Goal: Task Accomplishment & Management: Manage account settings

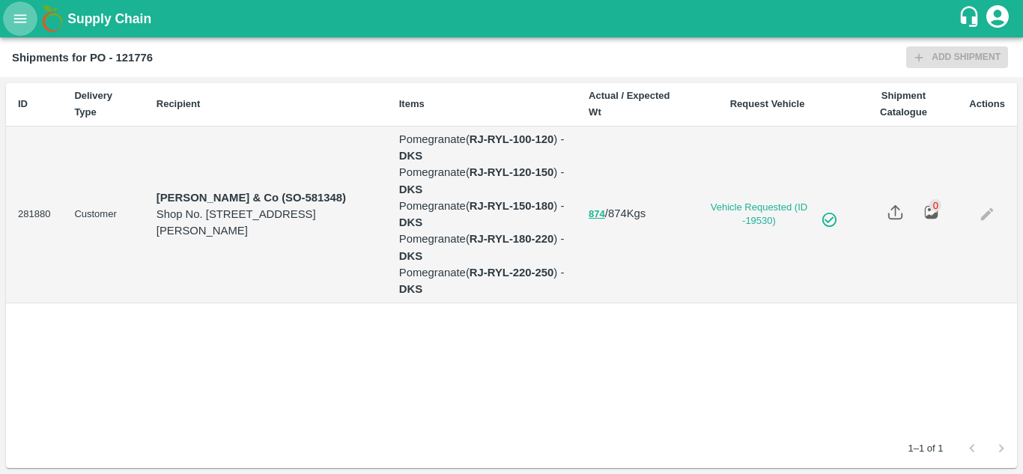
click at [10, 21] on button "open drawer" at bounding box center [20, 18] width 34 height 34
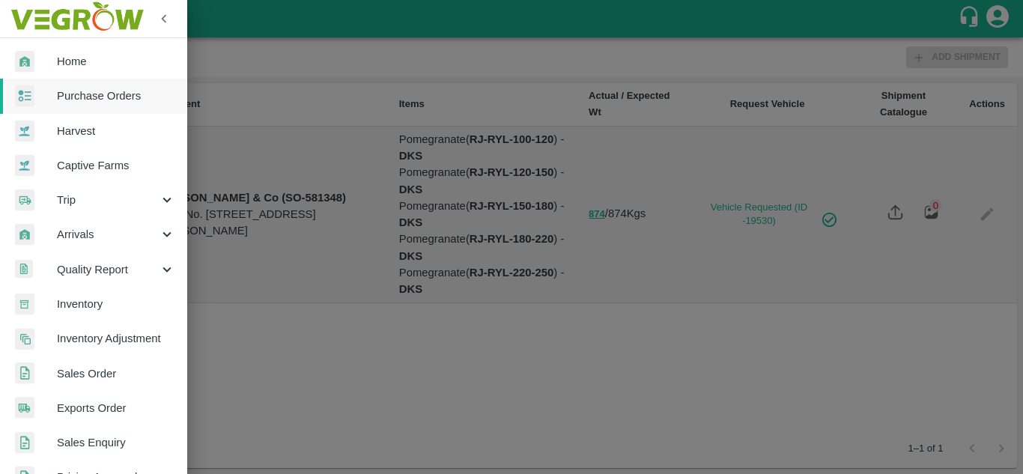
click at [85, 70] on link "Home" at bounding box center [93, 61] width 187 height 34
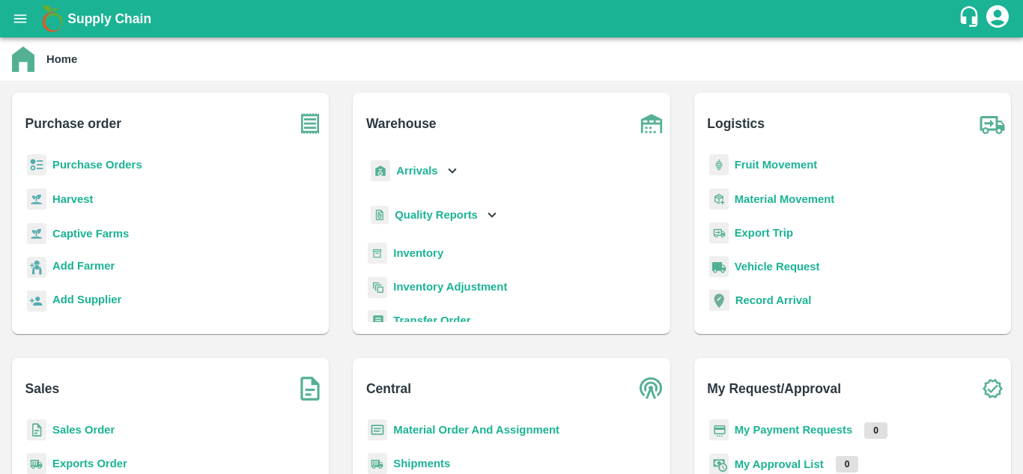
click at [72, 172] on p "Purchase Orders" at bounding box center [97, 164] width 90 height 16
click at [89, 165] on b "Purchase Orders" at bounding box center [97, 165] width 90 height 12
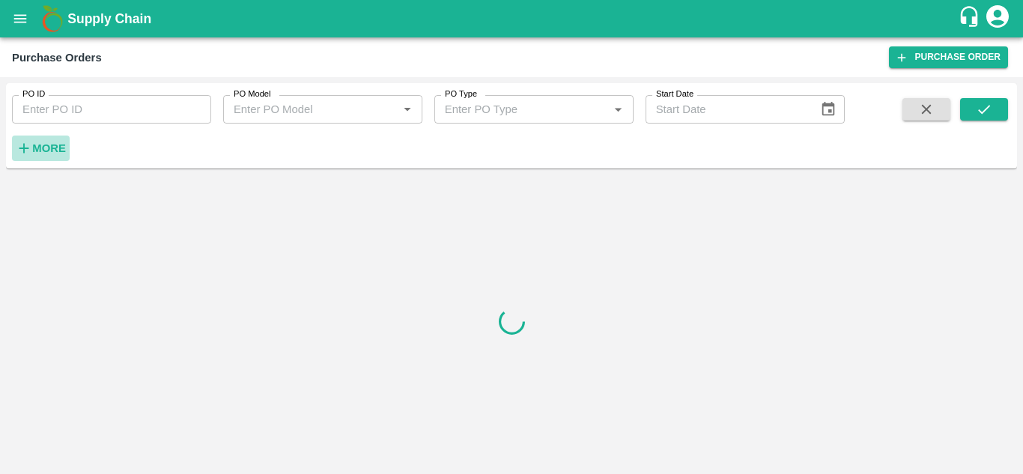
click at [51, 148] on strong "More" at bounding box center [49, 148] width 34 height 12
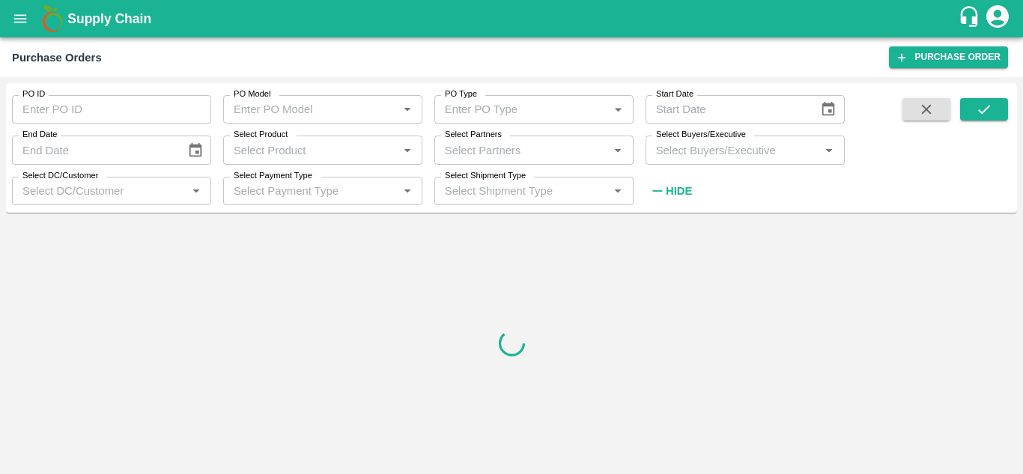
click at [682, 155] on input "Select Buyers/Executive" at bounding box center [732, 149] width 165 height 19
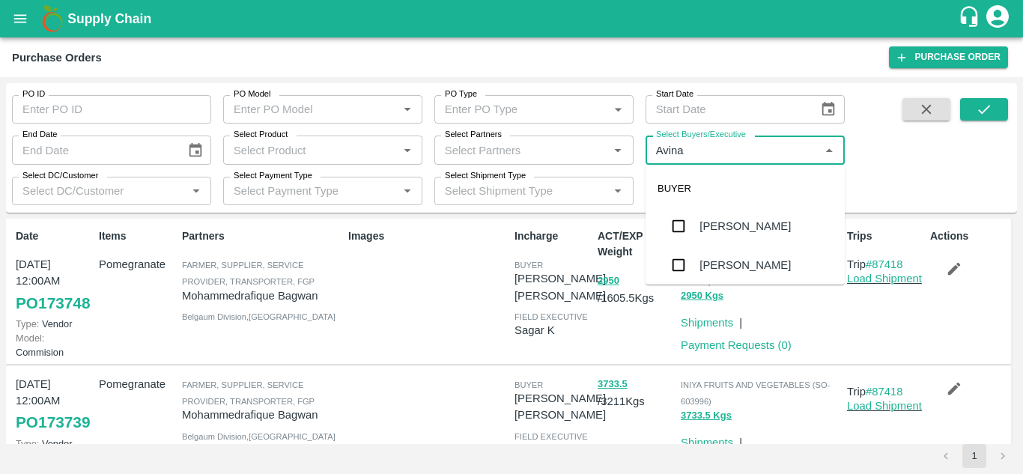
type input "Avinas"
click at [668, 276] on input "checkbox" at bounding box center [678, 265] width 30 height 30
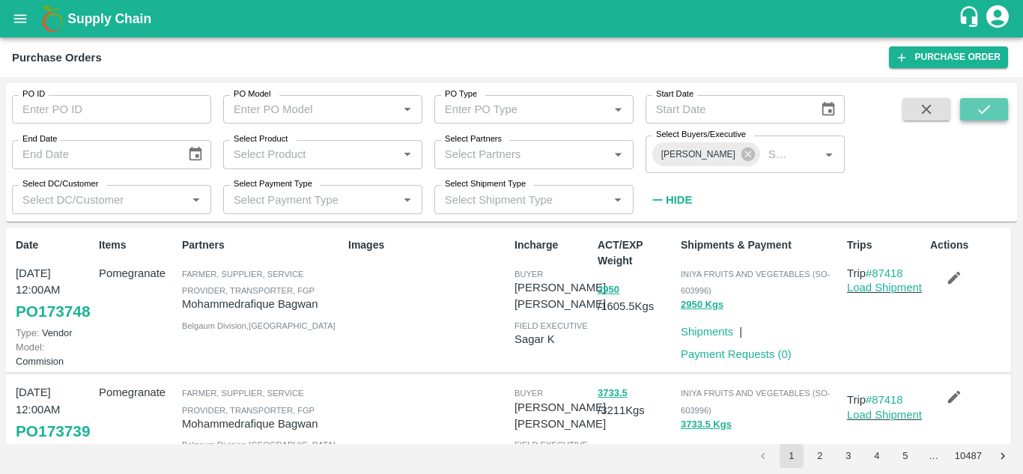
click at [990, 108] on icon "submit" at bounding box center [983, 109] width 16 height 16
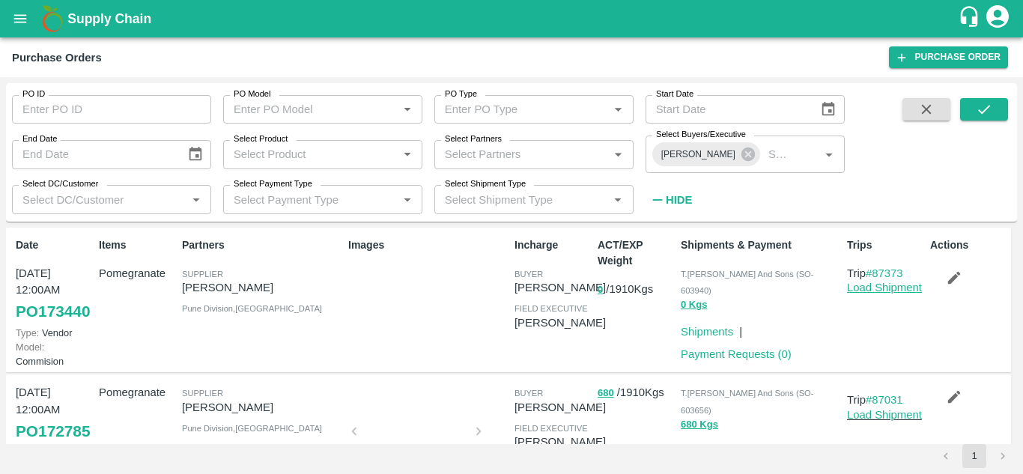
click at [882, 289] on link "Load Shipment" at bounding box center [884, 287] width 75 height 12
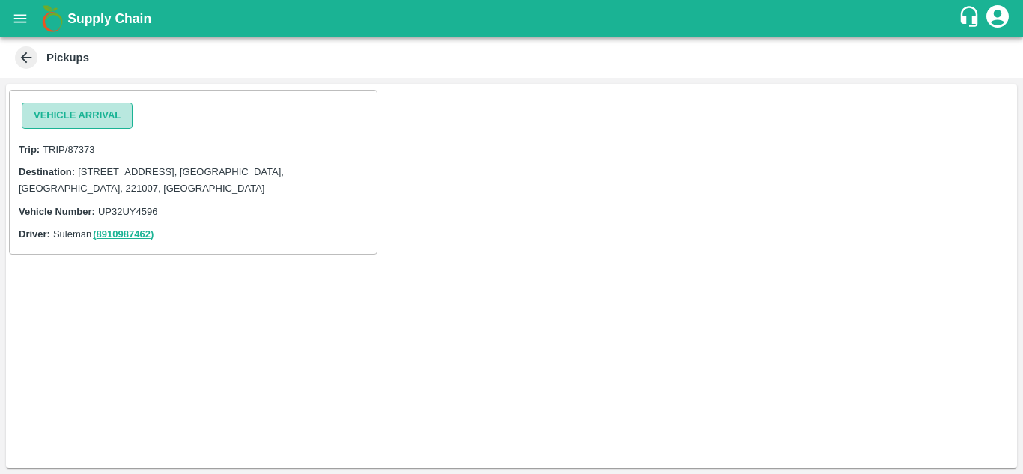
click at [121, 122] on button "Vehicle Arrival" at bounding box center [77, 116] width 111 height 26
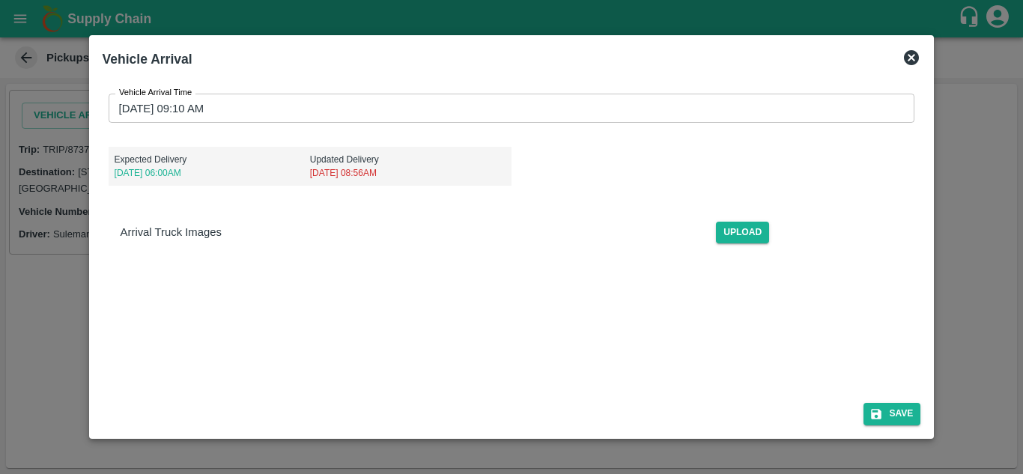
click at [907, 59] on icon at bounding box center [910, 57] width 15 height 15
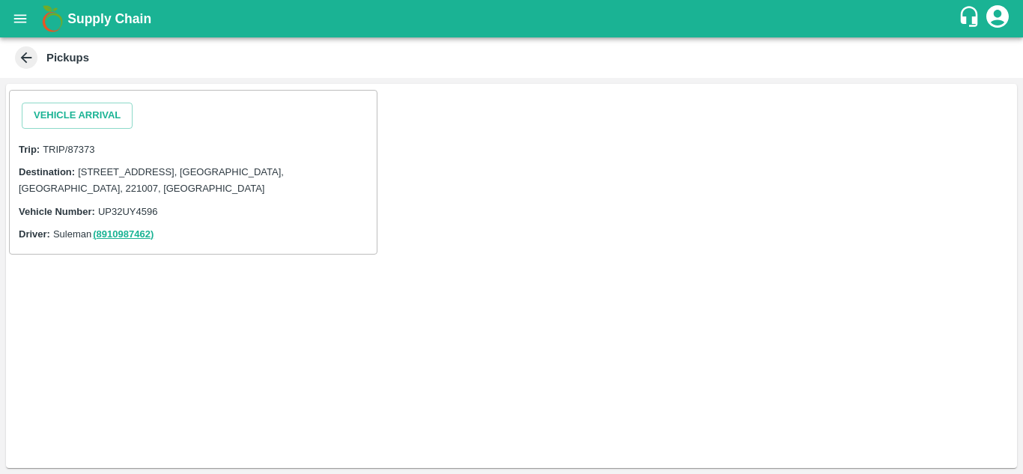
click at [34, 62] on icon at bounding box center [26, 57] width 16 height 16
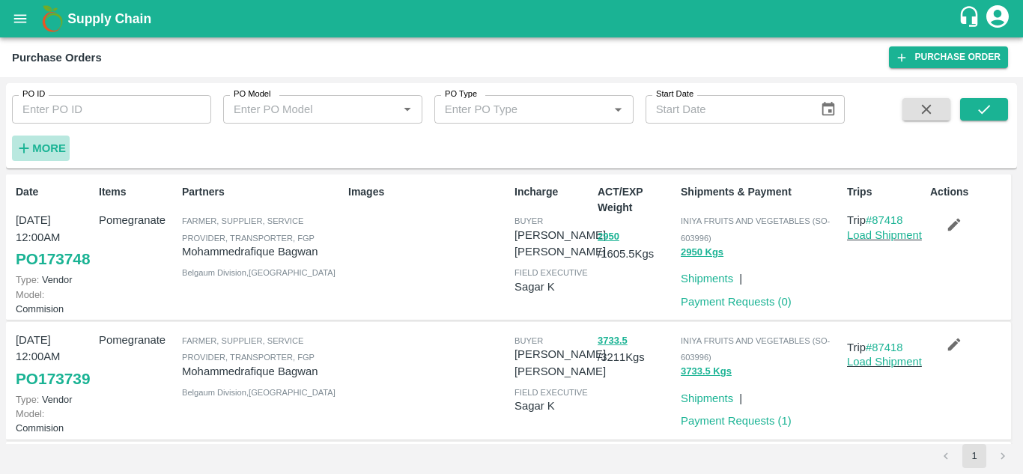
click at [49, 147] on strong "More" at bounding box center [49, 148] width 34 height 12
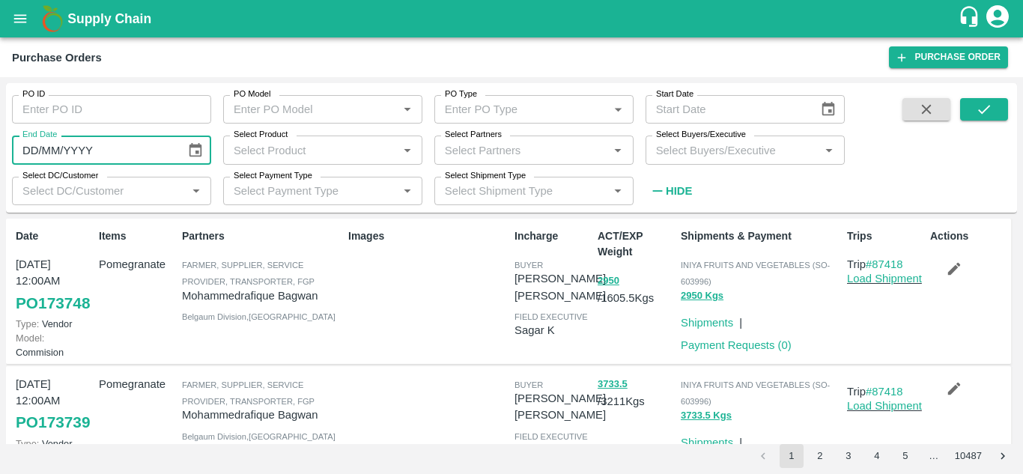
click at [671, 150] on input "Select Buyers/Executive" at bounding box center [732, 149] width 165 height 19
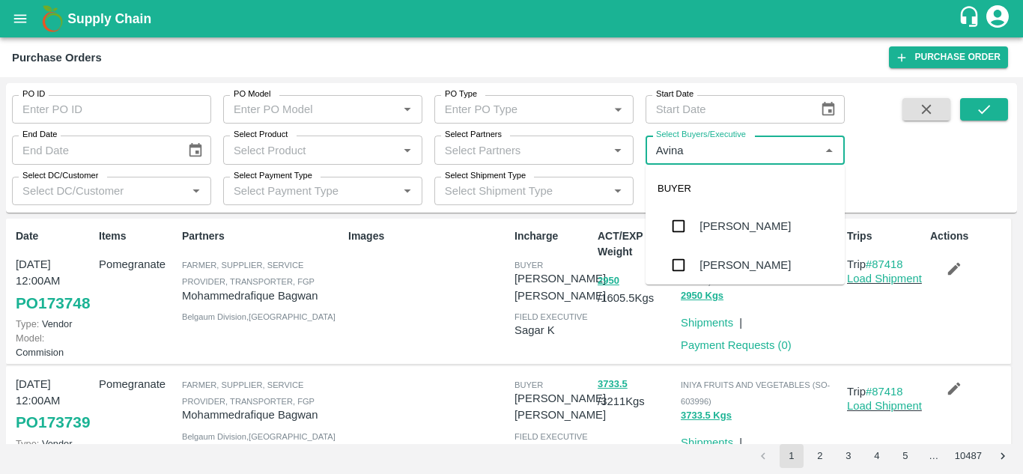
type input "Avinas"
click at [674, 260] on input "checkbox" at bounding box center [678, 265] width 30 height 30
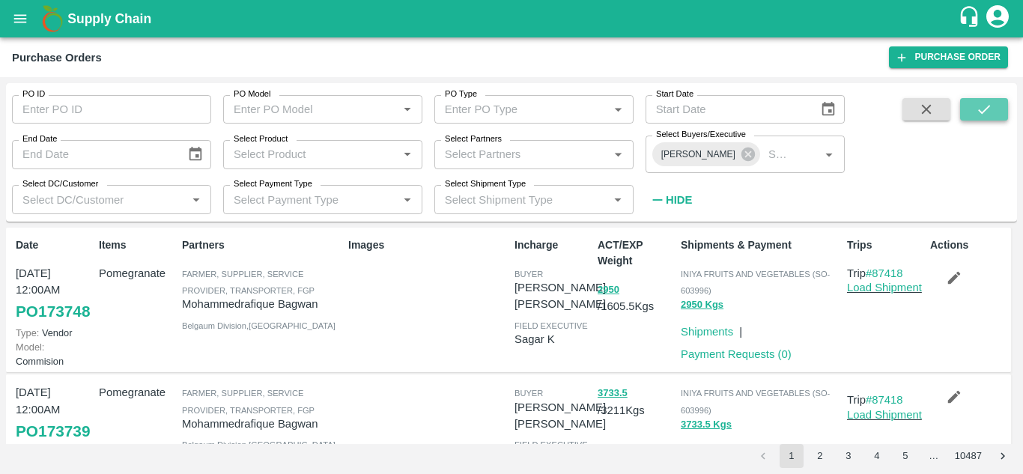
click at [987, 114] on icon "submit" at bounding box center [983, 109] width 16 height 16
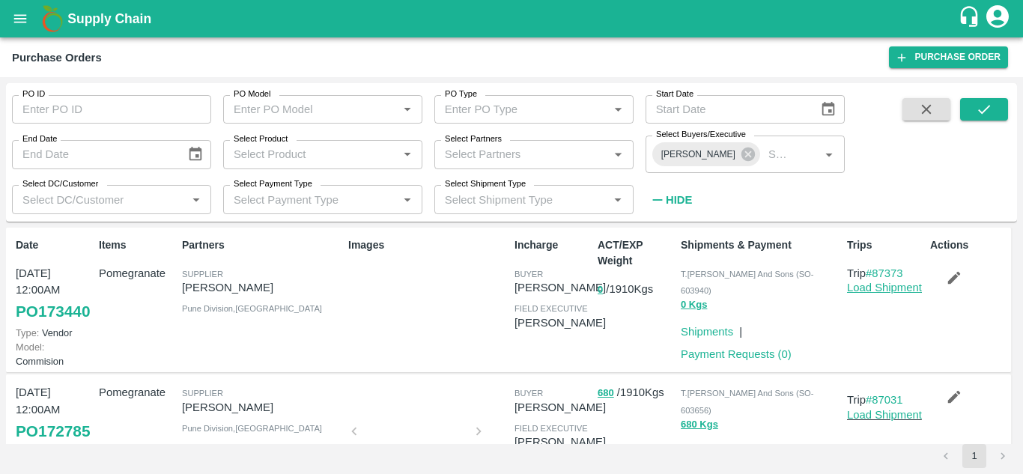
click at [892, 292] on link "Load Shipment" at bounding box center [884, 287] width 75 height 12
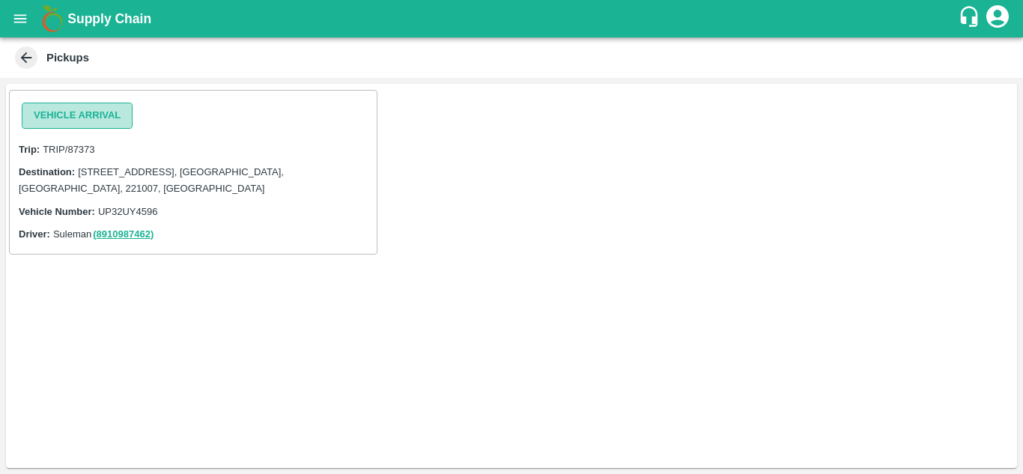
click at [119, 119] on button "Vehicle Arrival" at bounding box center [77, 116] width 111 height 26
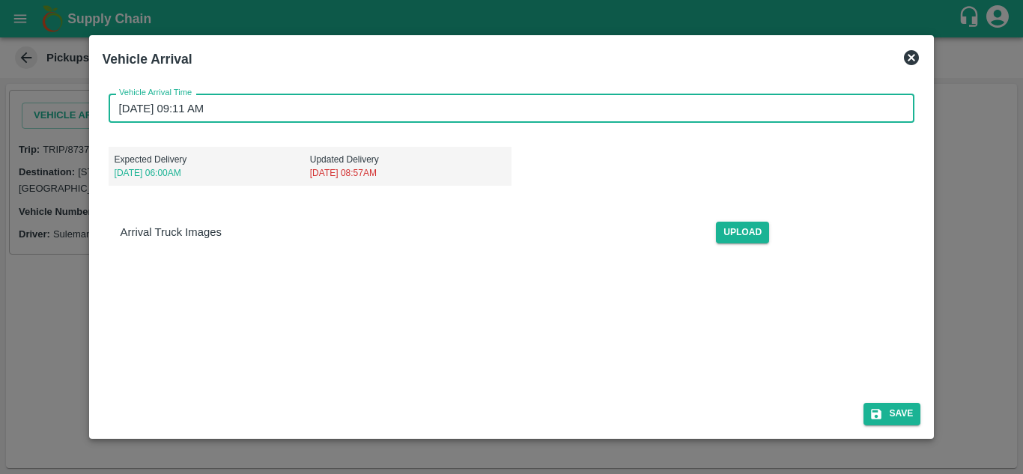
click at [121, 109] on input "05/09/2025 09:11 AM" at bounding box center [507, 108] width 796 height 28
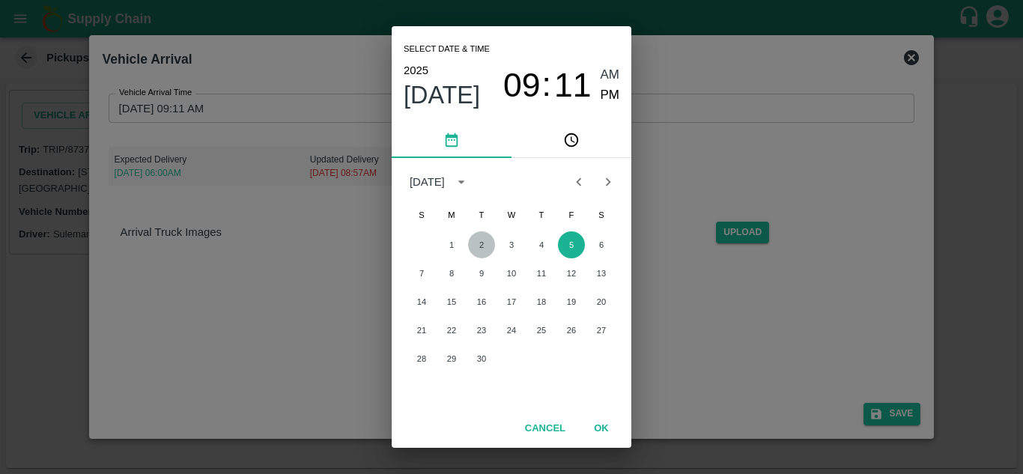
click at [484, 241] on button "2" at bounding box center [481, 244] width 27 height 27
type input "02/09/2025 09:11 AM"
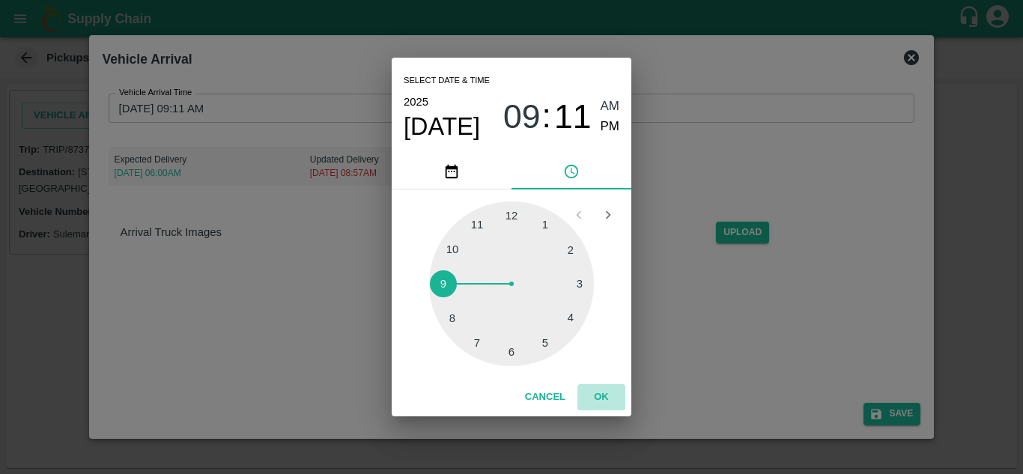
click at [604, 392] on button "OK" at bounding box center [601, 397] width 48 height 26
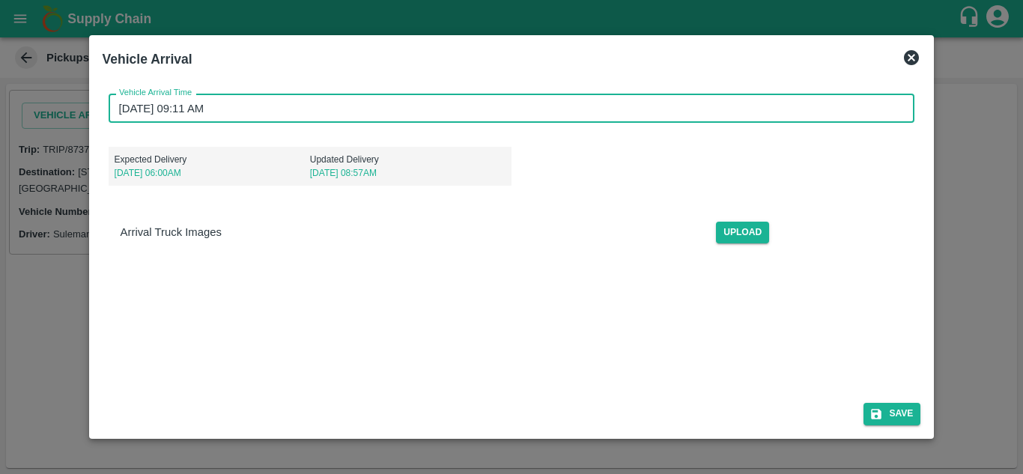
click at [494, 337] on div "Vehicle Arrival Time 02/09/2025 09:11 AM Vehicle Arrival Time Expected Delivery…" at bounding box center [512, 271] width 818 height 379
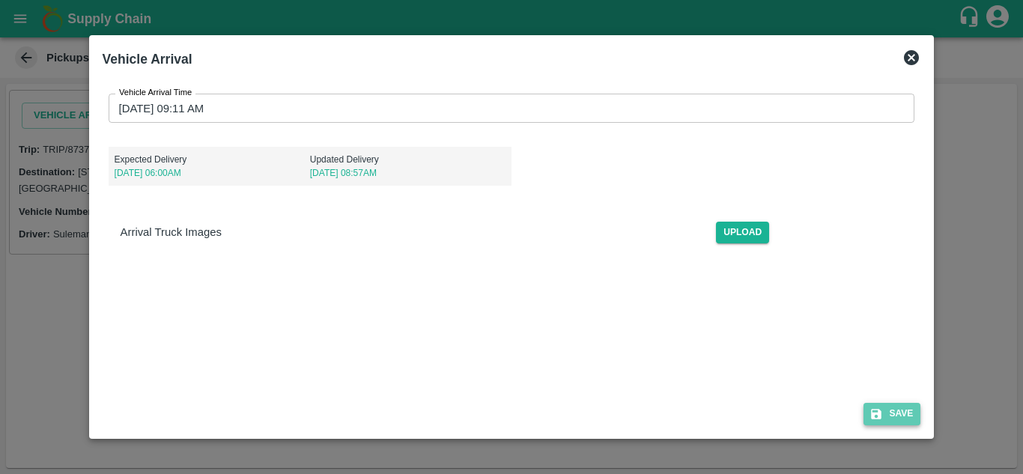
click at [895, 420] on button "Save" at bounding box center [891, 414] width 57 height 22
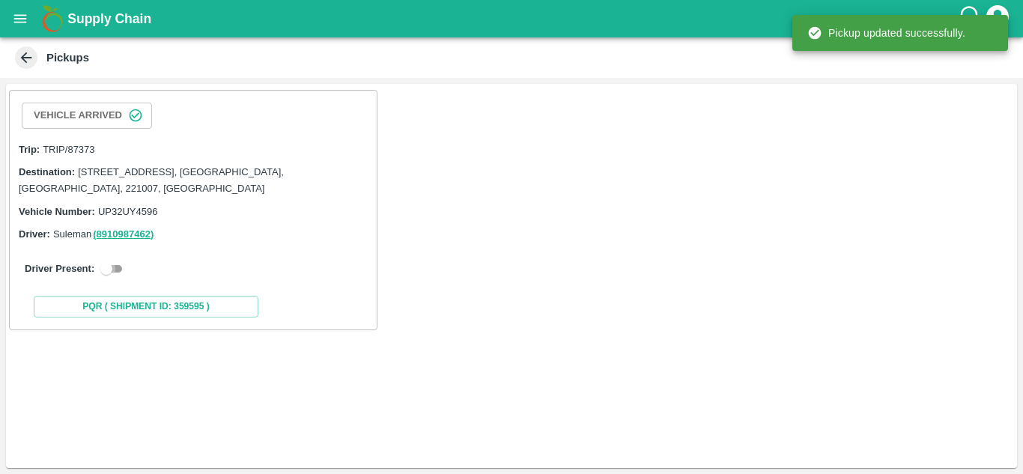
click at [112, 262] on input "checkbox" at bounding box center [106, 269] width 54 height 18
checkbox input "true"
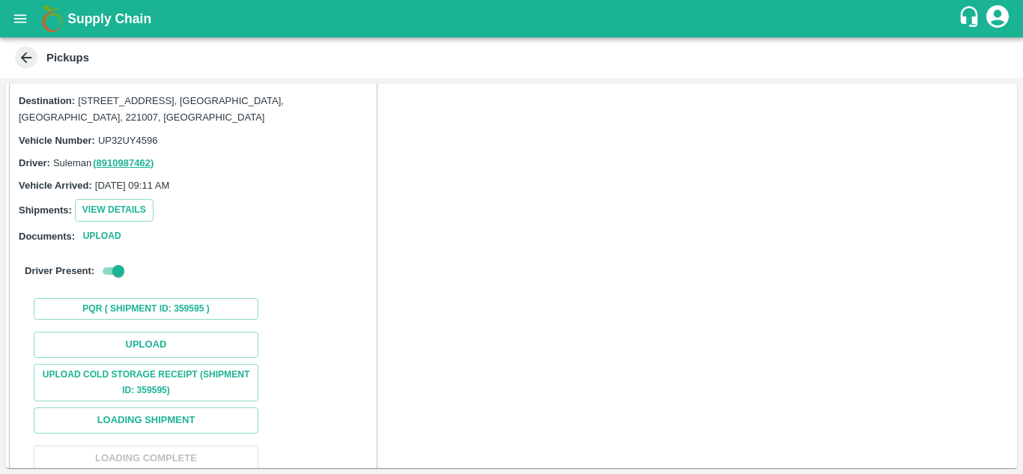
scroll to position [170, 0]
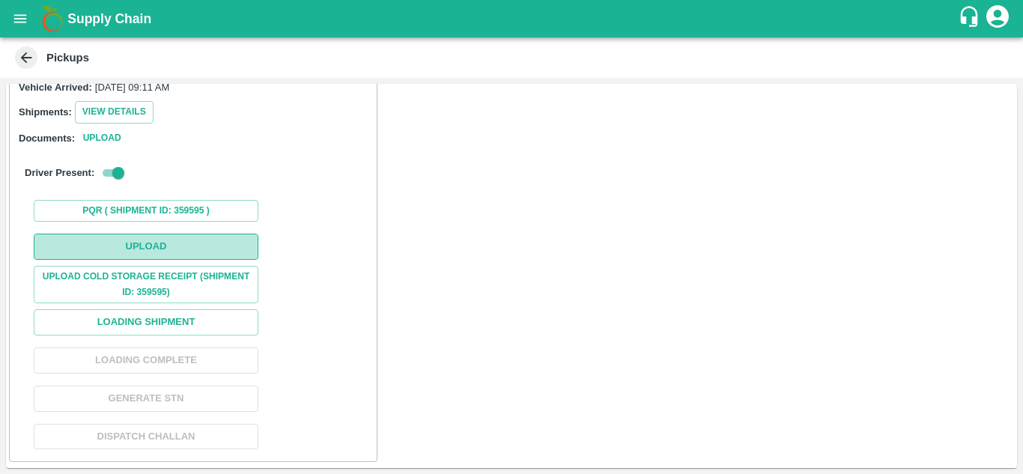
click at [196, 254] on button "Upload" at bounding box center [146, 247] width 225 height 26
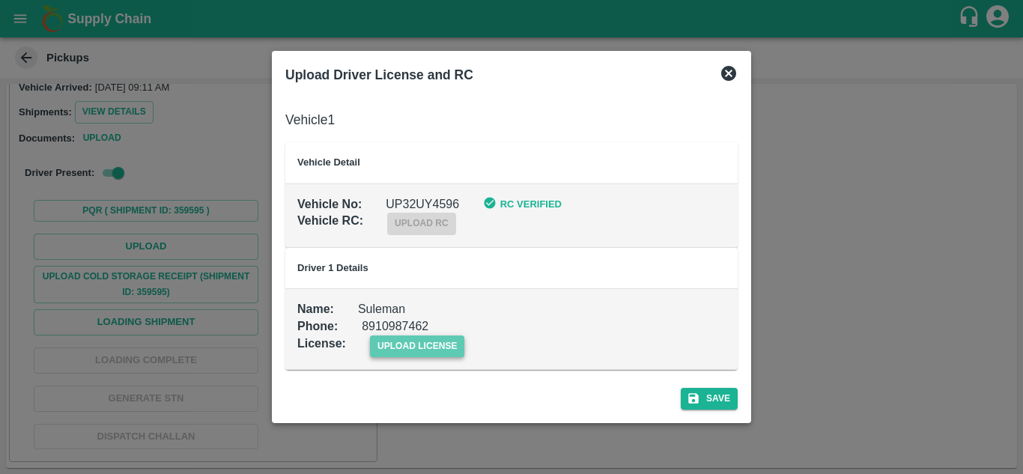
click at [398, 341] on span "upload license" at bounding box center [417, 346] width 95 height 22
click at [0, 0] on input "upload license" at bounding box center [0, 0] width 0 height 0
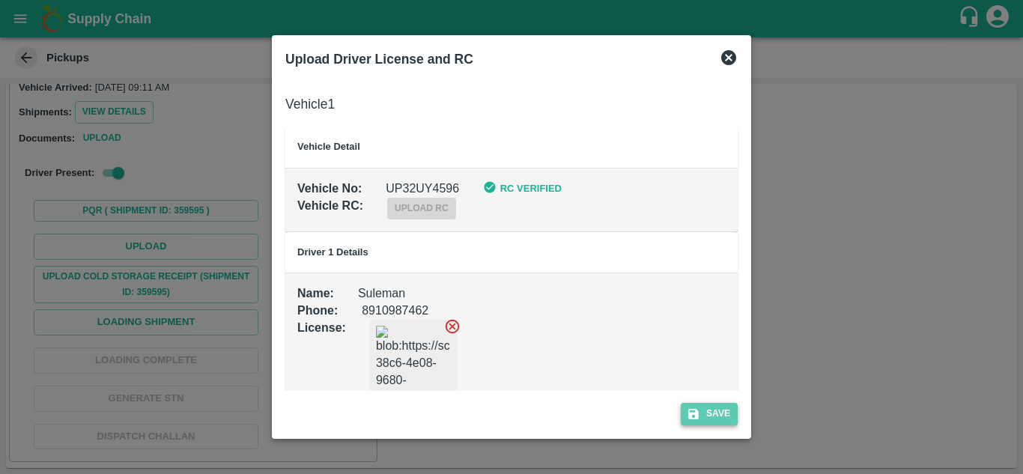
click at [716, 415] on button "Save" at bounding box center [708, 414] width 57 height 22
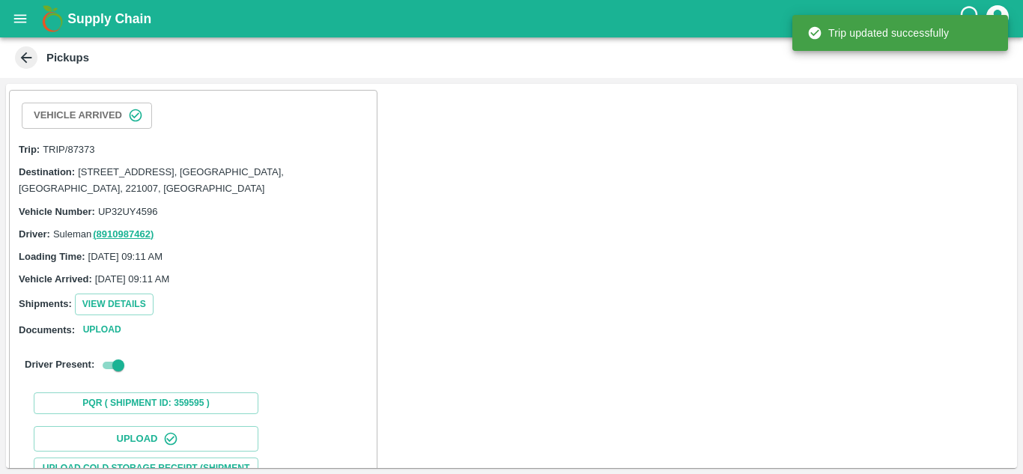
scroll to position [231, 0]
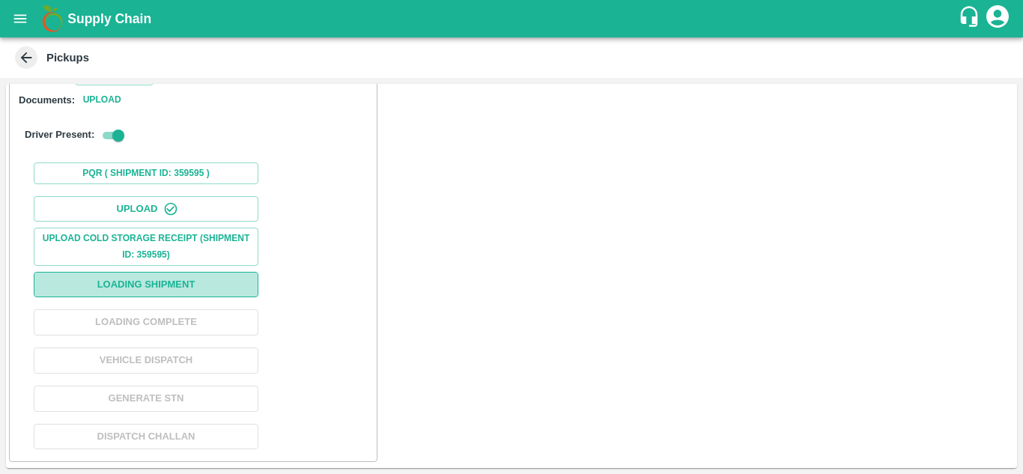
click at [147, 279] on button "Loading Shipment" at bounding box center [146, 285] width 225 height 26
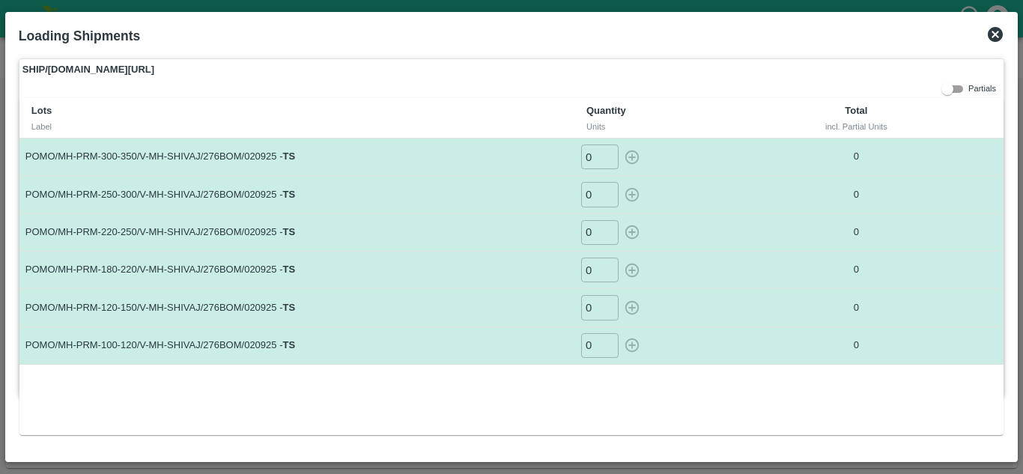
click at [591, 341] on input "0" at bounding box center [599, 345] width 37 height 25
type input "4"
click at [594, 312] on input "0" at bounding box center [599, 307] width 37 height 25
type input "8"
click at [594, 272] on input "0" at bounding box center [599, 270] width 37 height 25
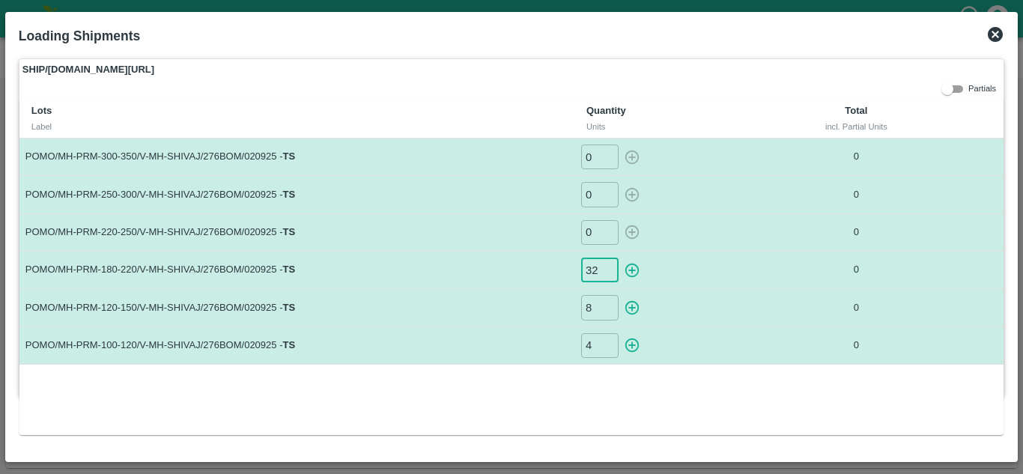
type input "32"
click at [599, 234] on input "0" at bounding box center [599, 232] width 37 height 25
type input "15"
click at [591, 198] on input "0" at bounding box center [599, 194] width 37 height 25
type input "12"
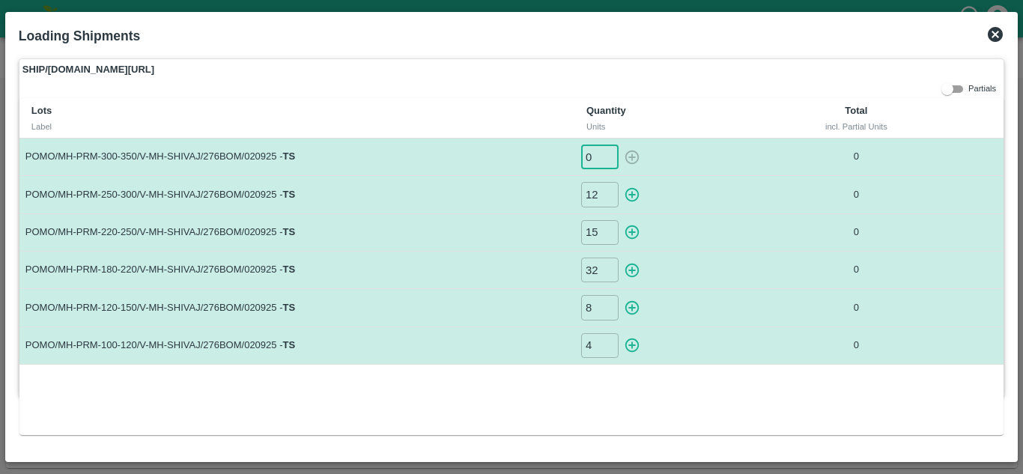
click at [592, 149] on input "0" at bounding box center [599, 156] width 37 height 25
type input "0"
click at [478, 233] on td "POMO/MH-PRM-220-250/V-MH-SHIVAJ/276BOM/020925 - TS" at bounding box center [296, 231] width 555 height 37
click at [630, 159] on icon "button" at bounding box center [632, 157] width 16 height 16
type input "0"
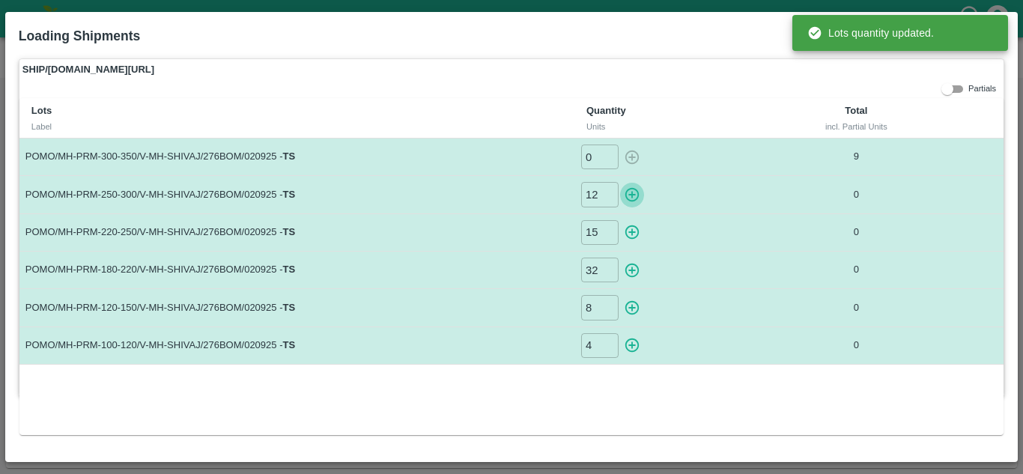
click at [630, 192] on icon "button" at bounding box center [632, 194] width 16 height 16
type input "0"
click at [626, 230] on icon "button" at bounding box center [632, 232] width 14 height 14
type input "0"
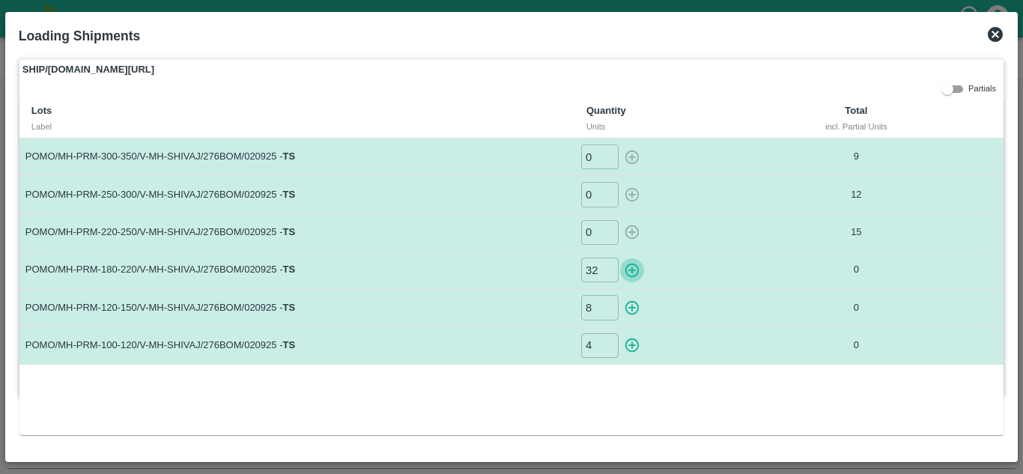
click at [633, 267] on icon "button" at bounding box center [632, 270] width 14 height 14
type input "0"
click at [635, 302] on icon "button" at bounding box center [632, 308] width 14 height 14
type input "0"
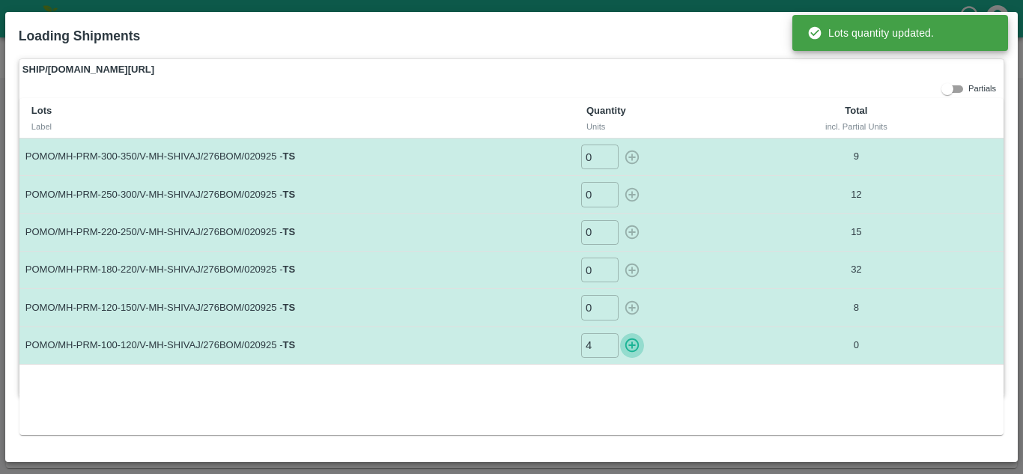
click at [630, 347] on icon "button" at bounding box center [632, 345] width 16 height 16
type input "0"
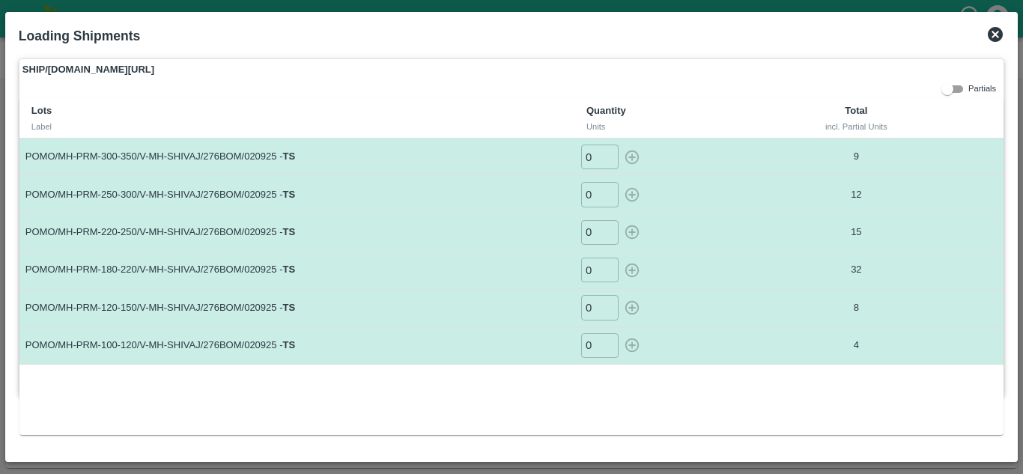
click at [994, 34] on icon at bounding box center [995, 34] width 18 height 18
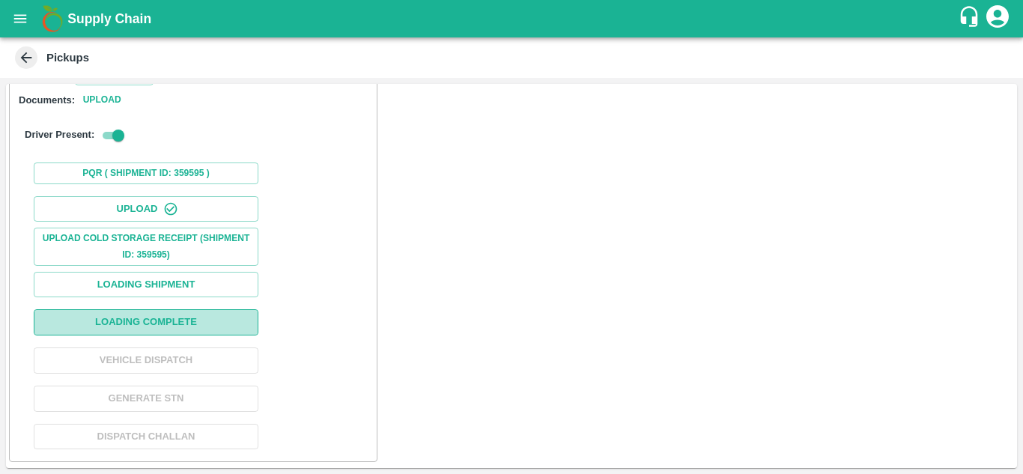
click at [142, 318] on button "Loading Complete" at bounding box center [146, 322] width 225 height 26
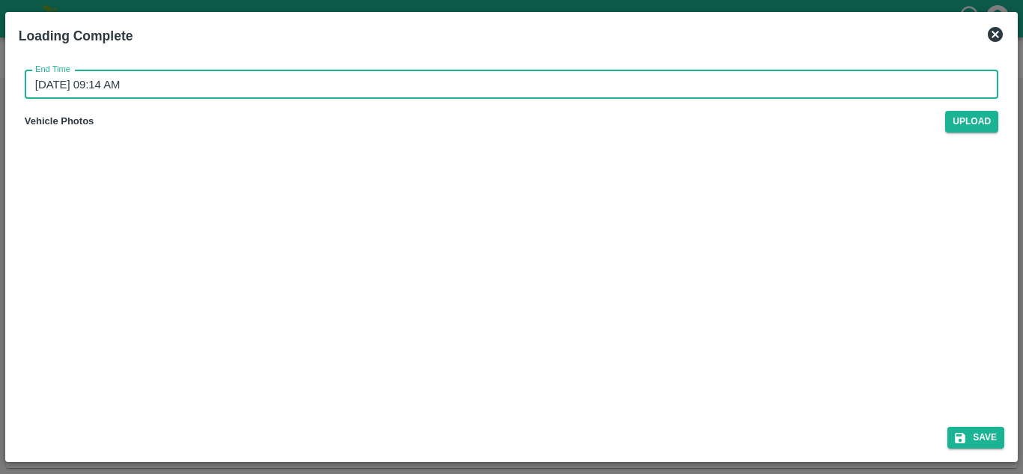
click at [39, 86] on input "05/09/2025 09:14 AM" at bounding box center [506, 84] width 963 height 28
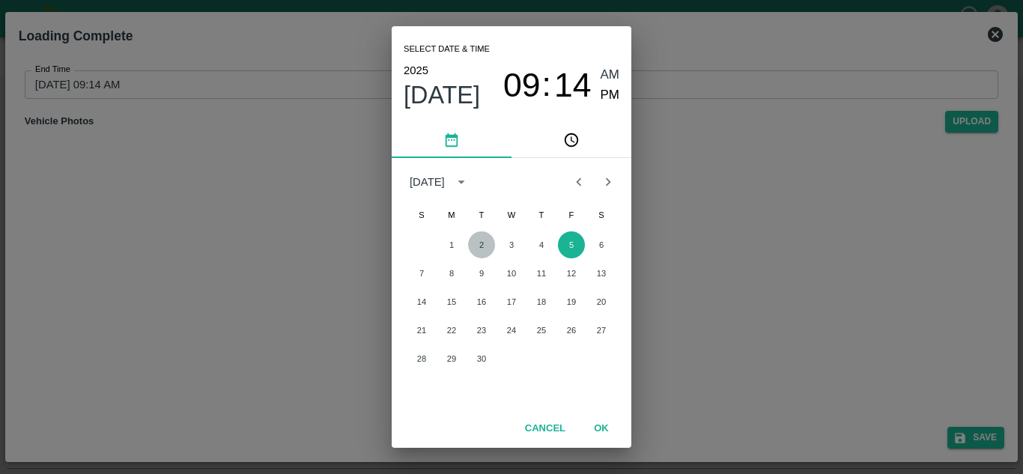
click at [486, 246] on button "2" at bounding box center [481, 244] width 27 height 27
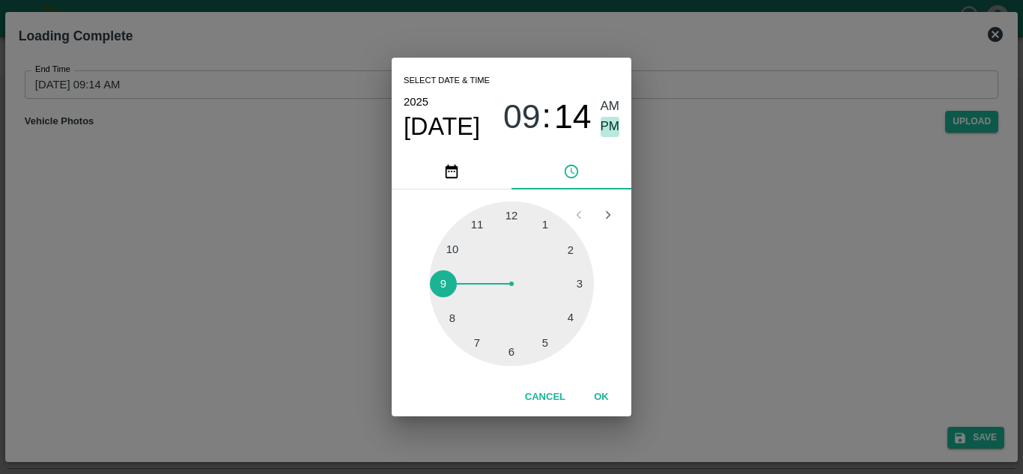
click at [603, 130] on span "PM" at bounding box center [609, 127] width 19 height 20
click at [597, 391] on button "OK" at bounding box center [601, 397] width 48 height 26
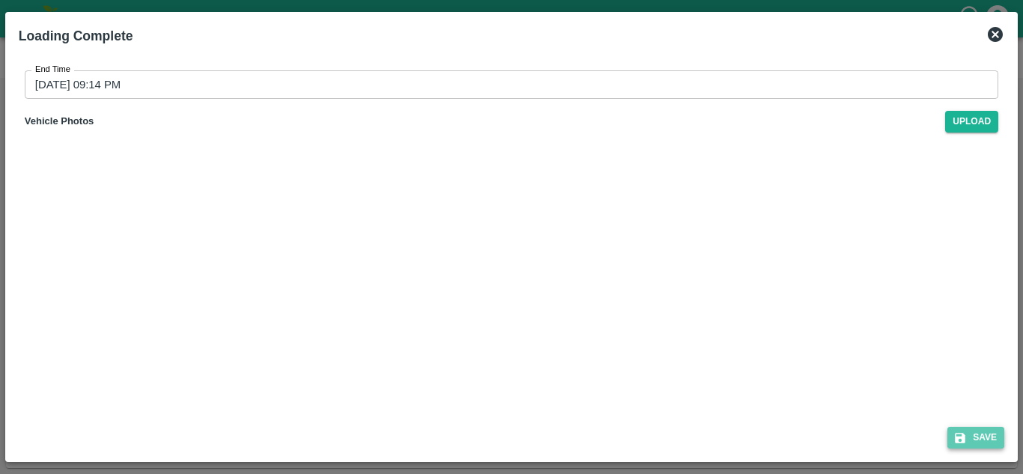
click at [973, 433] on button "Save" at bounding box center [975, 438] width 57 height 22
type input "05/09/2025 09:14 AM"
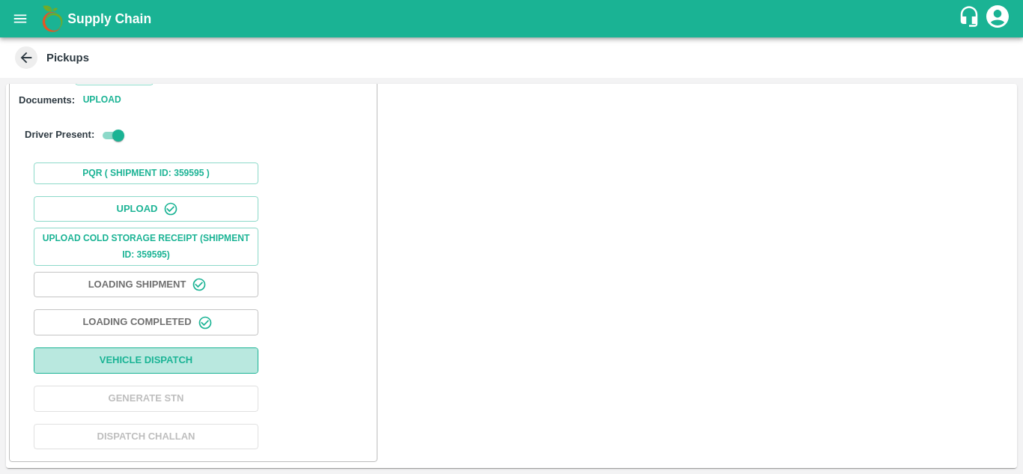
click at [185, 355] on button "Vehicle Dispatch" at bounding box center [146, 360] width 225 height 26
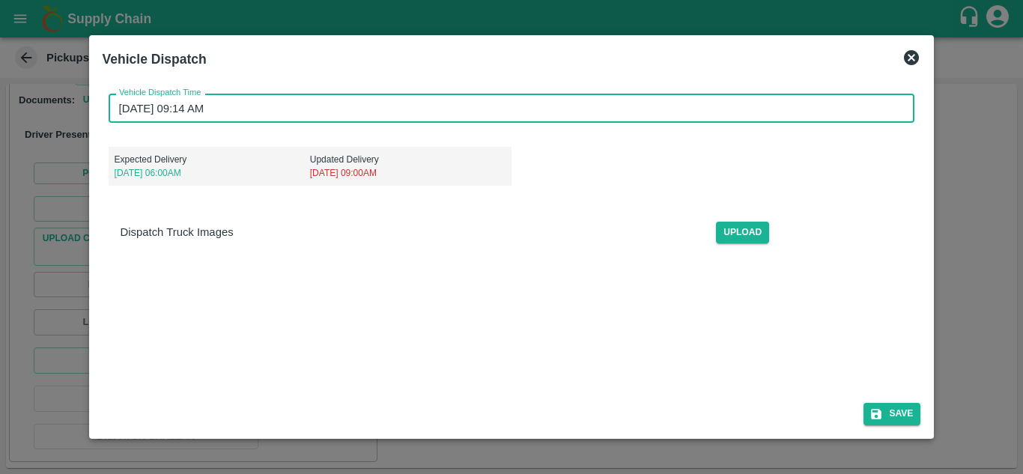
click at [124, 110] on input "05/09/2025 09:14 AM" at bounding box center [507, 108] width 796 height 28
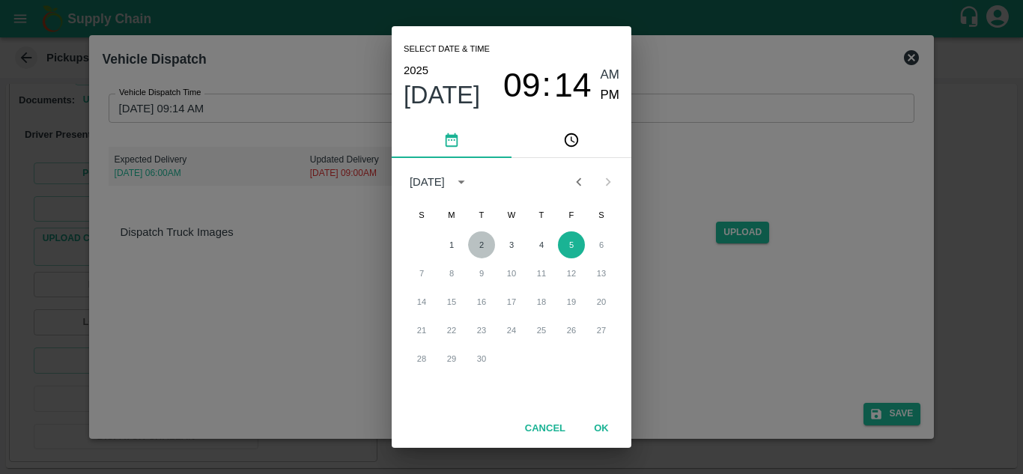
click at [475, 247] on button "2" at bounding box center [481, 244] width 27 height 27
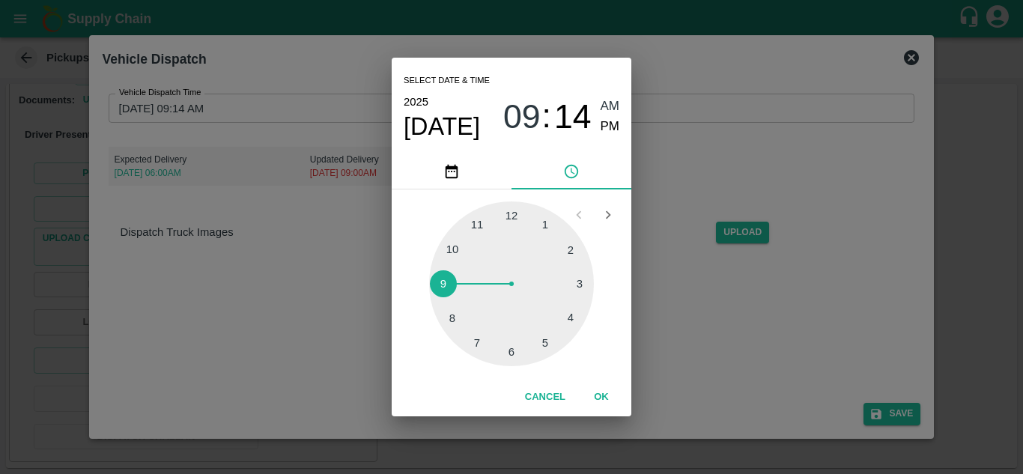
click at [475, 229] on div at bounding box center [511, 283] width 165 height 165
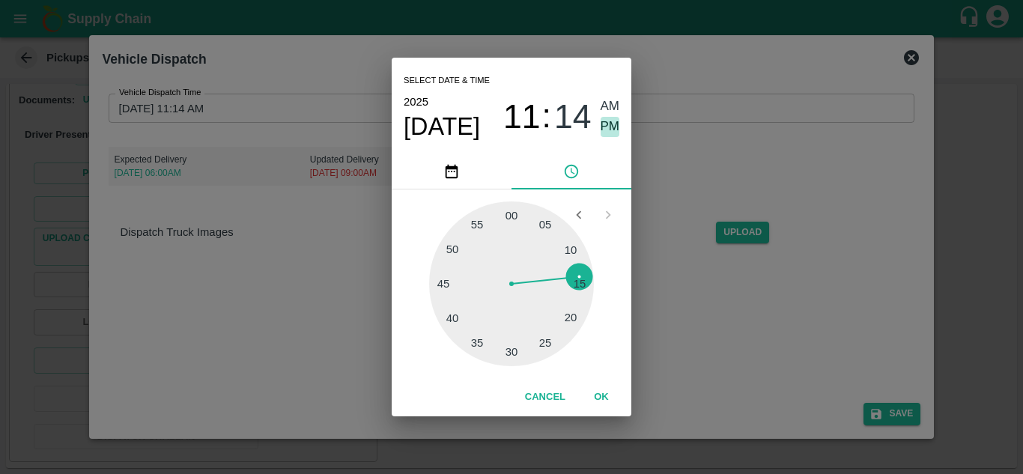
click at [617, 129] on span "PM" at bounding box center [609, 127] width 19 height 20
type input "02/09/2025 11:14 PM"
click at [593, 400] on button "OK" at bounding box center [601, 397] width 48 height 26
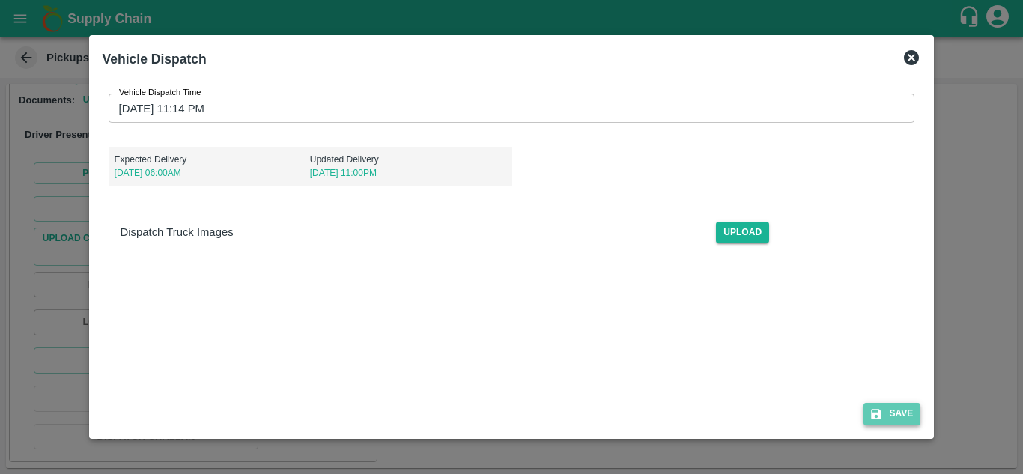
click at [895, 419] on button "Save" at bounding box center [891, 414] width 57 height 22
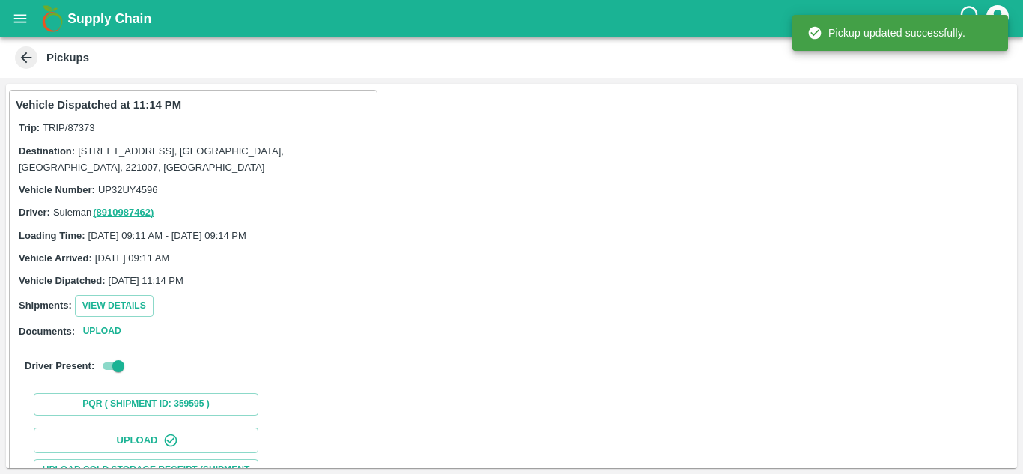
scroll to position [231, 0]
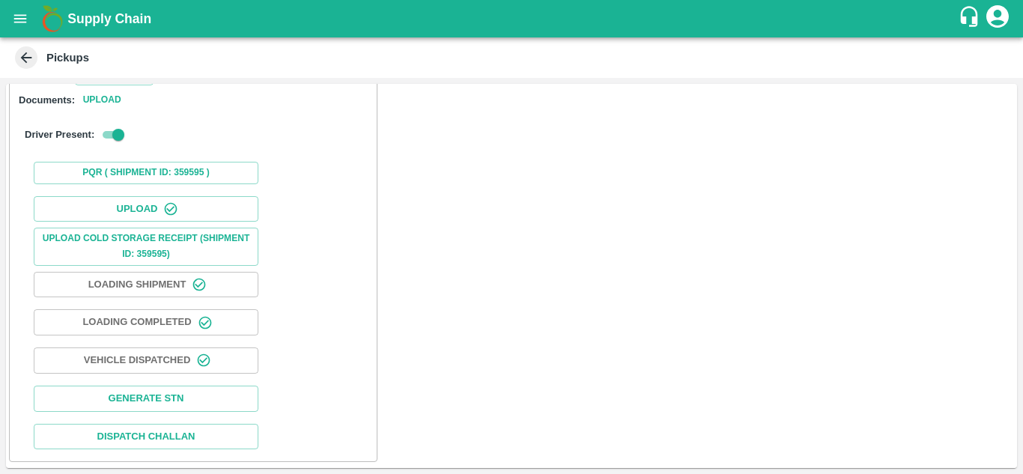
click at [24, 56] on icon at bounding box center [26, 57] width 11 height 11
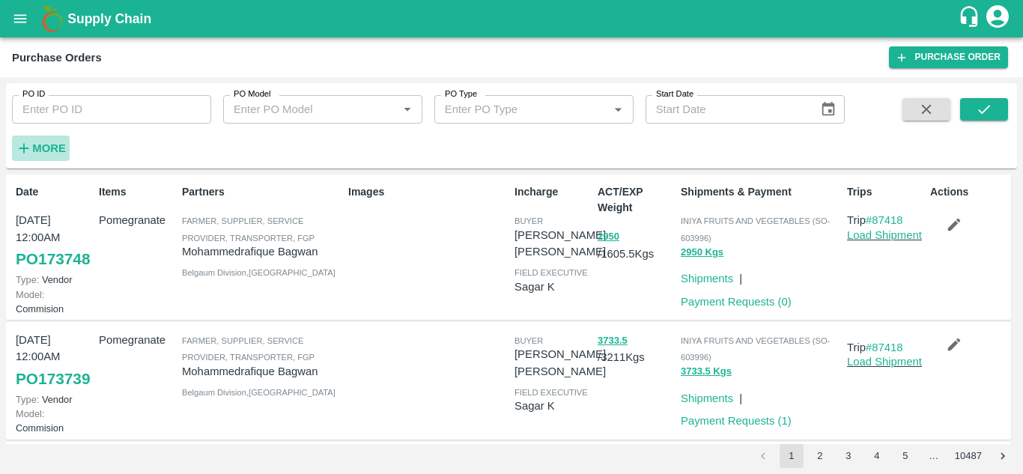
click at [52, 142] on strong "More" at bounding box center [49, 148] width 34 height 12
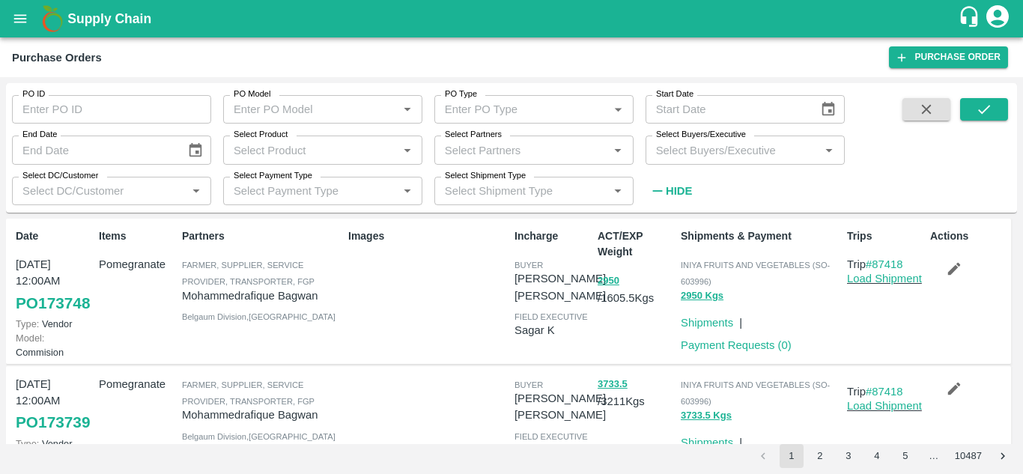
click at [701, 143] on input "Select Buyers/Executive" at bounding box center [732, 149] width 165 height 19
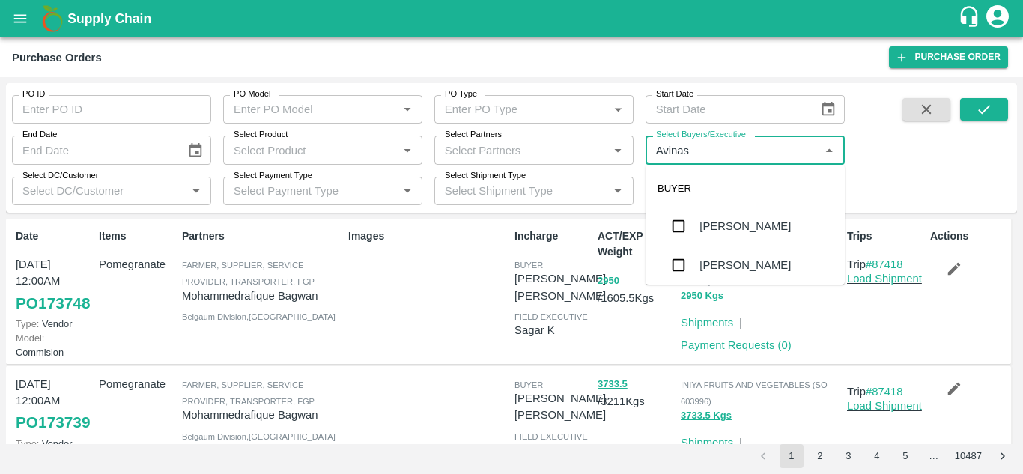
type input "Avinash"
click at [687, 269] on input "checkbox" at bounding box center [678, 265] width 30 height 30
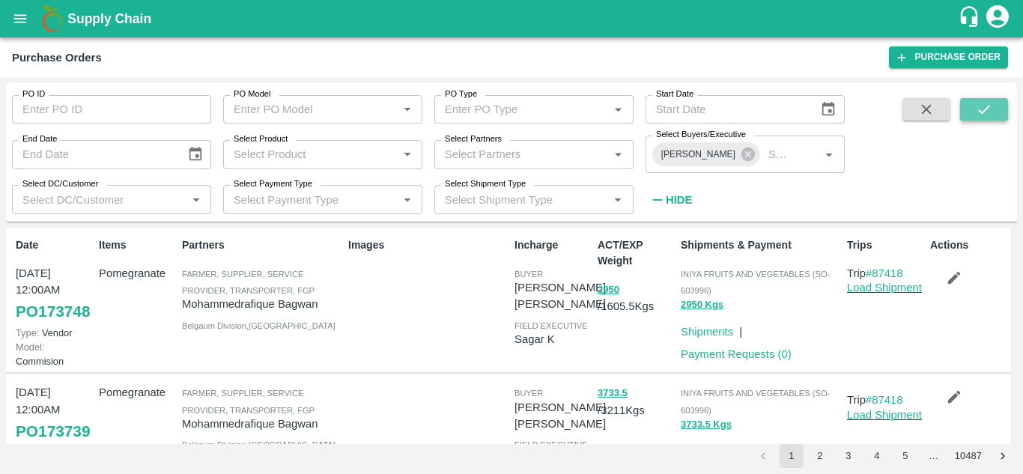
click at [998, 108] on button "submit" at bounding box center [984, 109] width 48 height 22
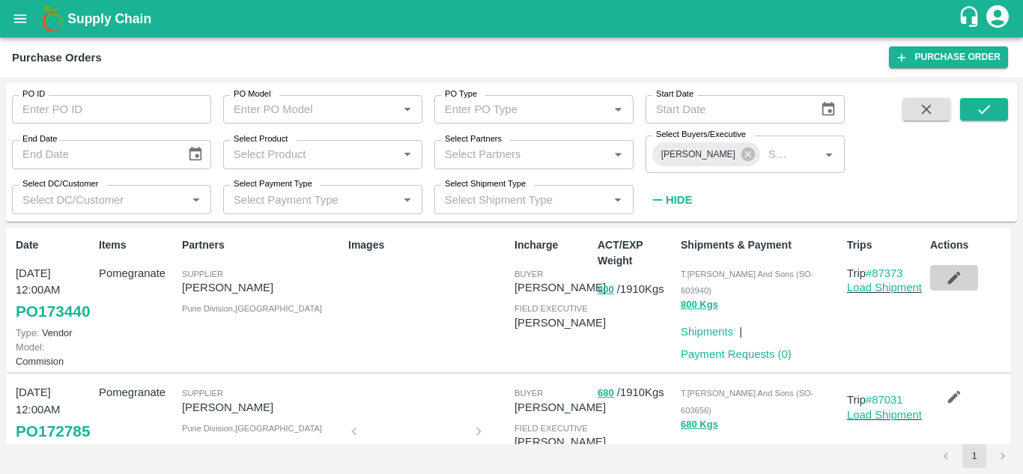
click at [951, 277] on icon "button" at bounding box center [954, 278] width 13 height 13
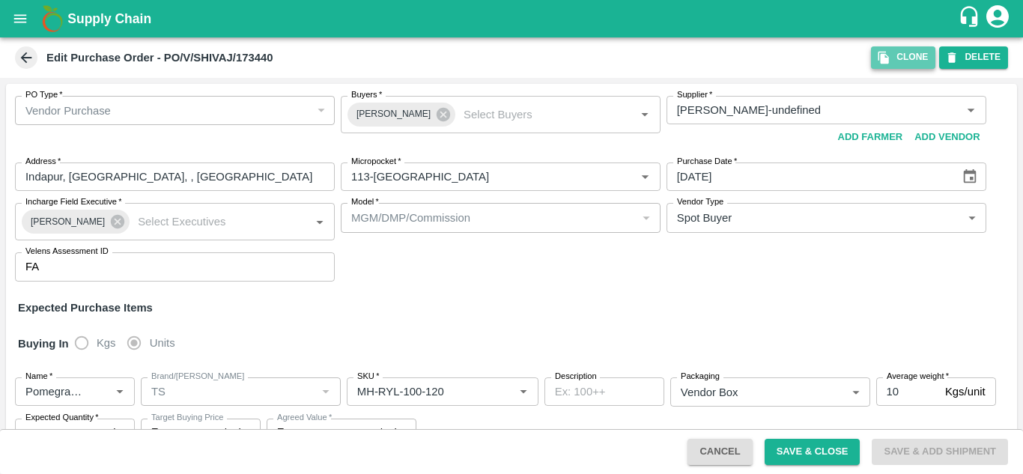
click at [888, 57] on icon "button" at bounding box center [883, 58] width 10 height 13
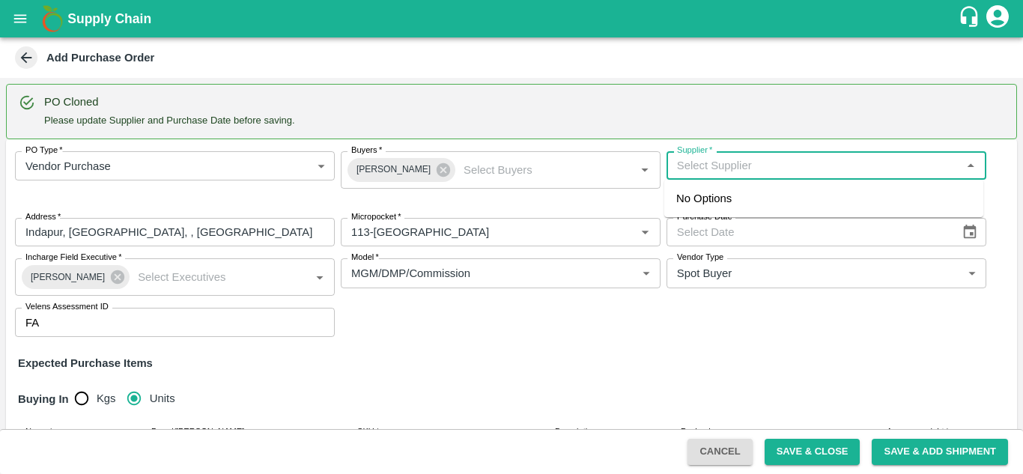
click at [729, 164] on input "Supplier   *" at bounding box center [814, 165] width 286 height 19
click at [746, 208] on div "Umbare fruit supplier-Bedshinge, Pune-7350025925(Supplier)" at bounding box center [823, 207] width 295 height 34
type input "Umbare fruit supplier-Bedshinge, Pune-7350025925(Supplier)"
type input "Bedshinge, Pune, Pune, Maharashtra"
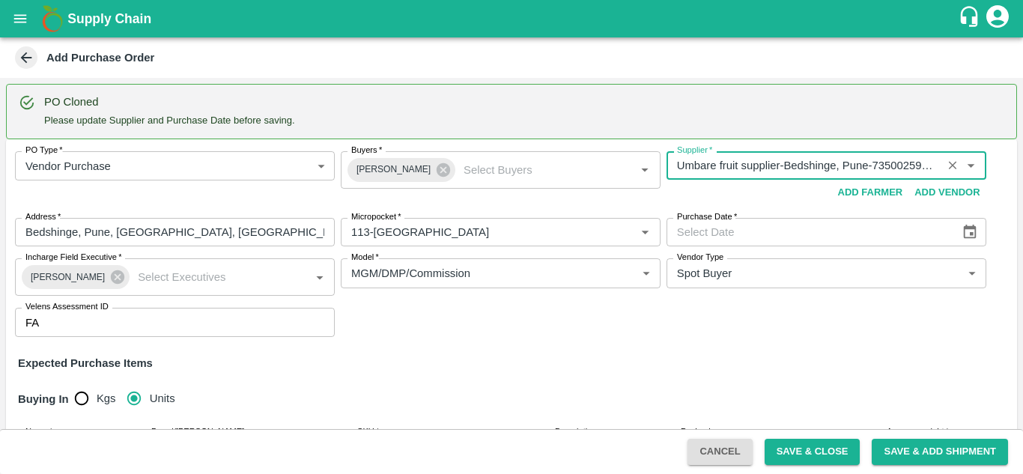
type input "Umbare fruit supplier-Bedshinge, Pune-7350025925(Supplier)"
click at [961, 234] on icon "Choose date" at bounding box center [969, 232] width 16 height 16
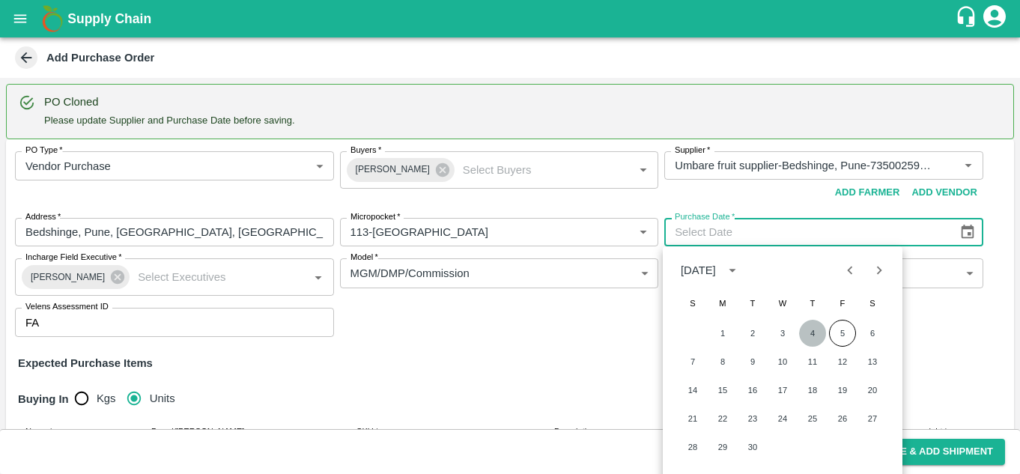
click at [813, 329] on button "4" at bounding box center [812, 333] width 27 height 27
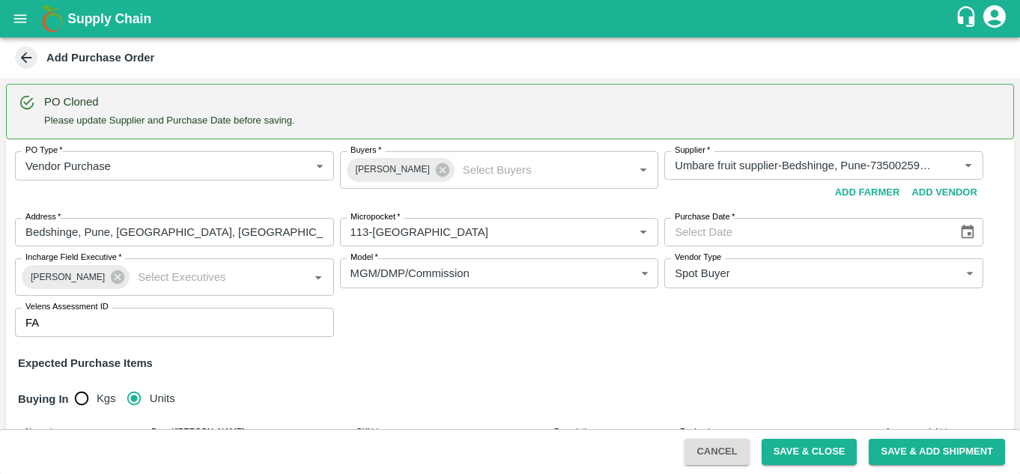
type input "04/09/2025"
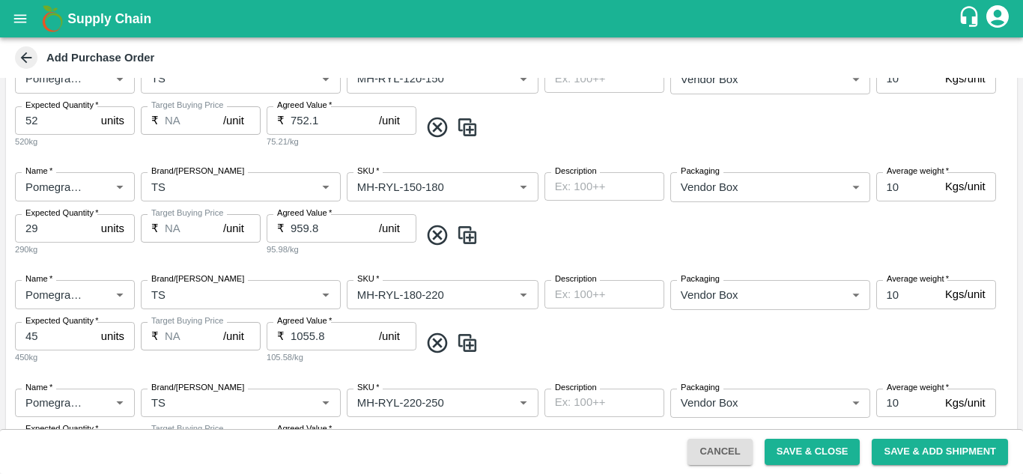
scroll to position [479, 0]
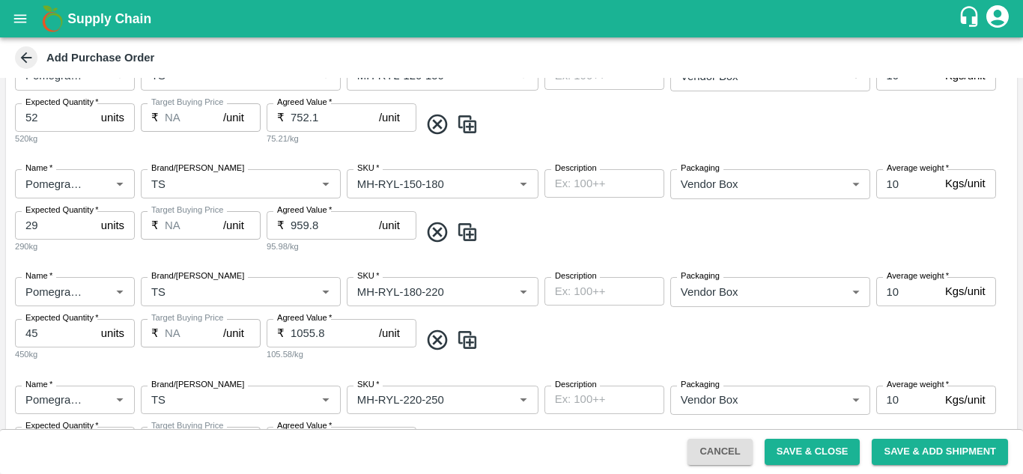
click at [435, 343] on icon at bounding box center [437, 340] width 20 height 20
type input "19"
type input "1199.8"
type input "1295.8"
type input "MH-RYL-220-250"
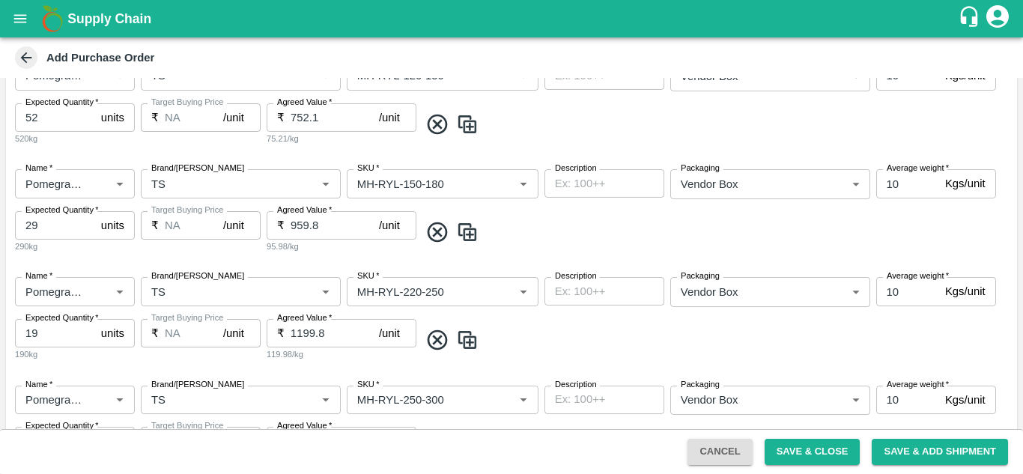
type input "MH-RYL-250-300"
click at [435, 343] on icon at bounding box center [437, 340] width 20 height 20
type input "1295.8"
type input "MH-RYL-250-300"
click at [435, 343] on icon at bounding box center [437, 340] width 20 height 20
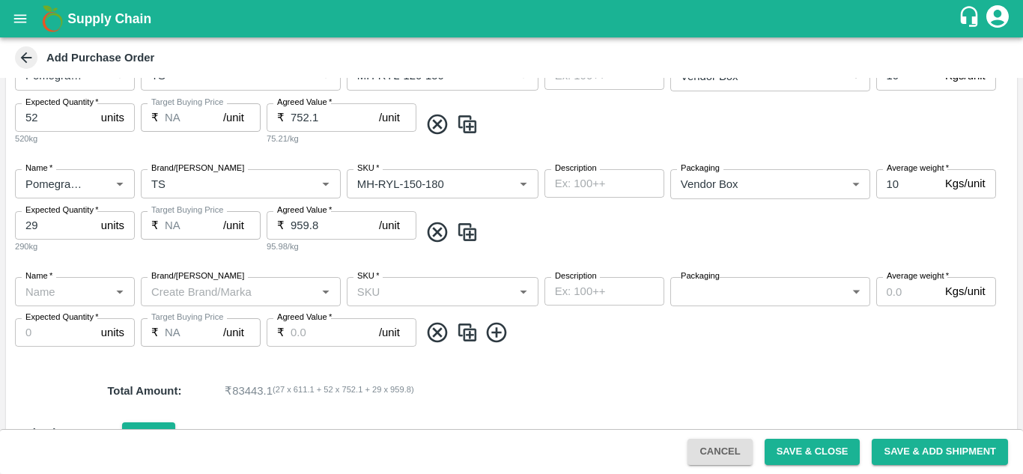
click at [439, 327] on icon at bounding box center [437, 332] width 25 height 25
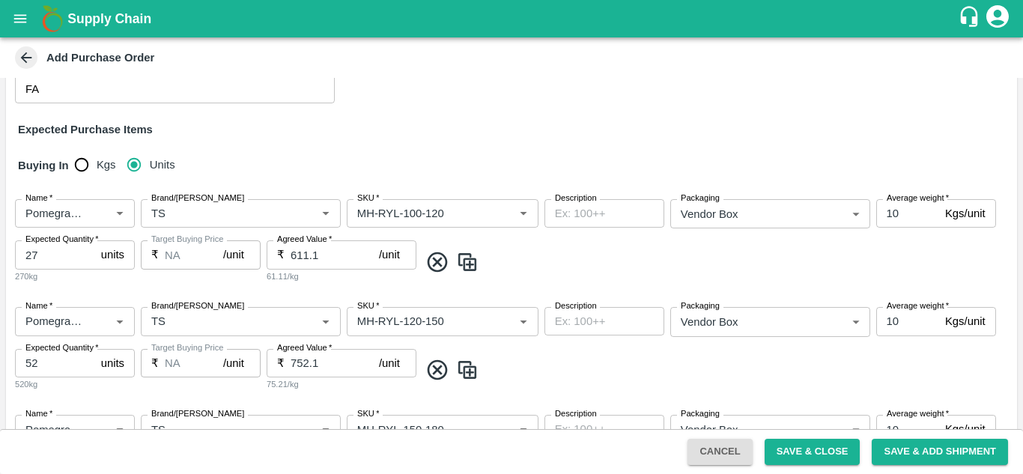
scroll to position [0, 0]
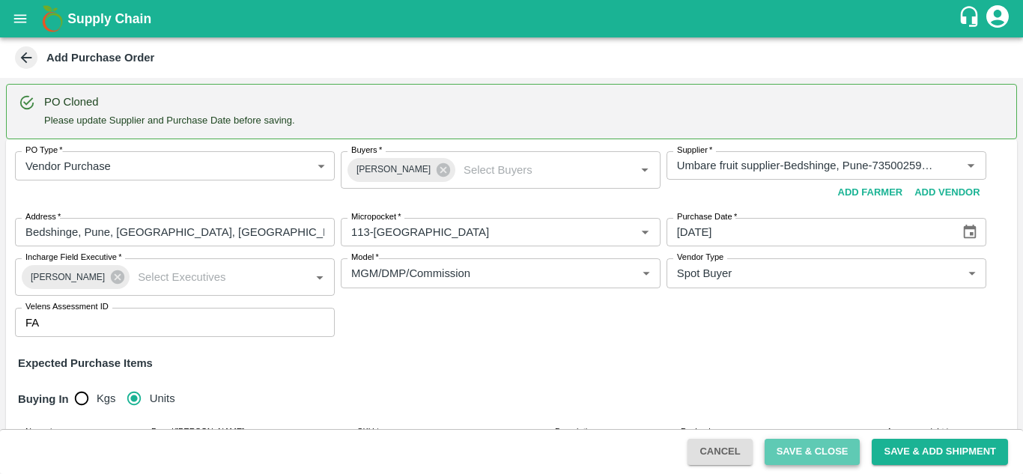
click at [800, 452] on button "Save & Close" at bounding box center [812, 452] width 96 height 26
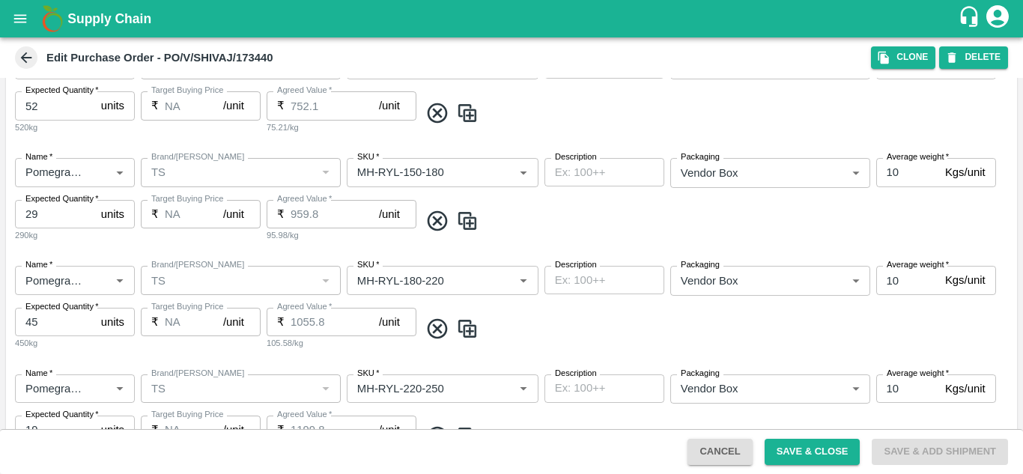
scroll to position [686, 0]
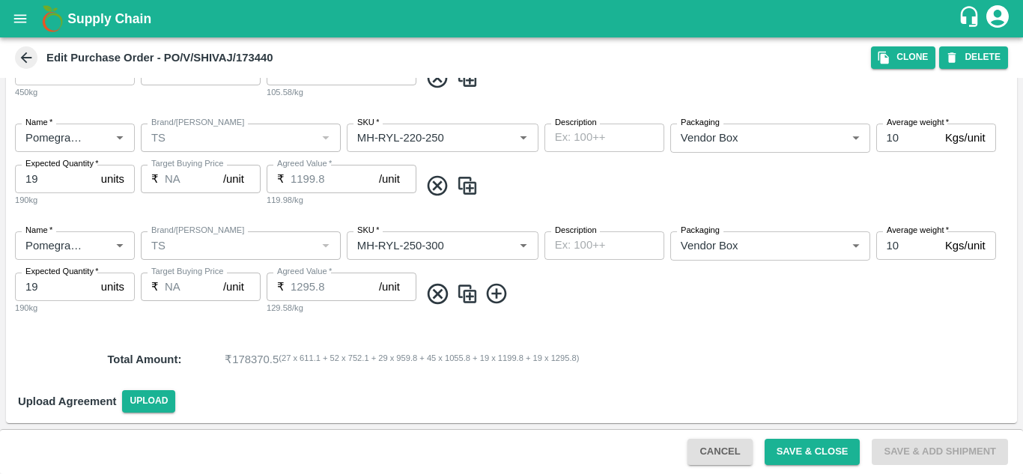
click at [31, 56] on icon at bounding box center [26, 57] width 16 height 16
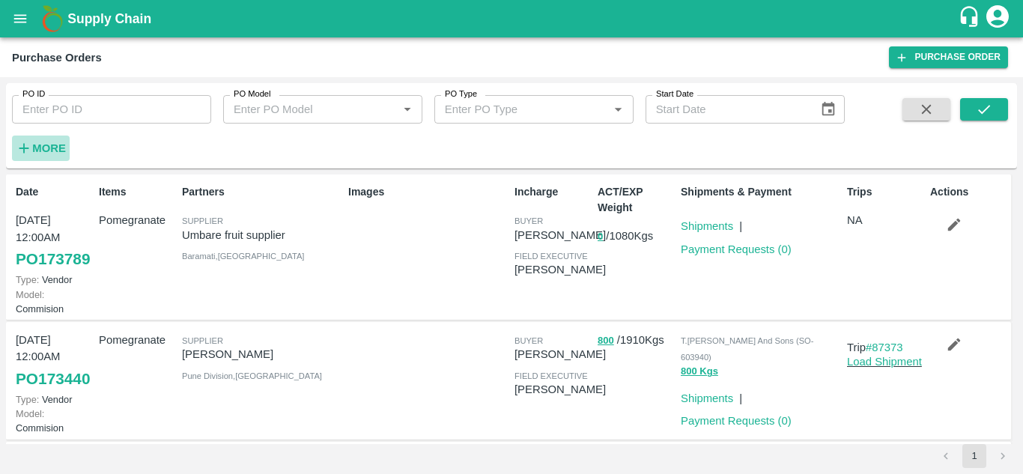
click at [46, 147] on strong "More" at bounding box center [49, 148] width 34 height 12
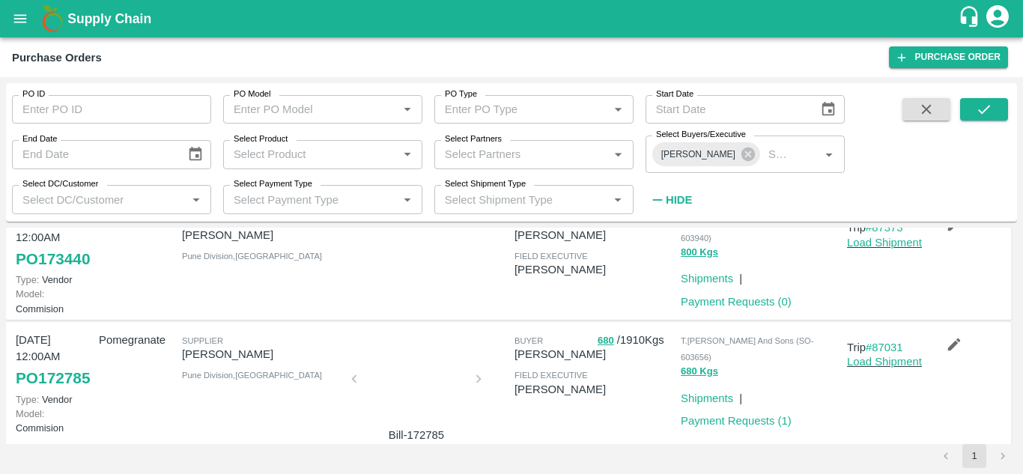
scroll to position [171, 0]
click at [956, 234] on icon "button" at bounding box center [953, 225] width 16 height 16
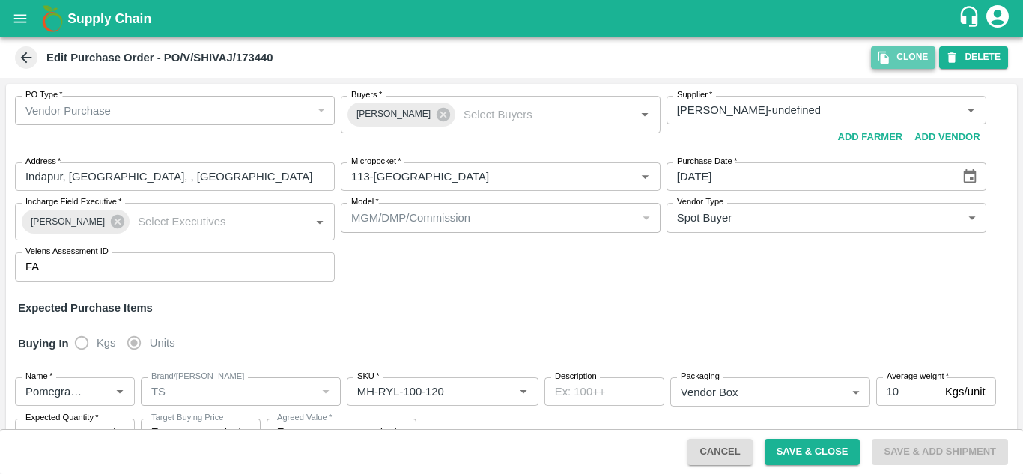
click at [902, 57] on button "Clone" at bounding box center [903, 57] width 64 height 22
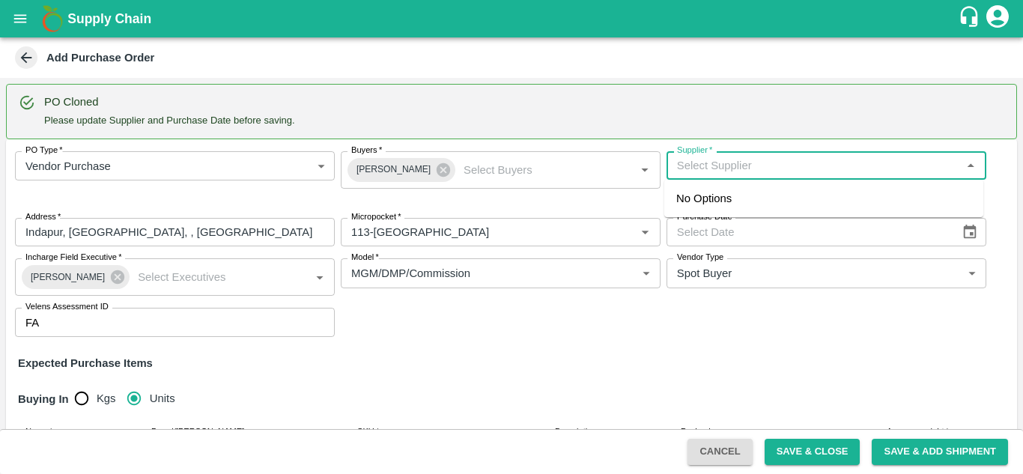
click at [701, 165] on input "Supplier   *" at bounding box center [814, 165] width 286 height 19
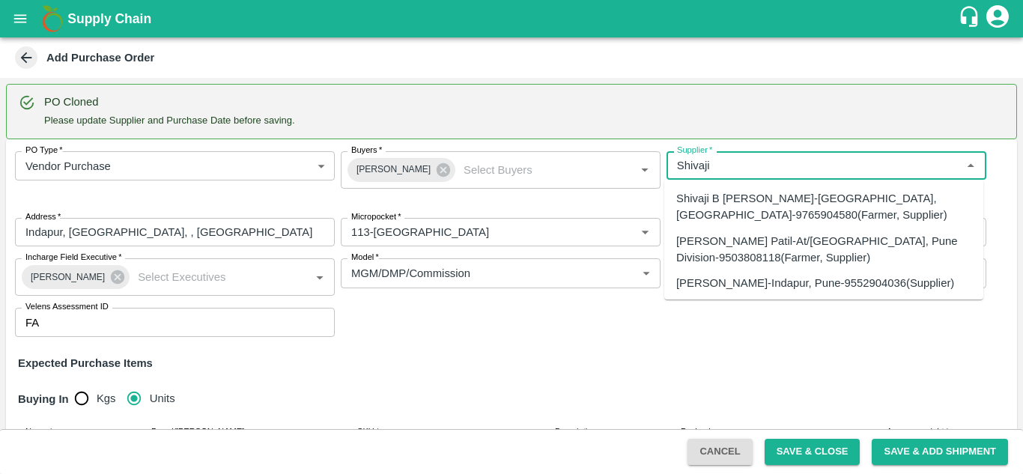
scroll to position [45, 0]
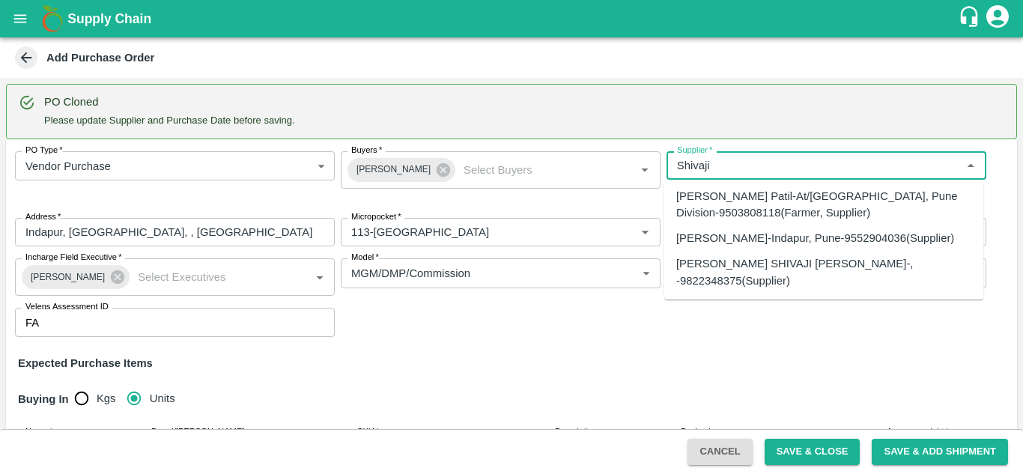
click at [694, 243] on div "SHIVAJI RAJARAM AVACHAR-Indapur, Pune-9552904036(Supplier)" at bounding box center [815, 238] width 278 height 16
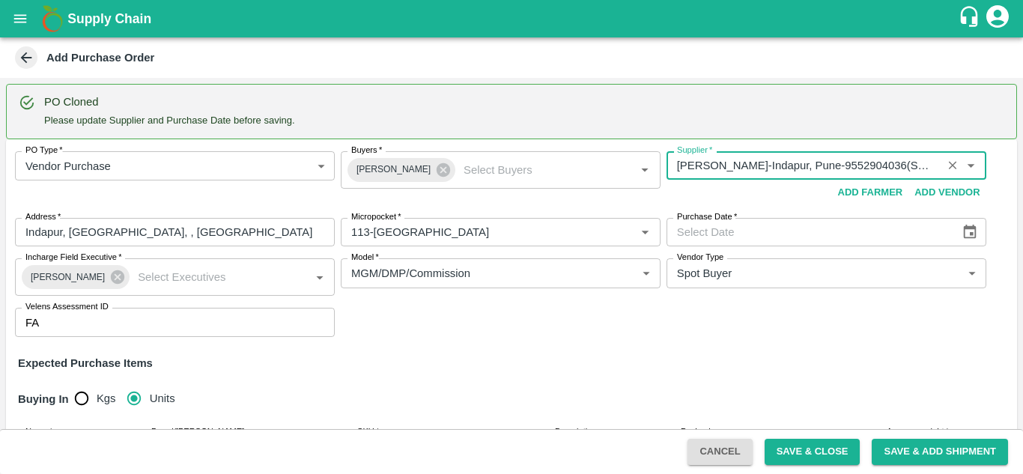
type input "SHIVAJI RAJARAM AVACHAR-Indapur, Pune-9552904036(Supplier)"
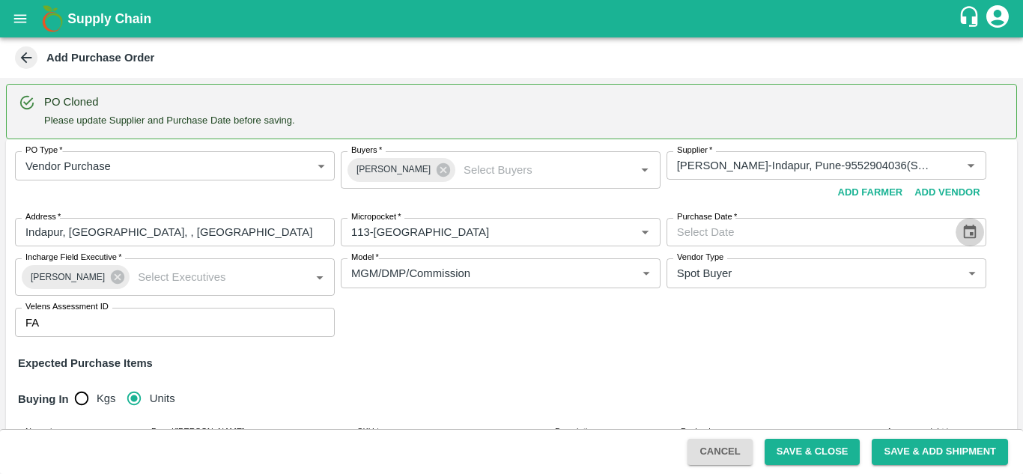
click at [966, 229] on icon "Choose date" at bounding box center [969, 232] width 13 height 14
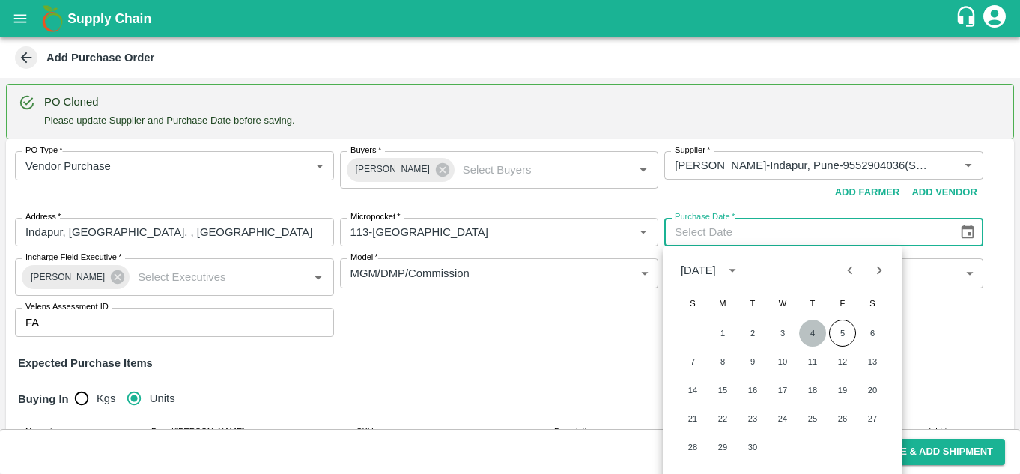
click at [807, 329] on button "4" at bounding box center [812, 333] width 27 height 27
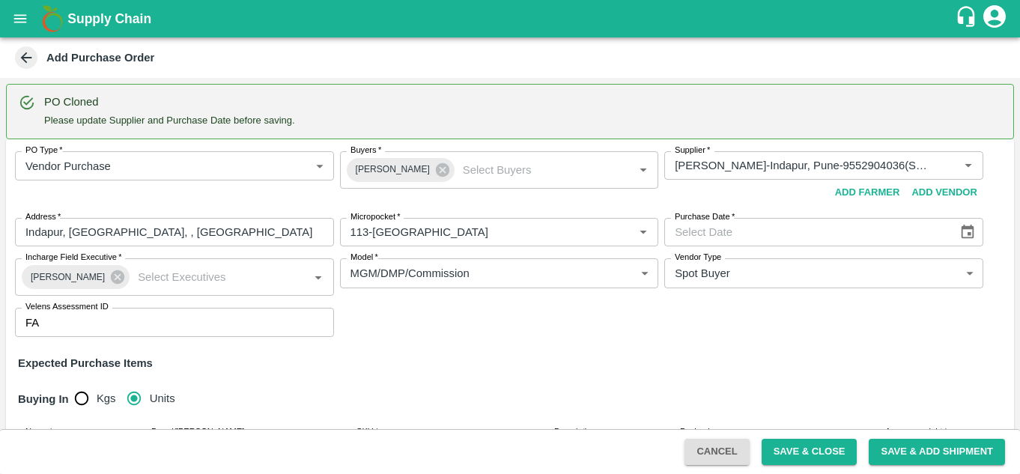
type input "04/09/2025"
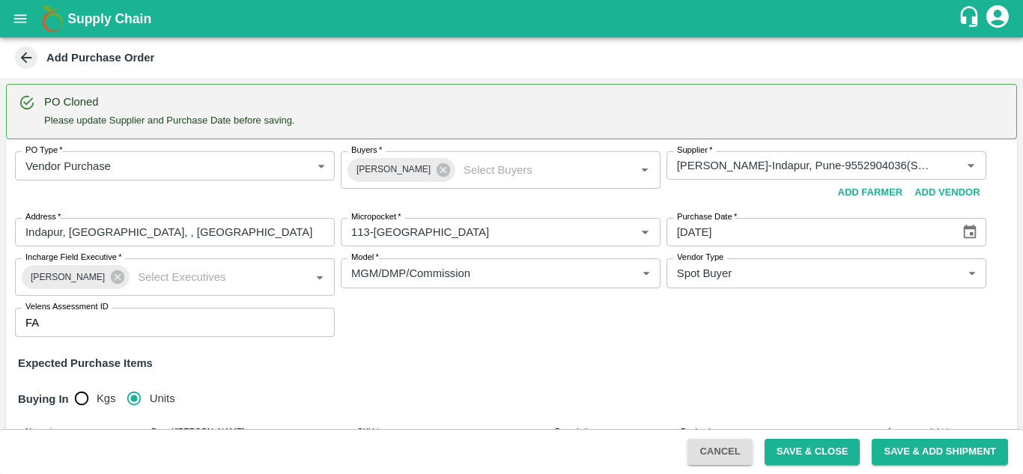
scroll to position [196, 0]
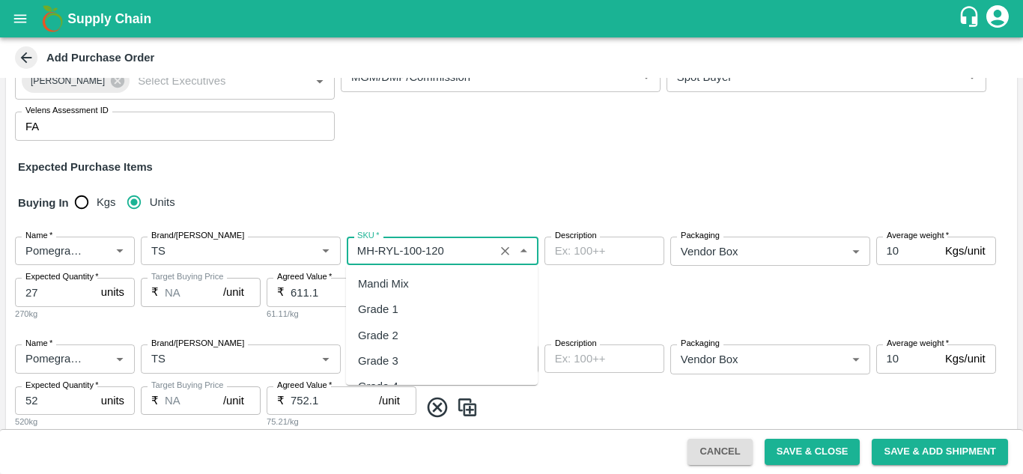
click at [444, 254] on input "SKU   *" at bounding box center [420, 250] width 138 height 19
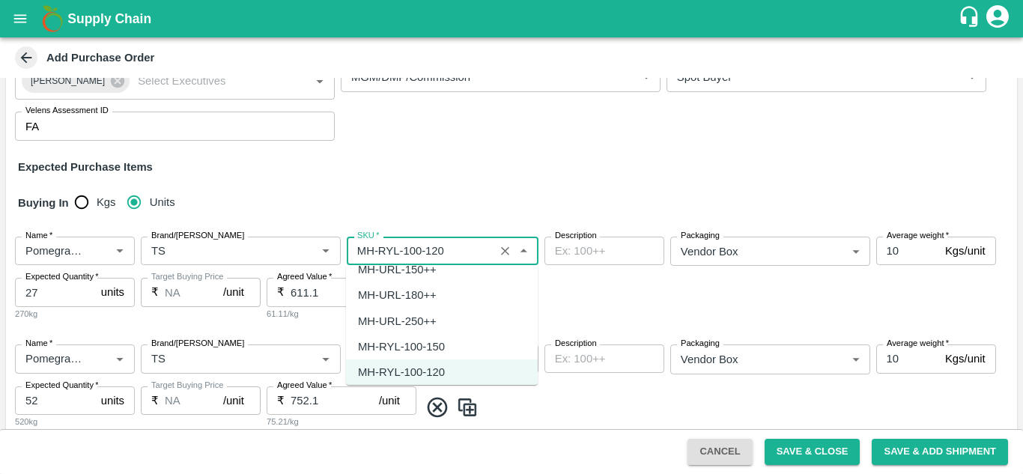
click at [424, 340] on div "MH-RYL-100-150" at bounding box center [401, 346] width 87 height 16
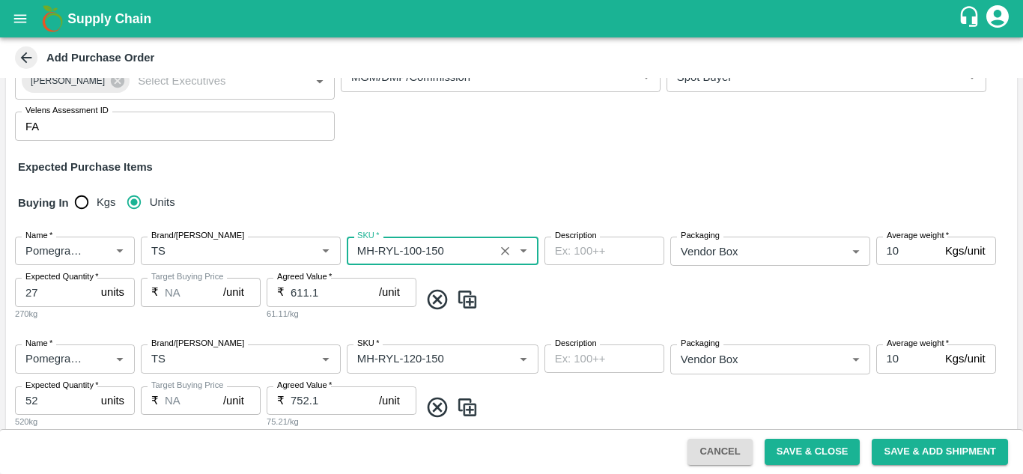
type input "MH-RYL-100-150"
click at [265, 249] on input "Brand/[PERSON_NAME]" at bounding box center [218, 250] width 147 height 19
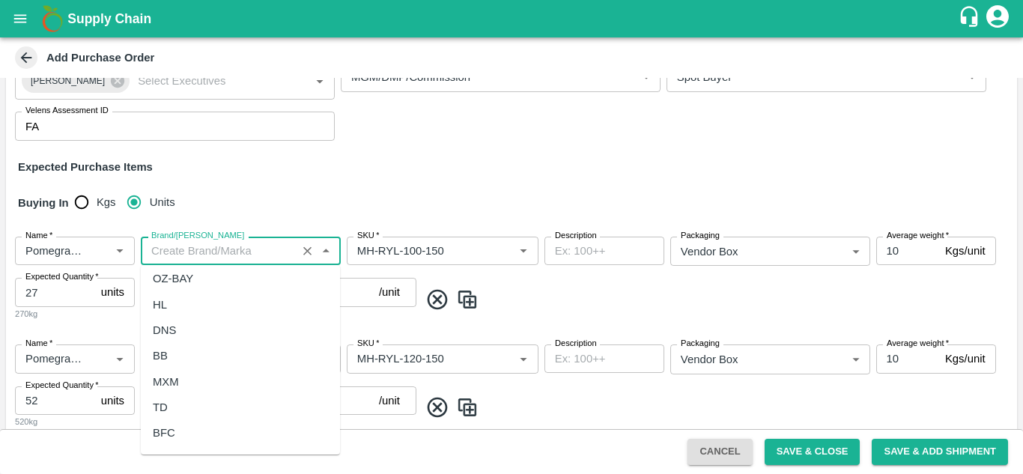
scroll to position [0, 0]
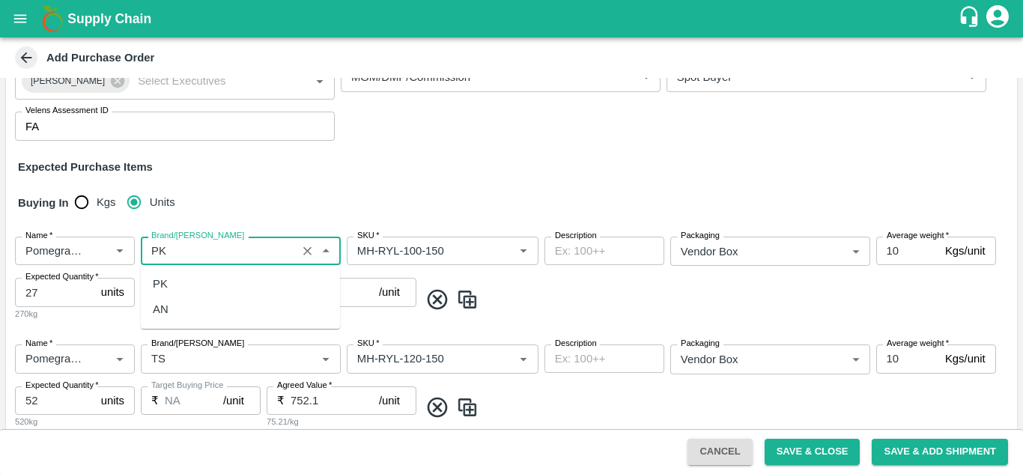
click at [180, 282] on div "PK" at bounding box center [240, 283] width 199 height 25
type input "PK"
click at [175, 358] on input "Brand/[PERSON_NAME]" at bounding box center [218, 358] width 147 height 19
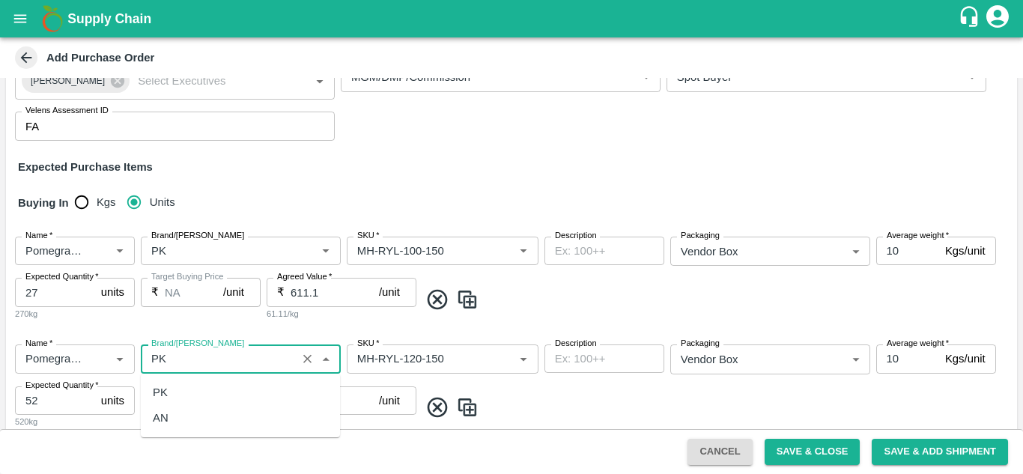
click at [157, 390] on div "PK" at bounding box center [160, 392] width 15 height 16
type input "PK"
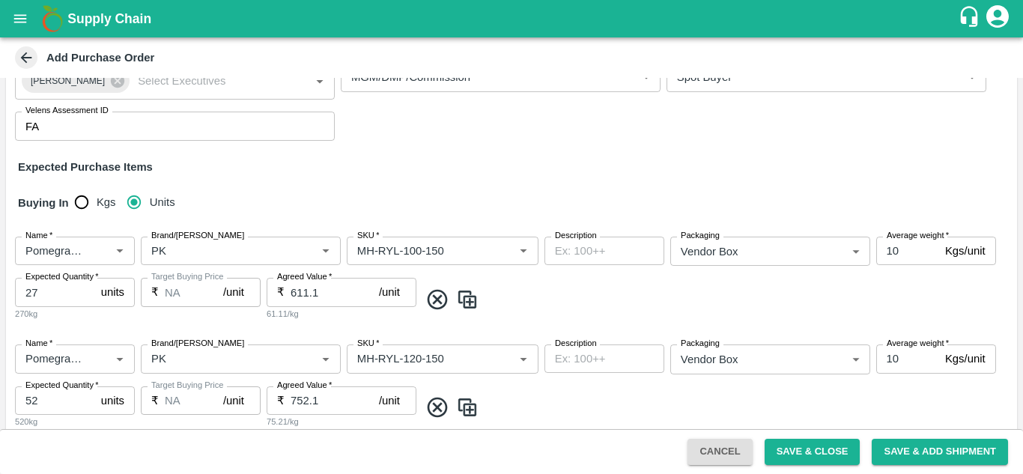
click at [582, 299] on span at bounding box center [714, 299] width 591 height 25
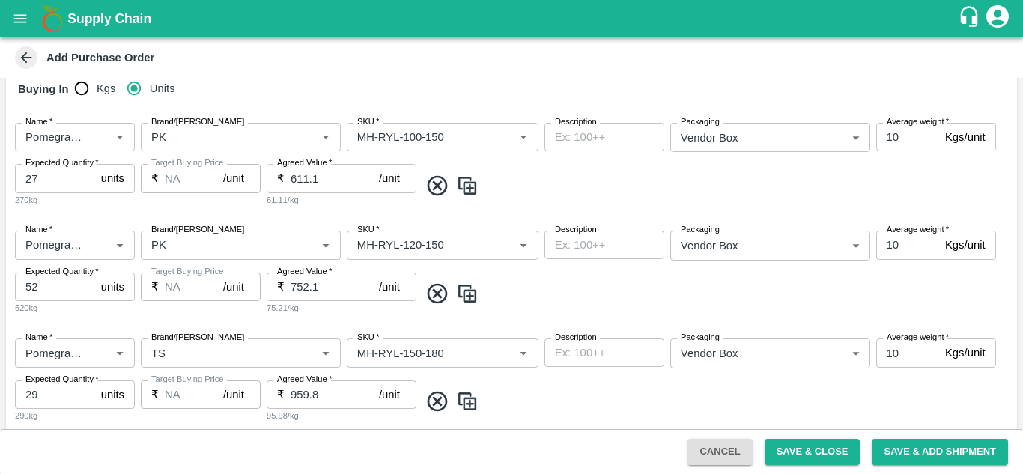
scroll to position [311, 0]
click at [436, 294] on icon at bounding box center [437, 291] width 20 height 20
type input "29"
type input "959.8"
type input "45"
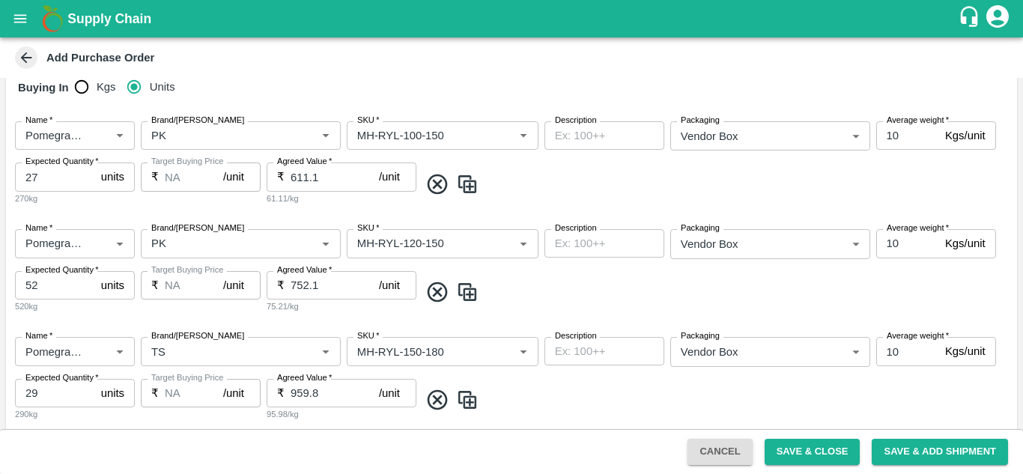
type input "1055.8"
type input "19"
type input "1199.8"
type input "1295.8"
type input "TS"
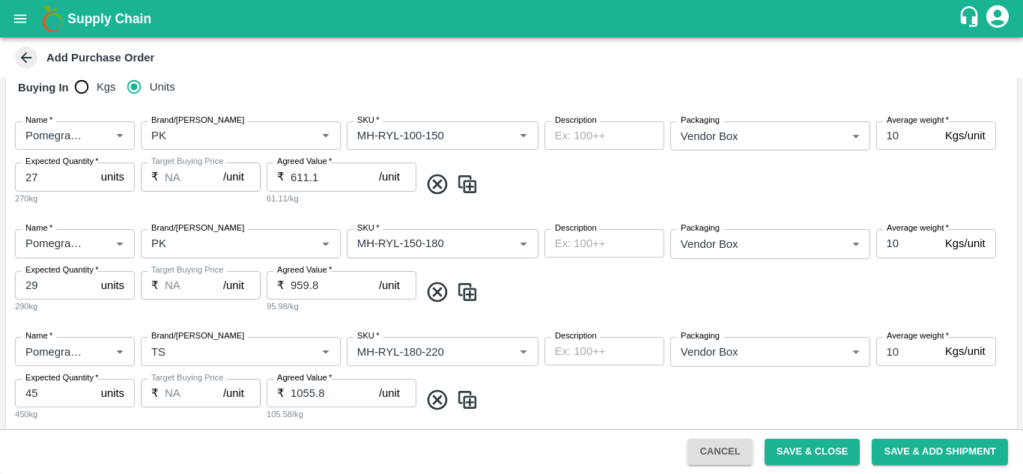
type input "MH-RYL-150-180"
type input "MH-RYL-180-220"
type input "MH-RYL-220-250"
type input "MH-RYL-250-300"
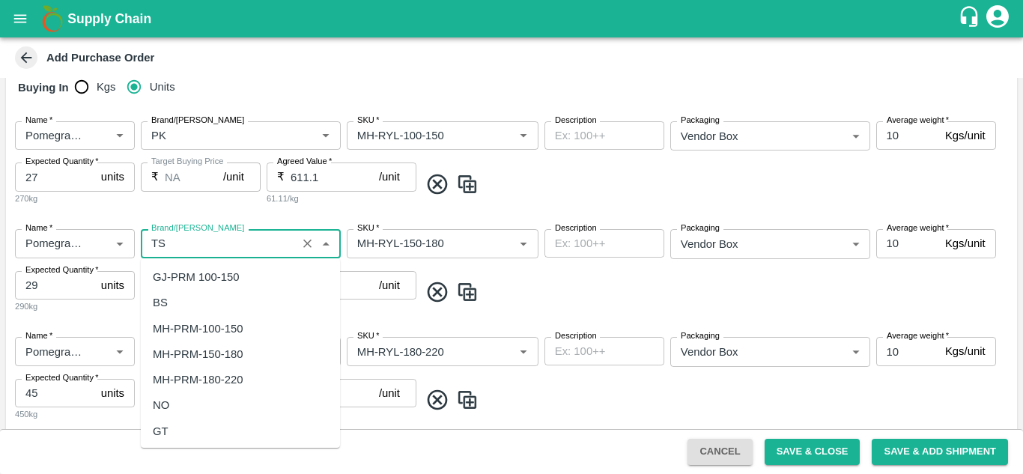
click at [192, 239] on input "Brand/[PERSON_NAME]" at bounding box center [218, 243] width 147 height 19
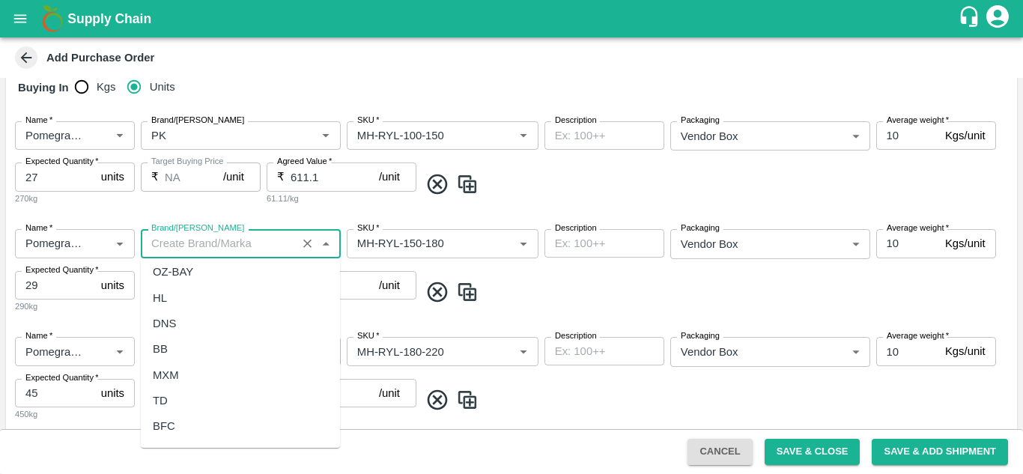
scroll to position [0, 0]
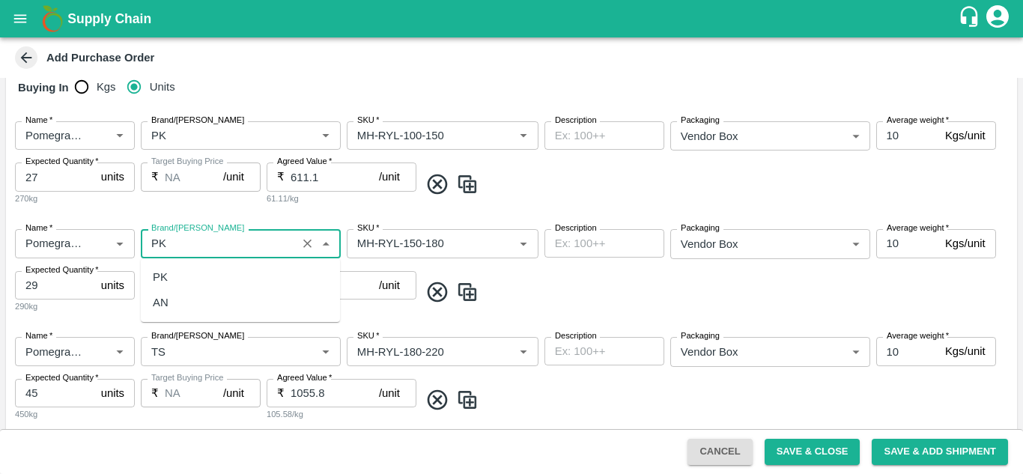
click at [164, 274] on div "PK" at bounding box center [160, 277] width 15 height 16
type input "PK"
click at [159, 354] on input "Brand/[PERSON_NAME]" at bounding box center [218, 350] width 147 height 19
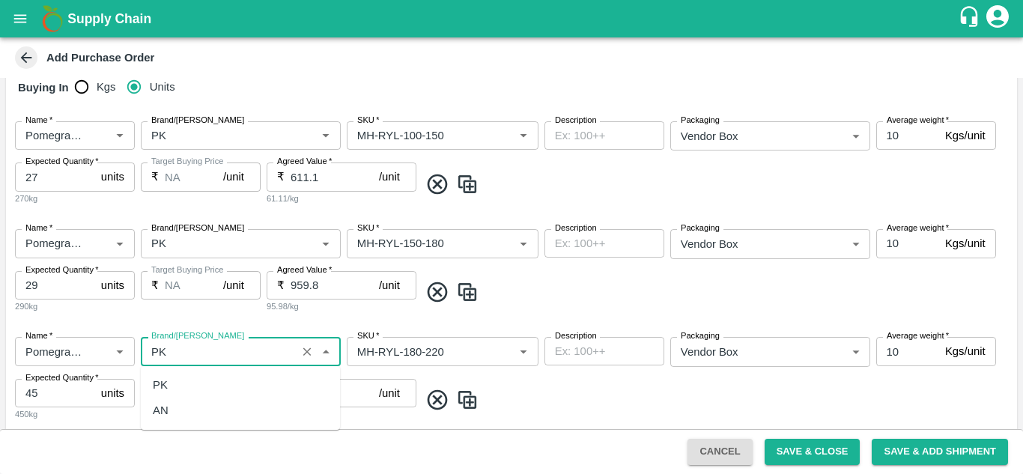
click at [167, 387] on div "PK" at bounding box center [160, 385] width 15 height 16
type input "PK"
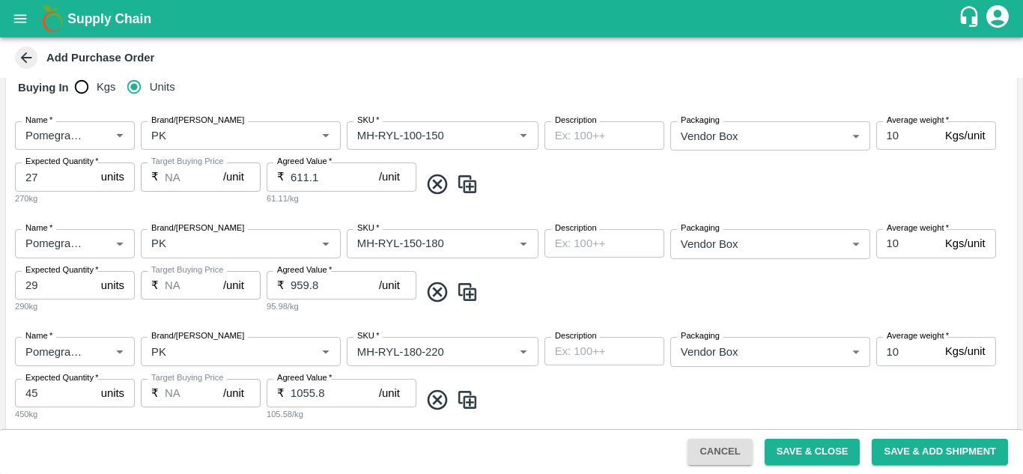
click at [567, 286] on span at bounding box center [714, 292] width 591 height 25
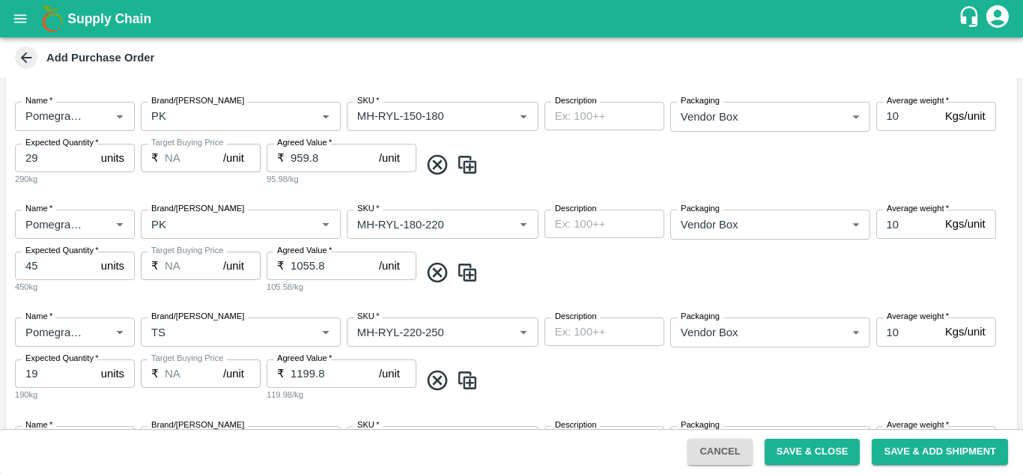
scroll to position [485, 0]
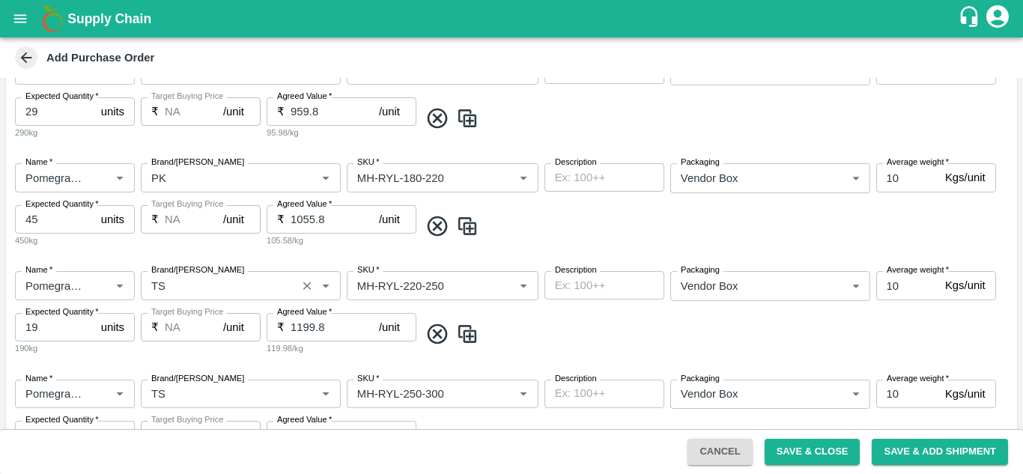
click at [215, 273] on div "Brand/[PERSON_NAME]" at bounding box center [241, 285] width 200 height 28
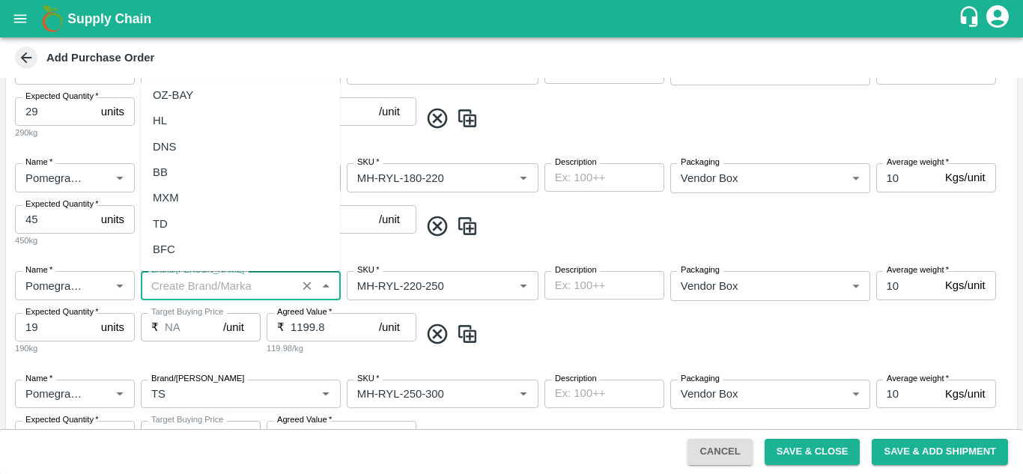
scroll to position [0, 0]
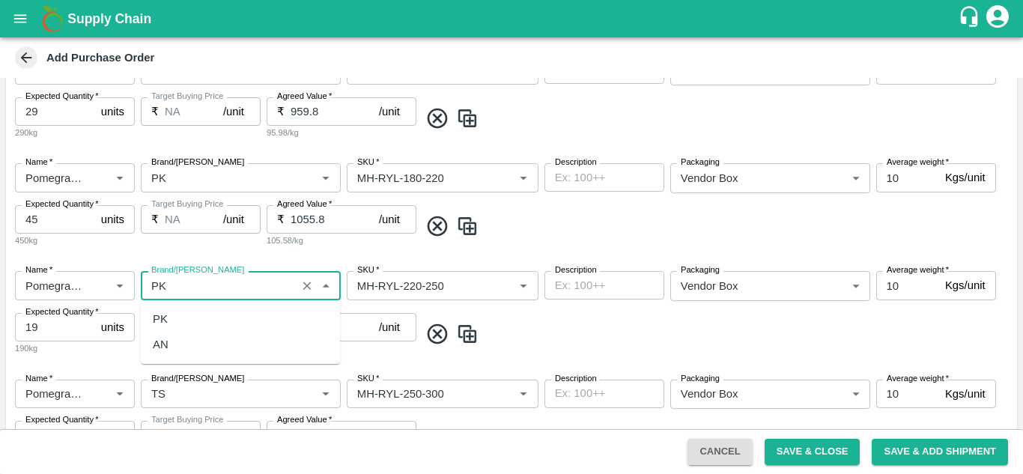
click at [179, 327] on div "PK" at bounding box center [240, 318] width 199 height 25
type input "PK"
click at [553, 330] on span at bounding box center [714, 334] width 591 height 25
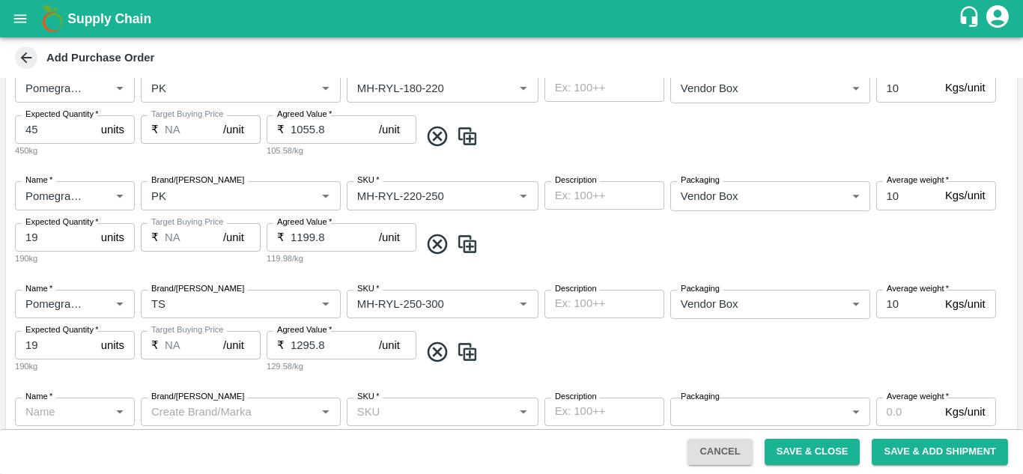
scroll to position [582, 0]
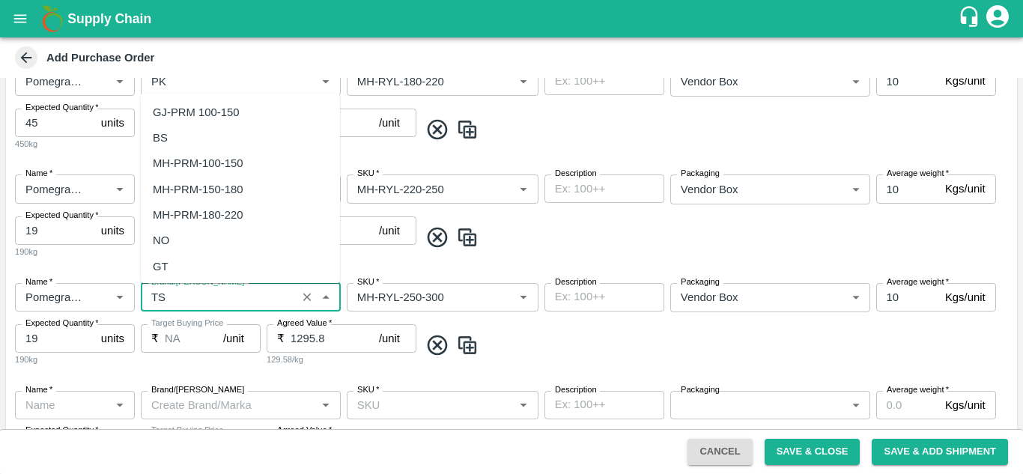
click at [195, 294] on input "Brand/[PERSON_NAME]" at bounding box center [218, 296] width 147 height 19
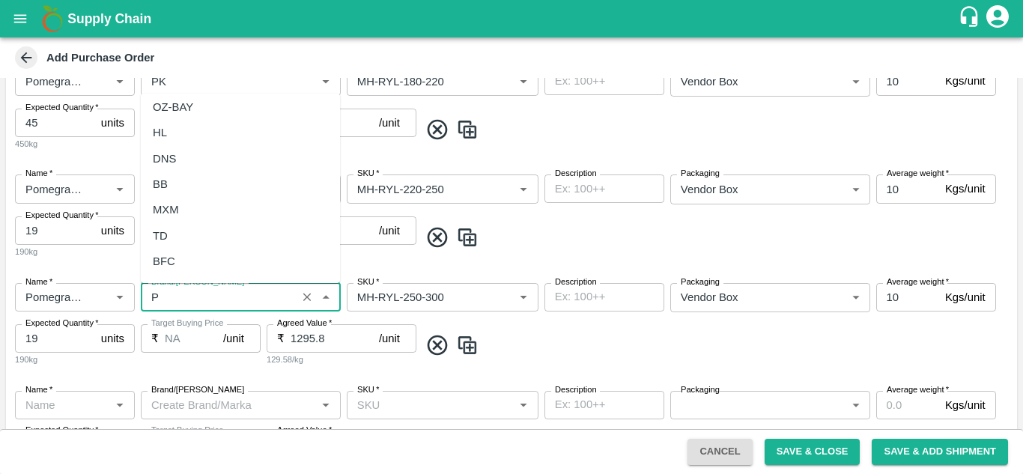
scroll to position [0, 0]
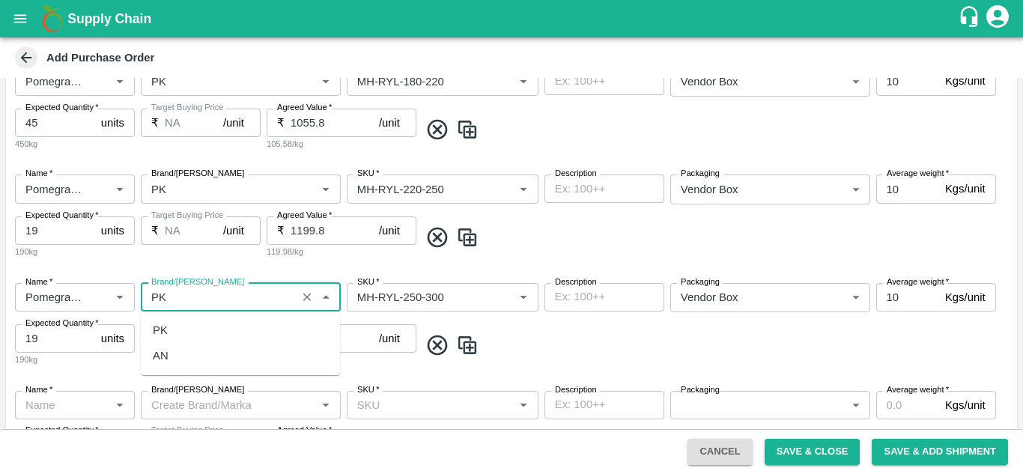
click at [168, 334] on div "PK" at bounding box center [240, 329] width 199 height 25
type input "PK"
click at [532, 336] on span at bounding box center [714, 345] width 591 height 25
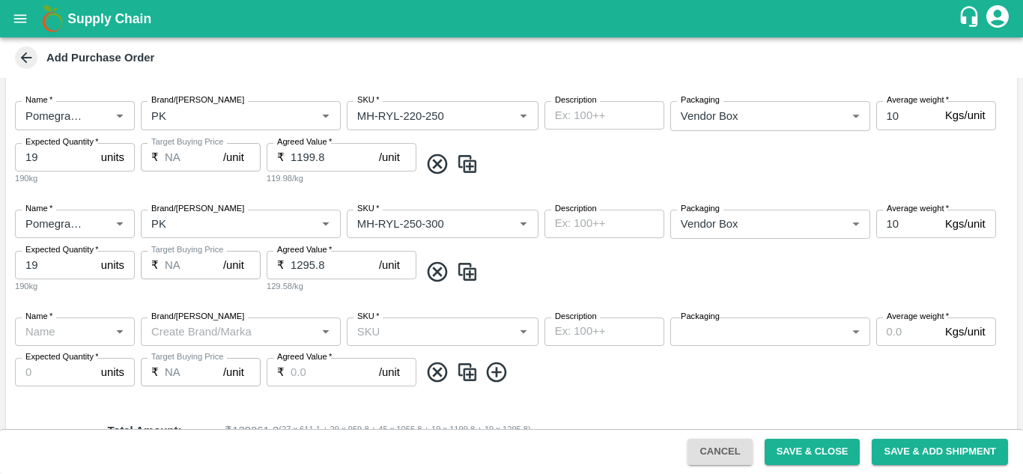
scroll to position [685, 0]
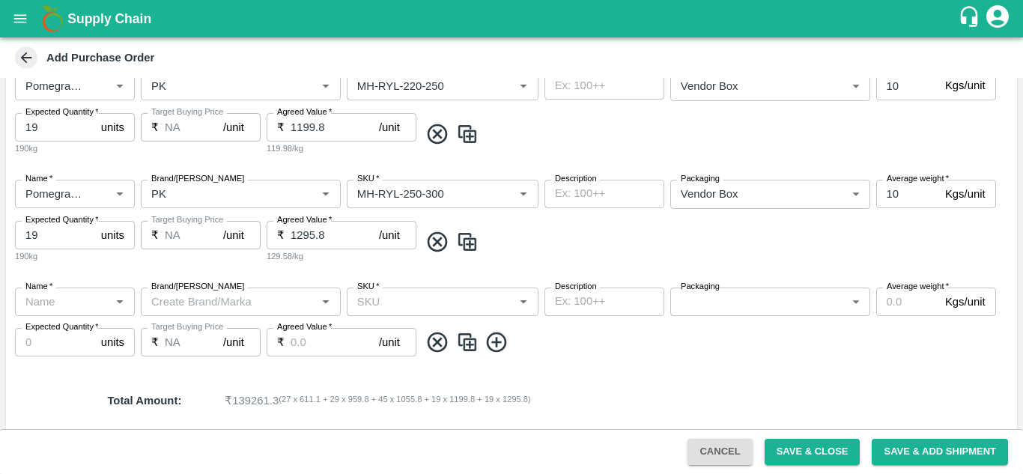
click at [221, 292] on input "Brand/[PERSON_NAME]" at bounding box center [228, 301] width 166 height 19
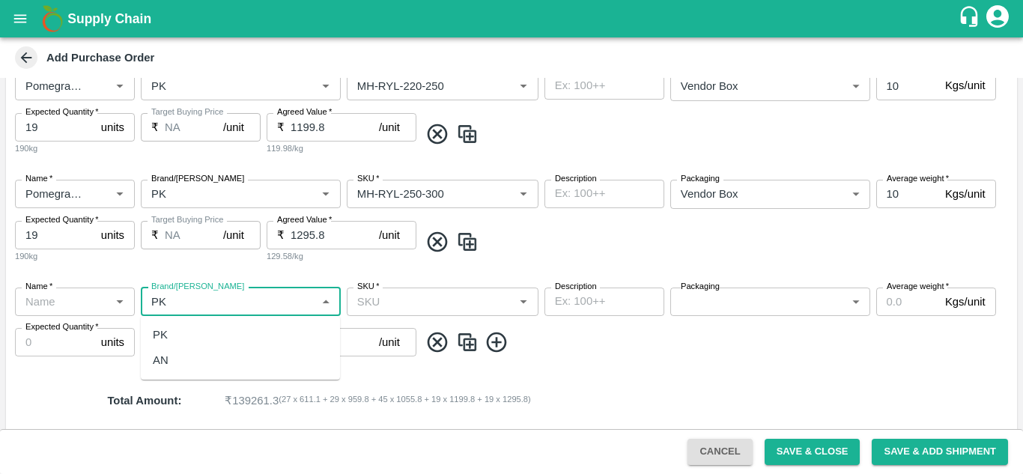
click at [189, 332] on div "PK" at bounding box center [240, 334] width 199 height 25
type input "PK"
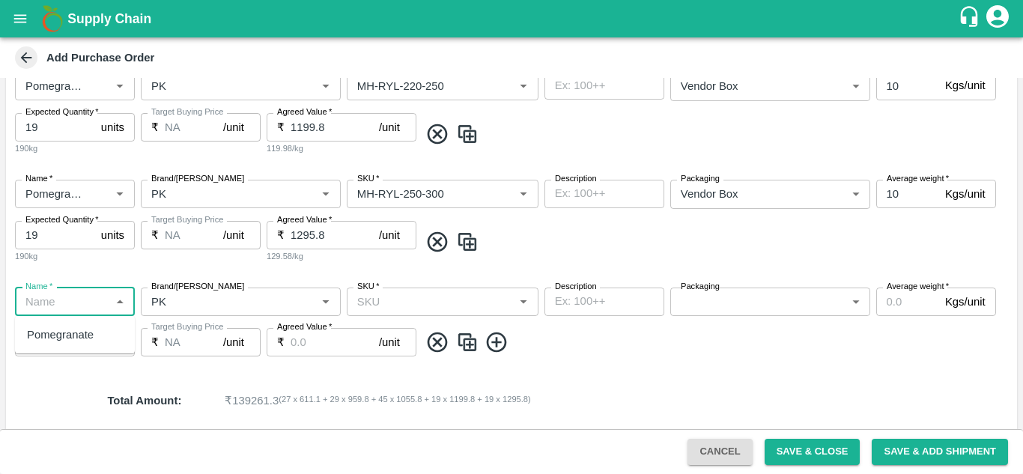
click at [34, 302] on input "Name   *" at bounding box center [62, 301] width 86 height 19
click at [40, 336] on div "Pomegranate" at bounding box center [60, 334] width 67 height 16
type input "Pomegranate"
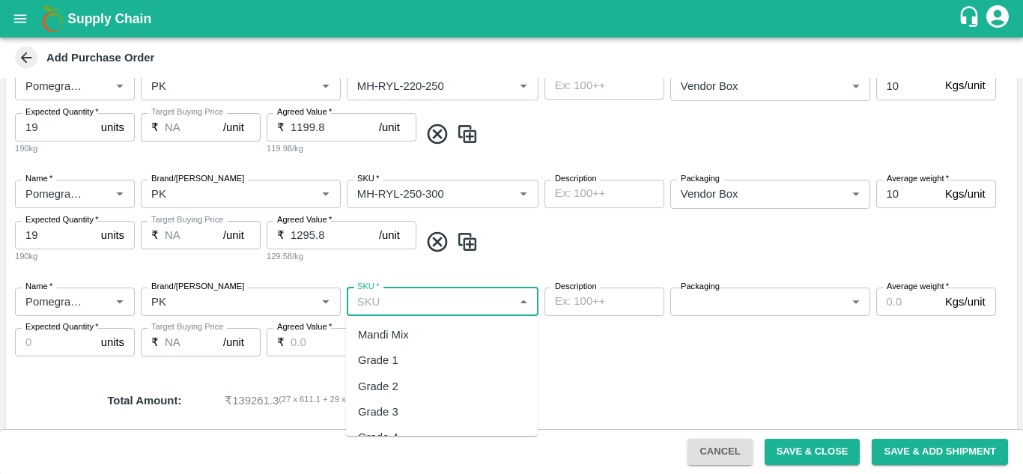
click at [406, 293] on input "SKU   *" at bounding box center [430, 301] width 158 height 19
click at [396, 388] on div "MH-Loose A" at bounding box center [388, 386] width 61 height 16
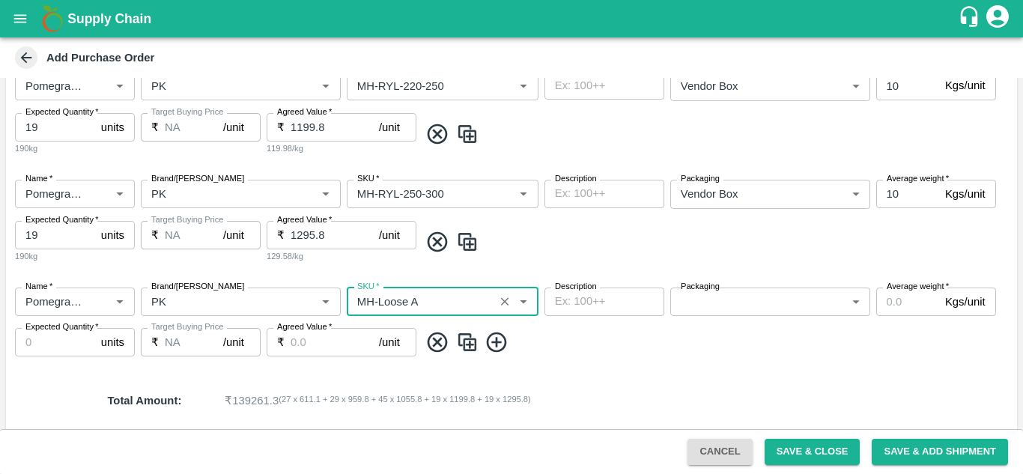
type input "MH-Loose A"
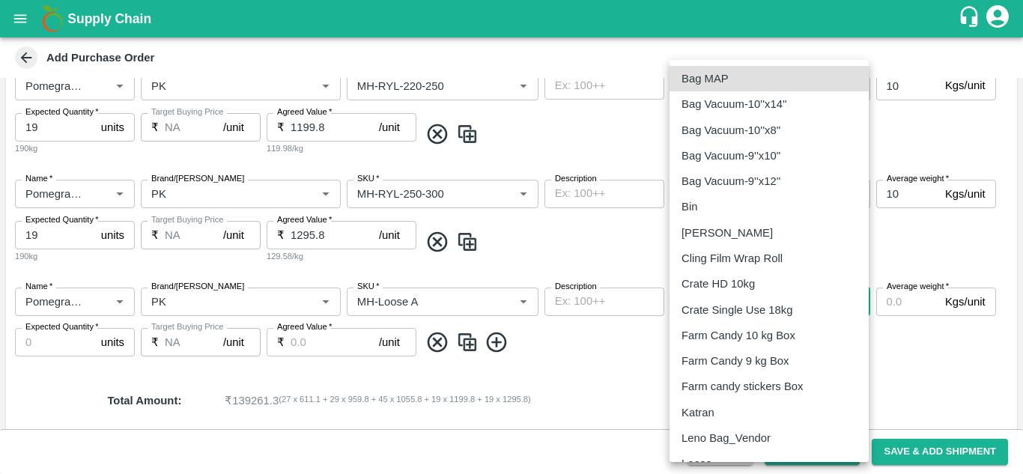
click at [728, 301] on body "Supply Chain Add Purchase Order PO Cloned Please update Supplier and Purchase D…" at bounding box center [511, 237] width 1023 height 474
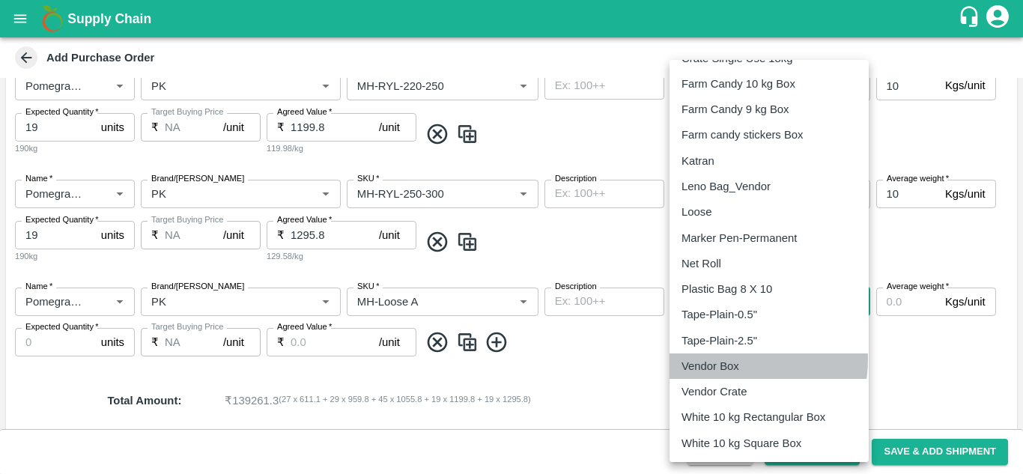
click at [709, 359] on p "Vendor Box" at bounding box center [710, 366] width 58 height 16
type input "276"
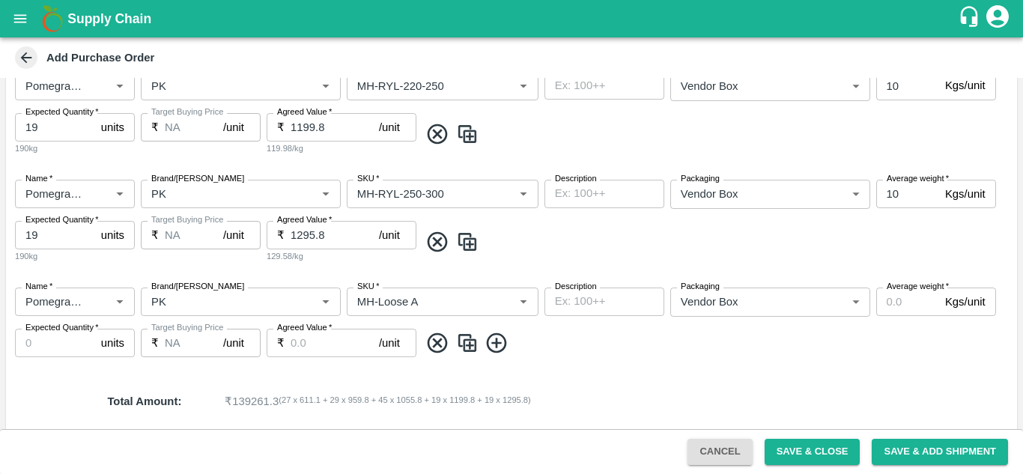
click at [588, 345] on span at bounding box center [714, 343] width 591 height 25
click at [38, 350] on input "Expected Quantity   *" at bounding box center [55, 343] width 80 height 28
type input "8"
click at [347, 395] on span "( 27 x 611.1 + 29 x 959.8 + 45 x 1055.8 + 19 x 1199.8 + 19 x 1295.8 )" at bounding box center [404, 401] width 252 height 16
click at [472, 344] on img at bounding box center [467, 343] width 22 height 25
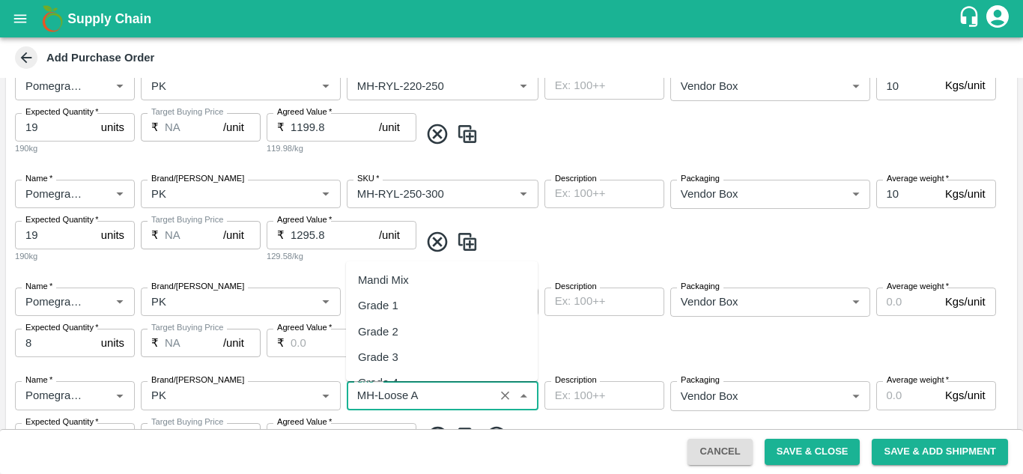
click at [429, 403] on input "SKU   *" at bounding box center [420, 395] width 138 height 19
click at [403, 332] on div "MH-SUPR-100++" at bounding box center [401, 330] width 87 height 16
type input "MH-SUPR-100++"
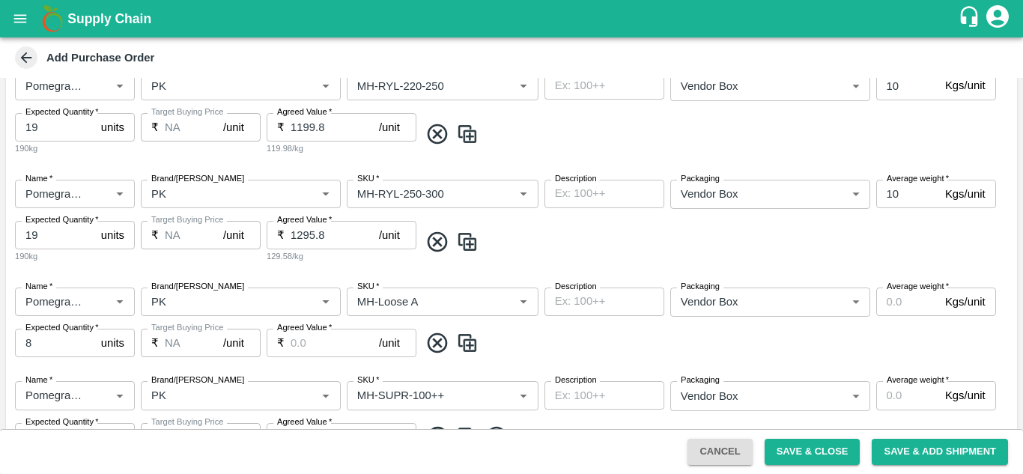
click at [665, 334] on span at bounding box center [714, 343] width 591 height 25
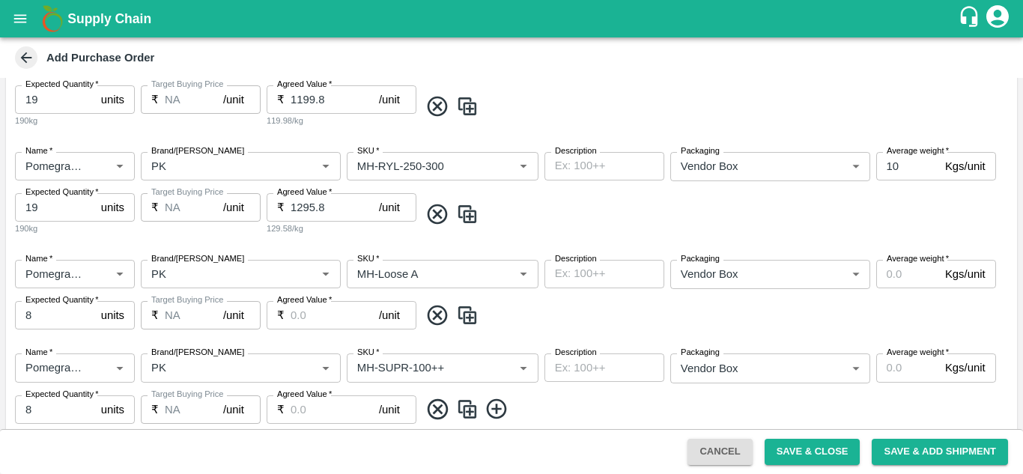
scroll to position [712, 0]
click at [299, 317] on input "Agreed Value   *" at bounding box center [334, 316] width 88 height 28
type input "500"
click at [299, 409] on input "Agreed Value   *" at bounding box center [334, 410] width 88 height 28
type input "500"
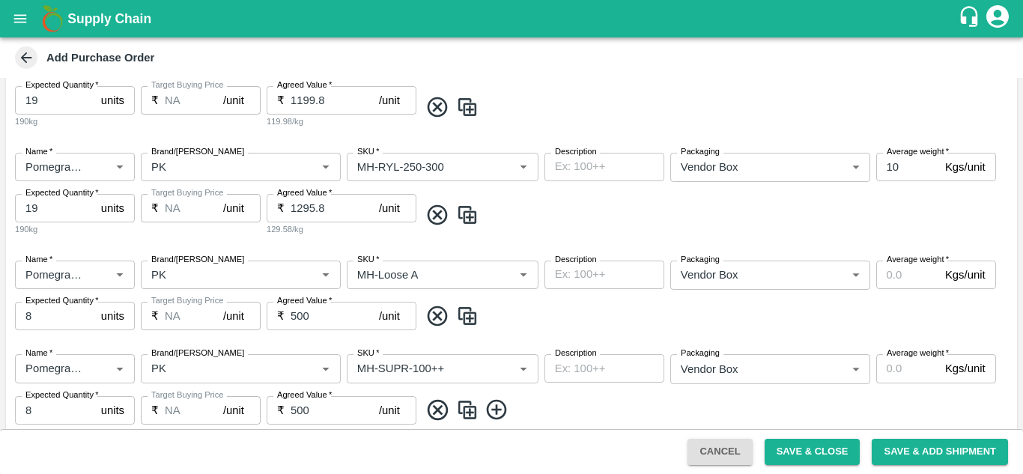
click at [616, 400] on span at bounding box center [714, 409] width 591 height 25
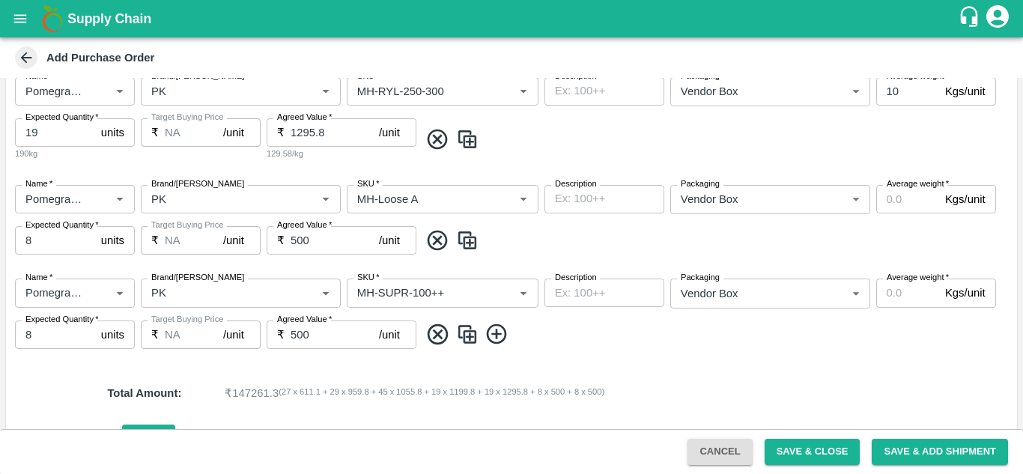
scroll to position [853, 0]
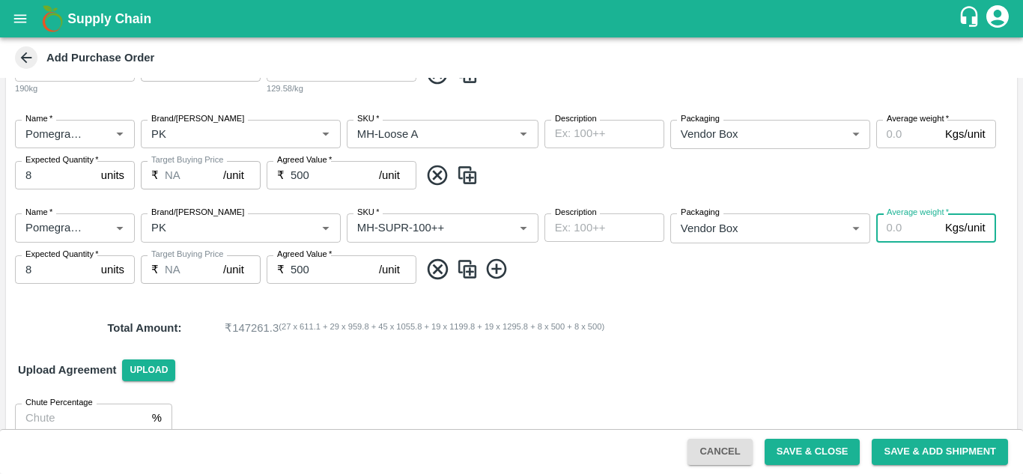
click at [892, 228] on input "Average weight   *" at bounding box center [907, 227] width 63 height 28
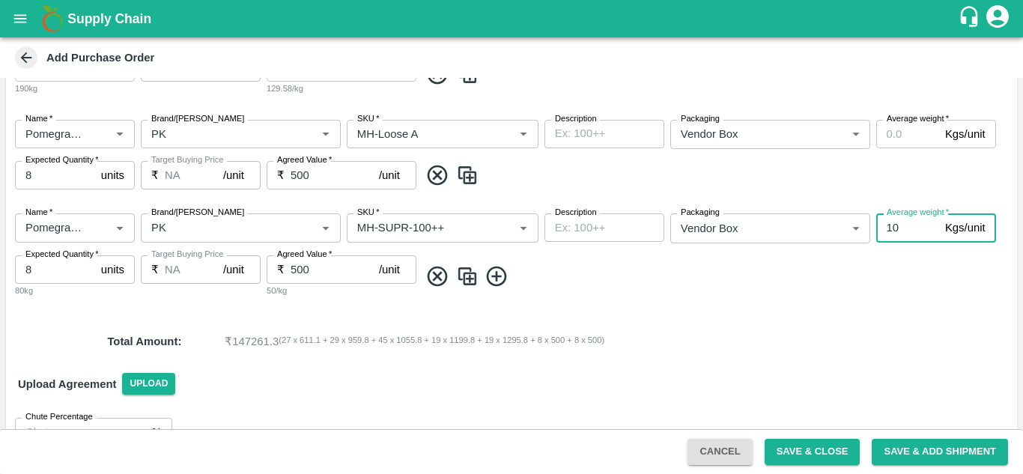
type input "10"
click at [710, 308] on div "Name   * Name   * Brand/Marka Brand/Marka SKU   * SKU   * Description x Descrip…" at bounding box center [511, 255] width 1011 height 108
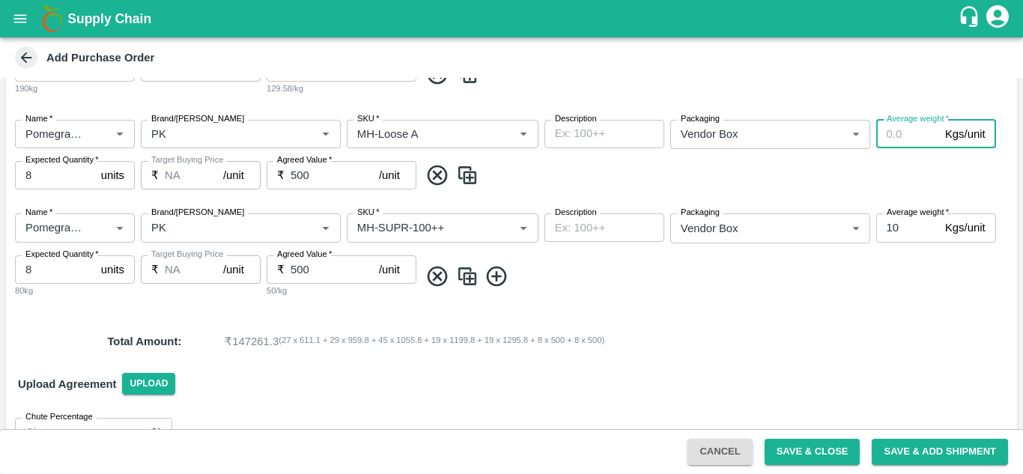
click at [890, 136] on input "Average weight   *" at bounding box center [907, 134] width 63 height 28
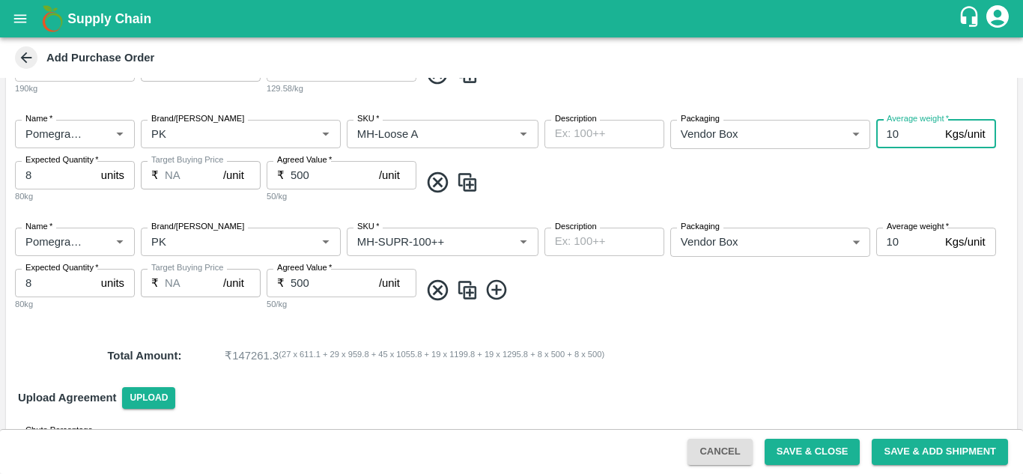
type input "10"
click at [794, 210] on div "Name   * Name   * Brand/Marka Brand/Marka SKU   * SKU   * Description x Descrip…" at bounding box center [511, 162] width 1011 height 108
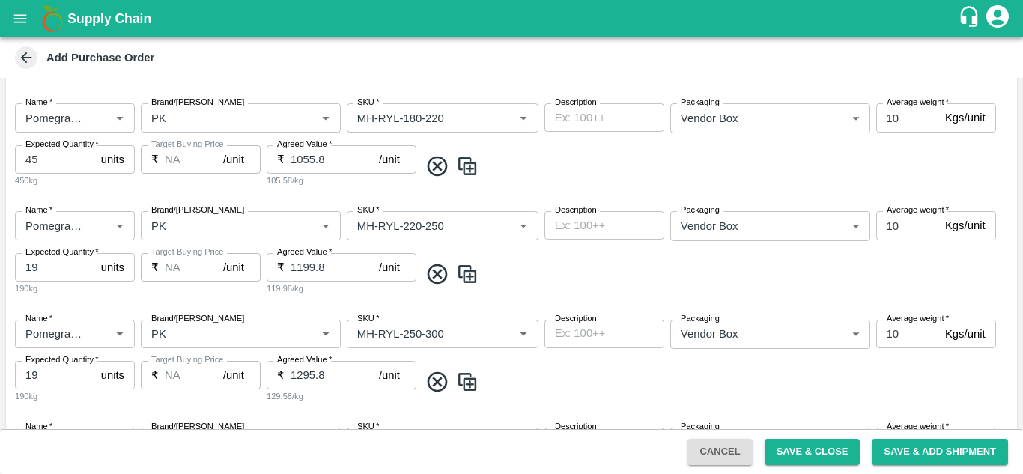
scroll to position [902, 0]
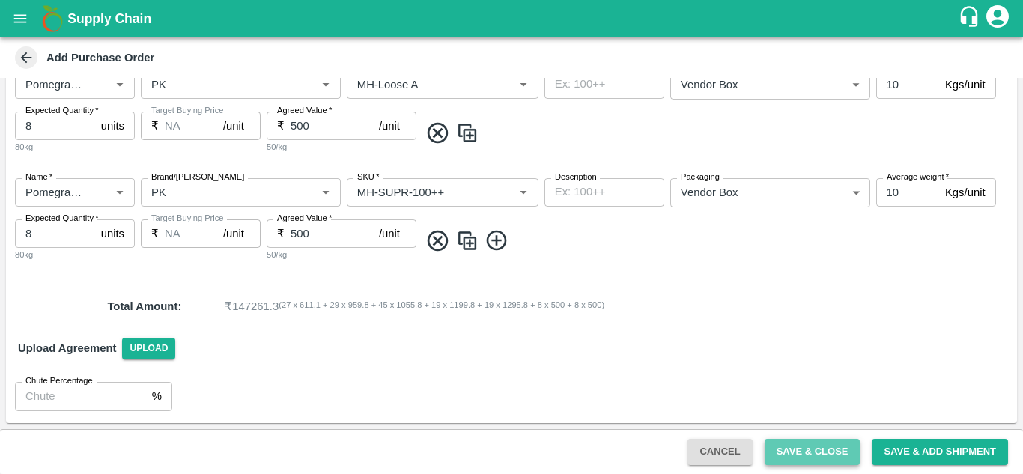
click at [796, 447] on button "Save & Close" at bounding box center [812, 452] width 96 height 26
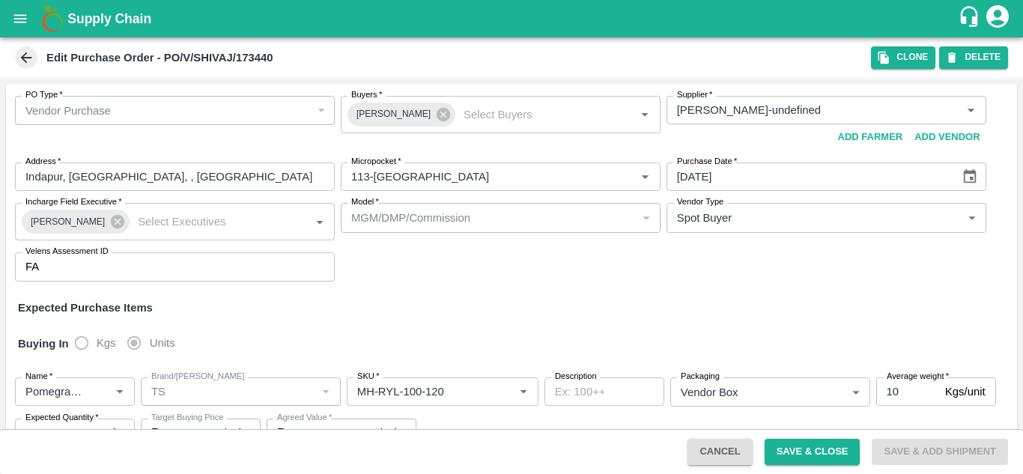
click at [26, 55] on icon at bounding box center [26, 57] width 16 height 16
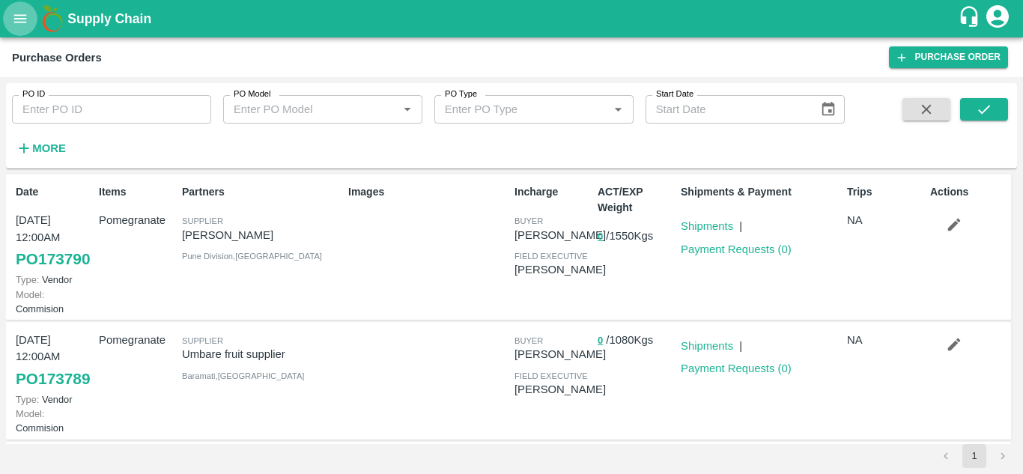
click at [19, 13] on icon "open drawer" at bounding box center [20, 18] width 16 height 16
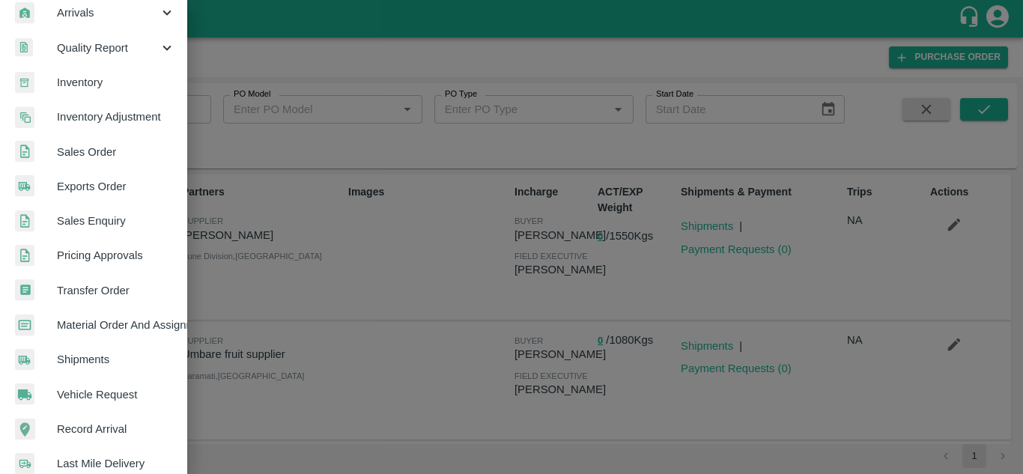
scroll to position [234, 0]
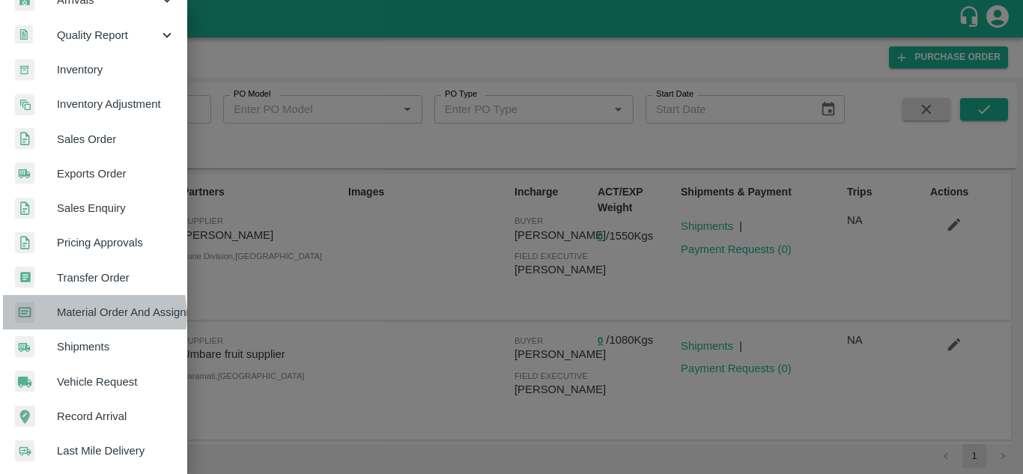
click at [93, 315] on span "Material Order And Assignment" at bounding box center [116, 312] width 118 height 16
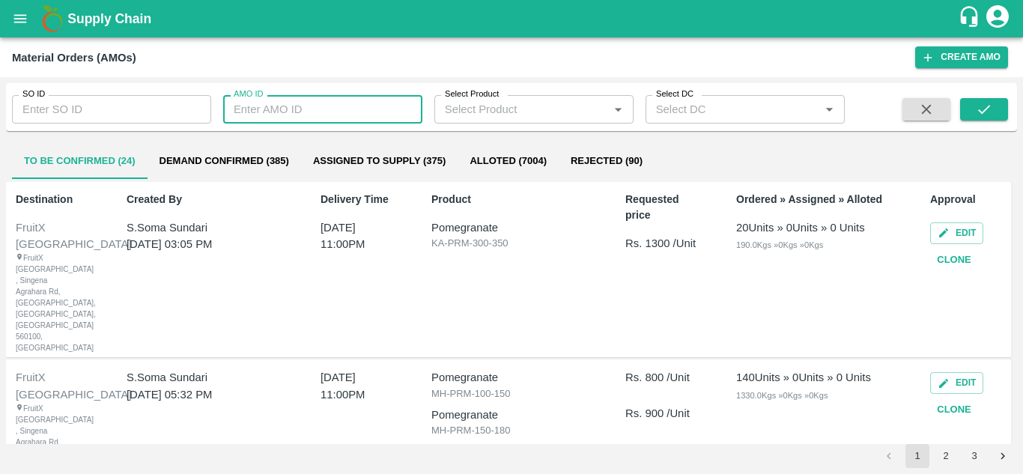
click at [311, 112] on input "AMO ID" at bounding box center [322, 109] width 199 height 28
type input "323459"
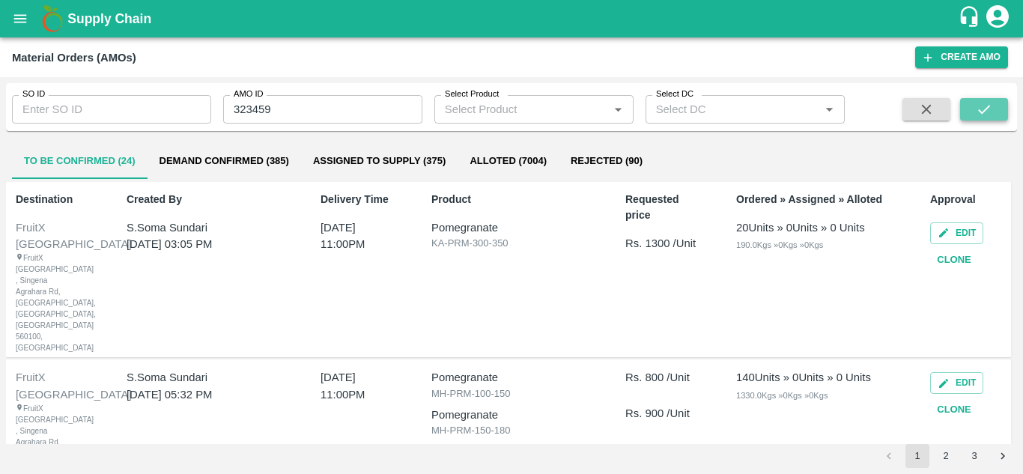
click at [984, 115] on icon "submit" at bounding box center [983, 109] width 16 height 16
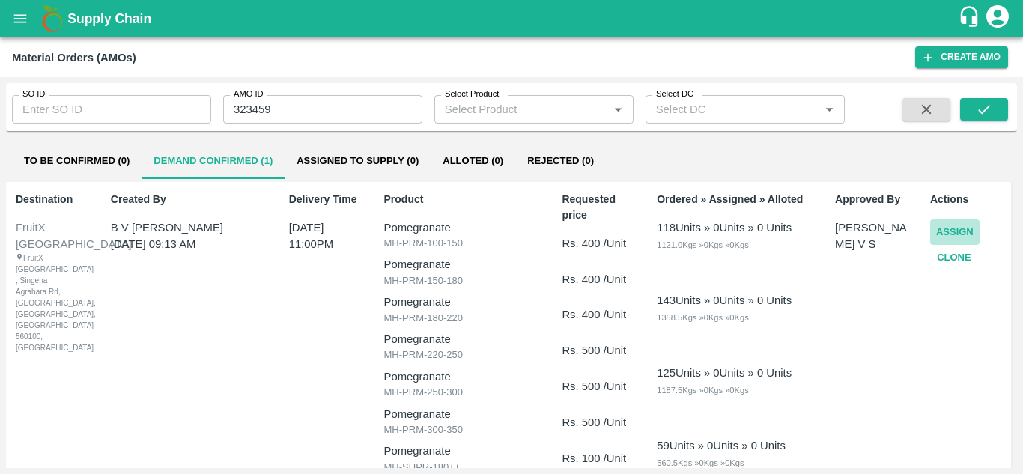
click at [954, 229] on button "Assign" at bounding box center [954, 232] width 49 height 26
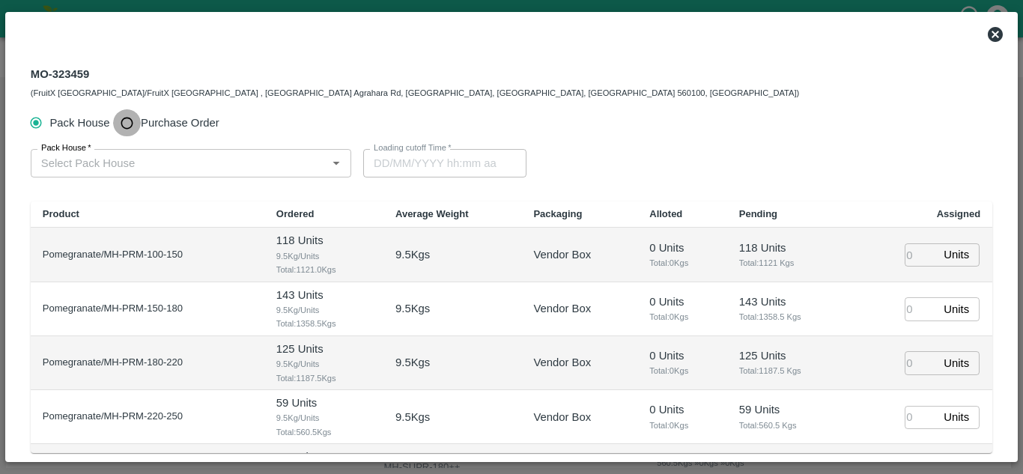
click at [127, 125] on input "Purchase Order" at bounding box center [127, 123] width 28 height 28
radio input "true"
click at [82, 168] on input "PO   *" at bounding box center [172, 162] width 275 height 19
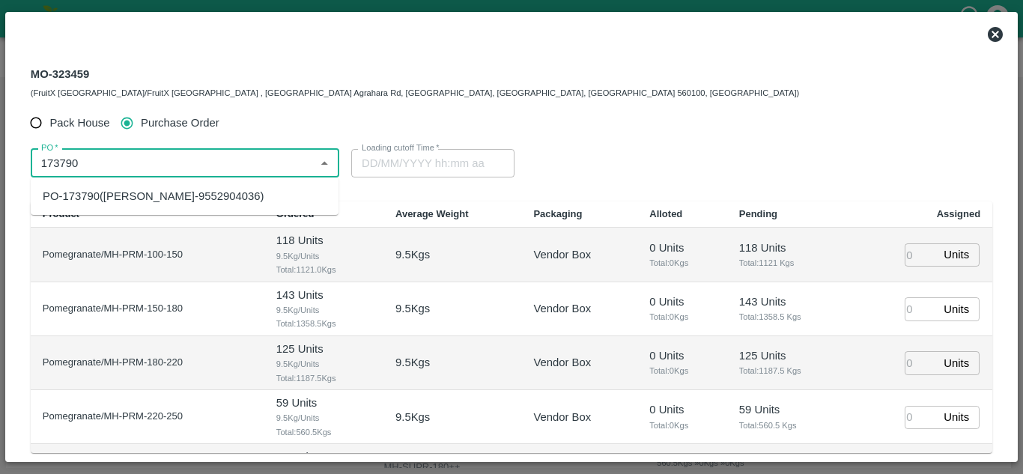
click at [133, 201] on div "PO-173790(SHIVAJI RAJARAM AVACHAR-9552904036)" at bounding box center [153, 196] width 221 height 16
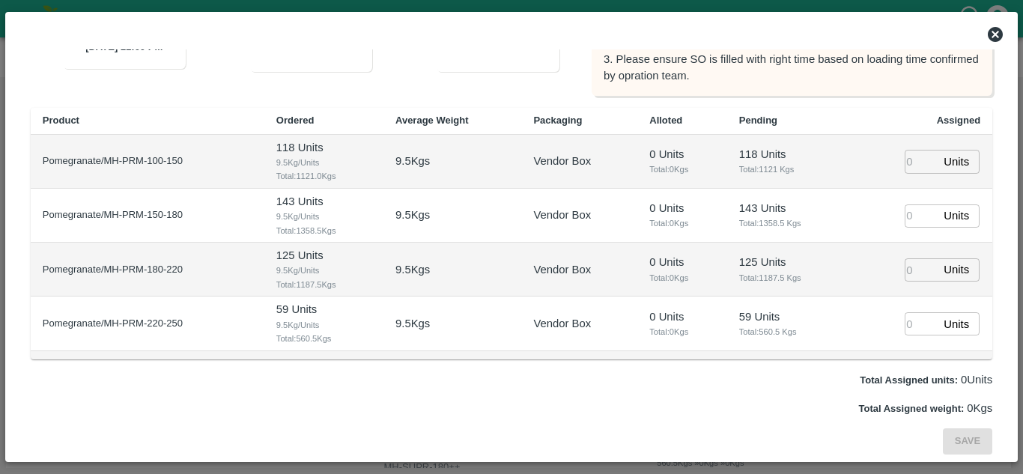
type input "PO-173790(SHIVAJI RAJARAM AVACHAR-9552904036)"
click at [910, 165] on input "number" at bounding box center [920, 161] width 33 height 23
type input "1"
click at [904, 208] on input "1" at bounding box center [920, 215] width 33 height 23
type input "1"
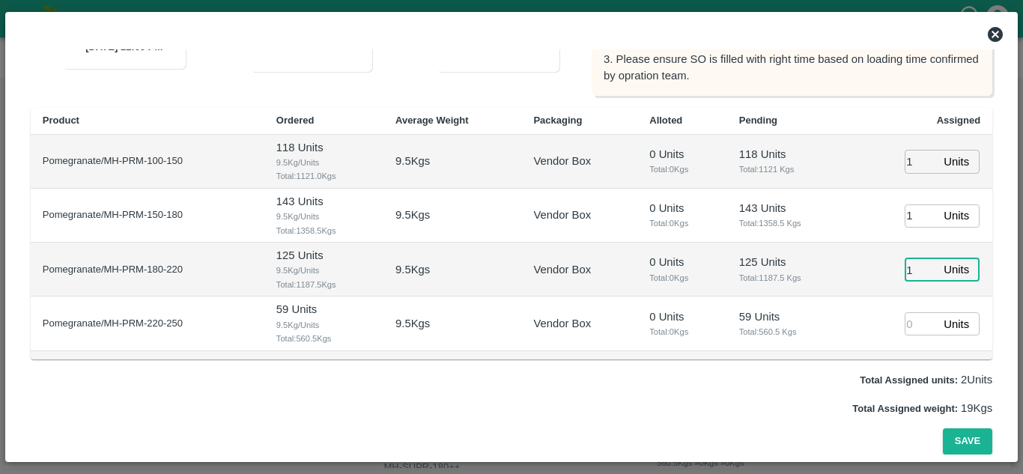
click at [906, 276] on input "1" at bounding box center [920, 269] width 33 height 23
type input "1"
click at [909, 334] on input "number" at bounding box center [920, 323] width 33 height 23
type input "[DATE] 08:46 PM"
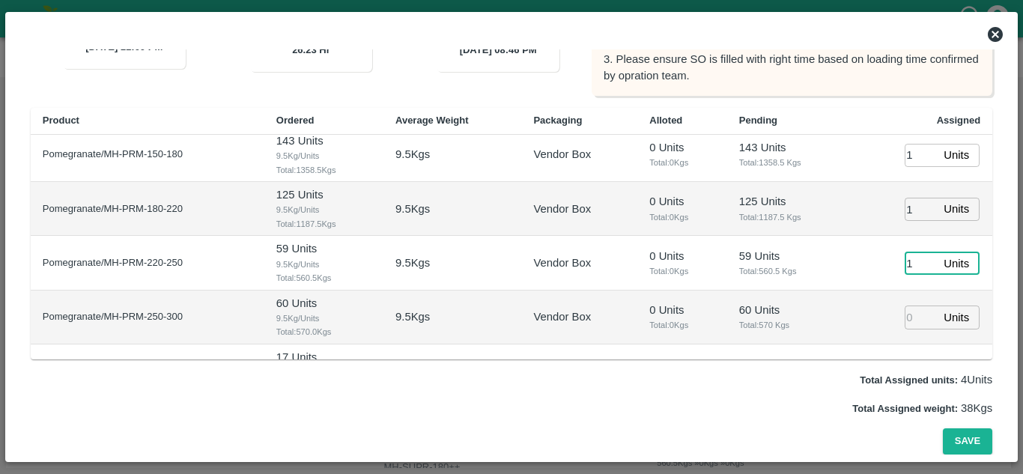
scroll to position [61, 0]
type input "1"
click at [904, 315] on input "1" at bounding box center [920, 316] width 33 height 23
type input "1"
click at [780, 272] on span "Total: 560.5 Kgs" at bounding box center [788, 269] width 99 height 13
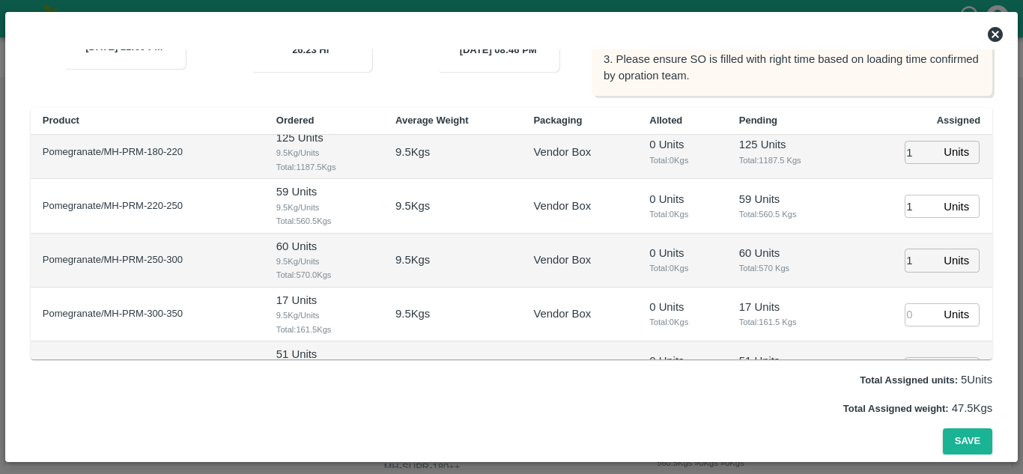
scroll to position [118, 0]
click at [908, 311] on input "number" at bounding box center [920, 314] width 33 height 23
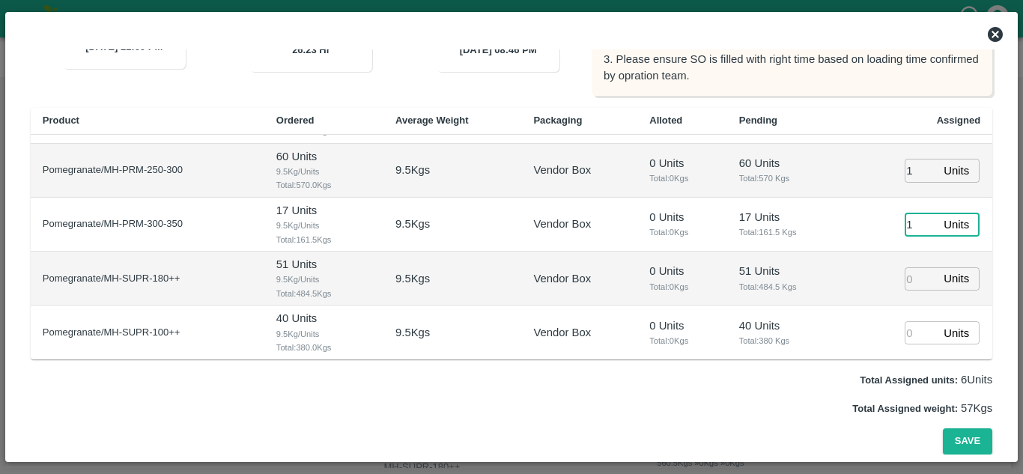
scroll to position [210, 0]
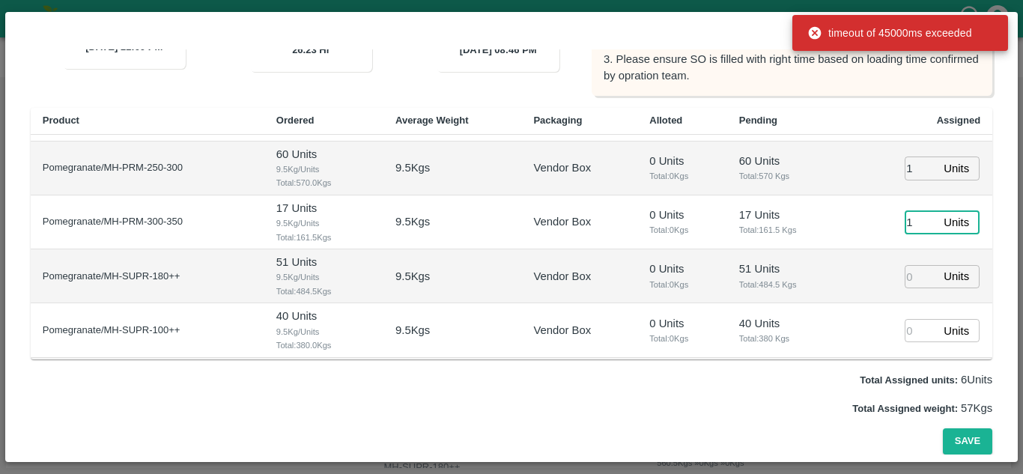
type input "1"
click at [906, 275] on input "1" at bounding box center [920, 276] width 33 height 23
type input "1"
click at [912, 331] on input "number" at bounding box center [920, 330] width 33 height 23
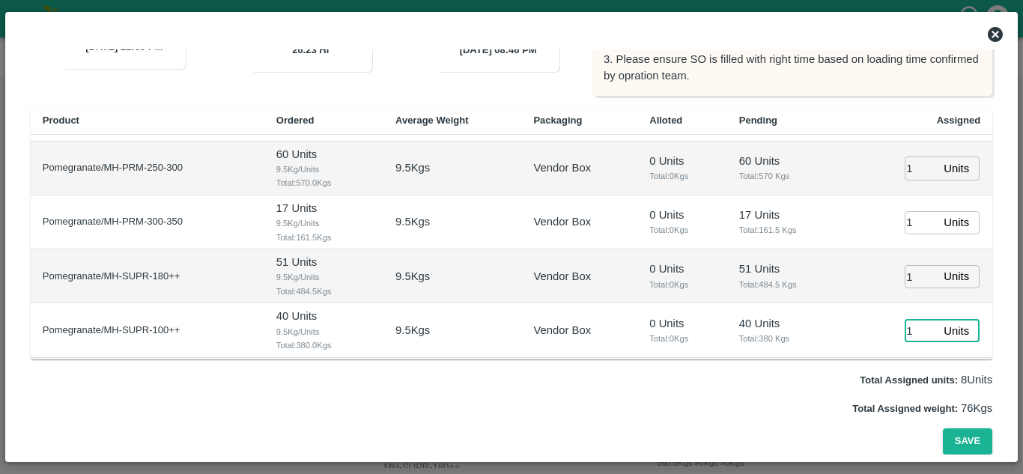
type input "1"
click at [742, 275] on p "51 Units" at bounding box center [788, 268] width 99 height 16
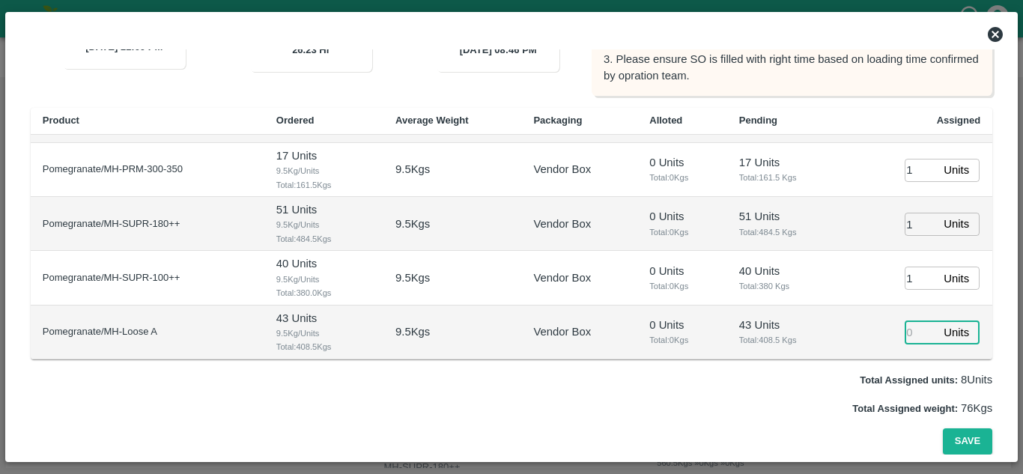
click at [904, 323] on input "number" at bounding box center [920, 331] width 33 height 23
type input "1"
click at [786, 434] on div "Save" at bounding box center [511, 441] width 961 height 26
click at [972, 437] on button "Save" at bounding box center [966, 441] width 49 height 26
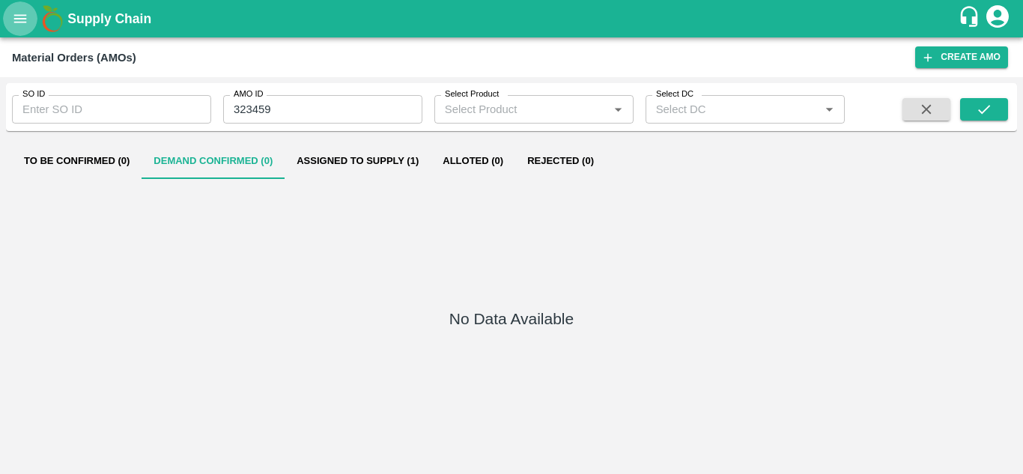
click at [15, 13] on icon "open drawer" at bounding box center [20, 18] width 16 height 16
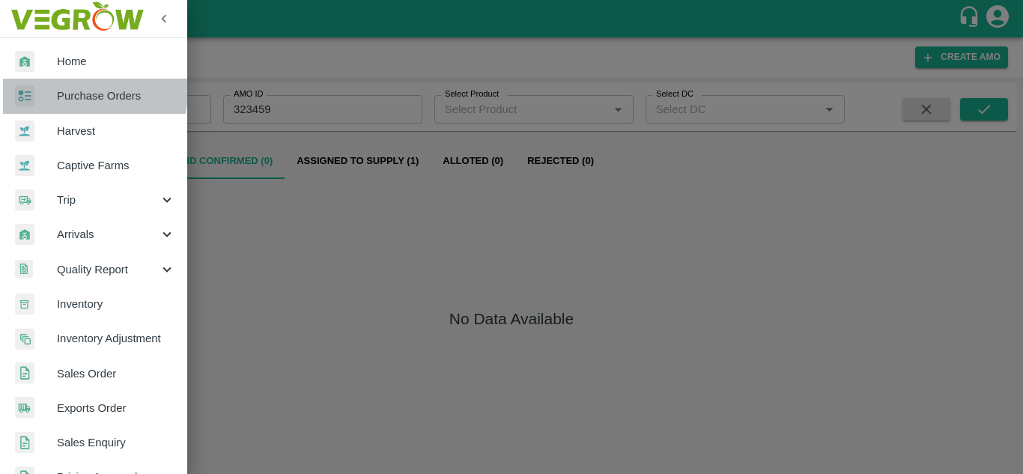
click at [91, 91] on span "Purchase Orders" at bounding box center [116, 96] width 118 height 16
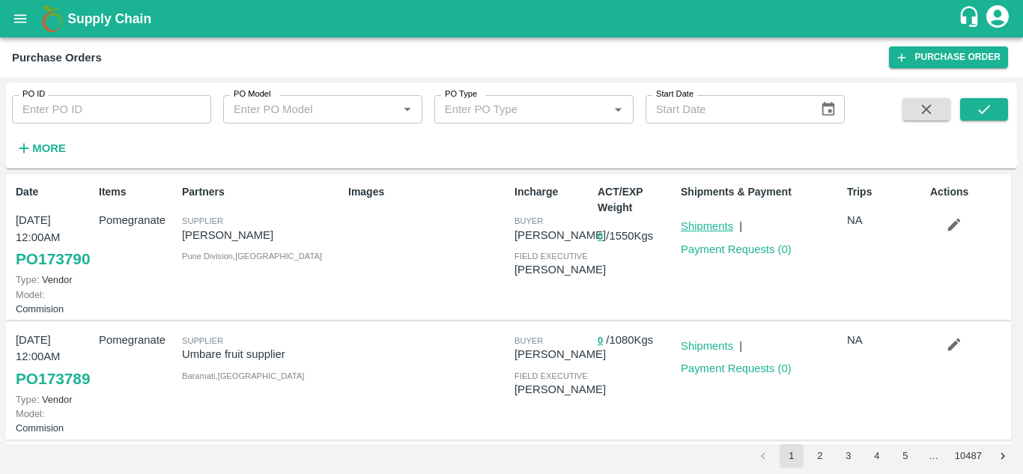
click at [706, 228] on link "Shipments" at bounding box center [706, 226] width 52 height 12
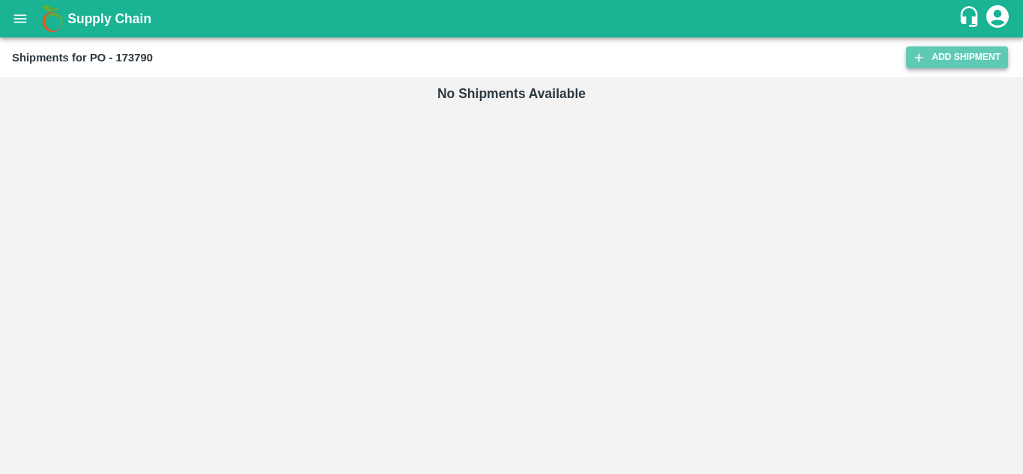
click at [939, 59] on link "Add Shipment" at bounding box center [957, 57] width 102 height 22
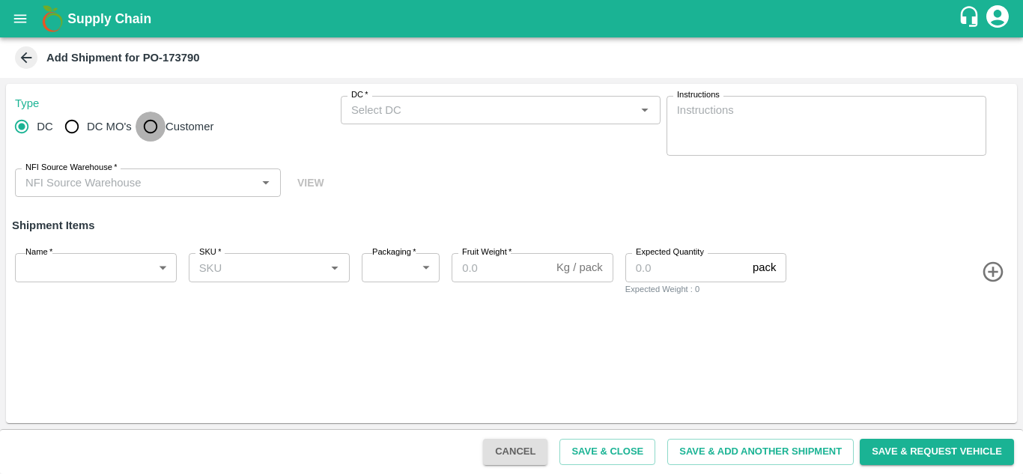
click at [146, 127] on input "Customer" at bounding box center [150, 127] width 30 height 30
radio input "true"
click at [414, 121] on div "Customer (Material Orders)   *" at bounding box center [501, 110] width 320 height 28
click at [67, 125] on input "DC MO's" at bounding box center [72, 127] width 30 height 30
radio input "true"
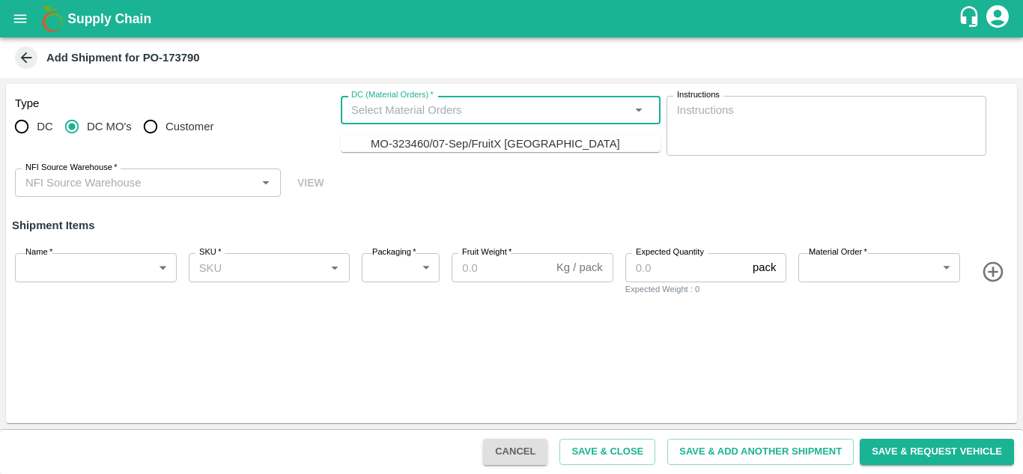
click at [360, 118] on input "DC (Material Orders)   *" at bounding box center [488, 109] width 286 height 19
click at [399, 152] on div "MO-323460/07-Sep/FruitX [GEOGRAPHIC_DATA]" at bounding box center [516, 143] width 290 height 16
type input "MH-PRM-100-150"
type input "276"
type input "9.5"
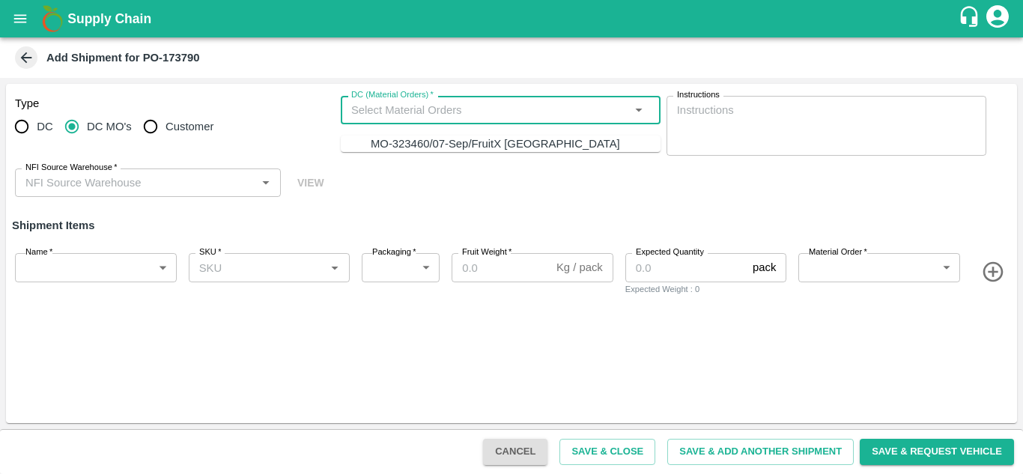
type input "1"
type input "MO-323460/07-Sep/FruitX [GEOGRAPHIC_DATA]"
type input "459357"
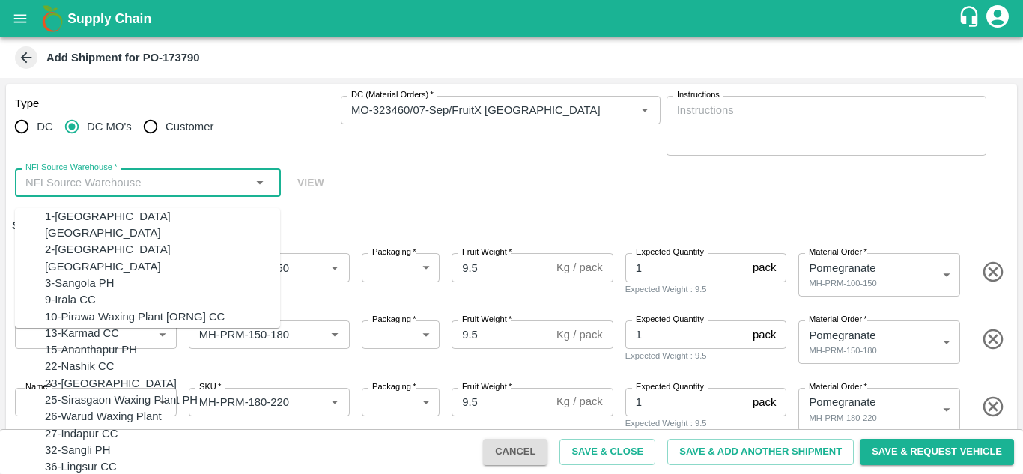
click at [98, 183] on input "NFI Source Warehouse   *" at bounding box center [135, 182] width 232 height 19
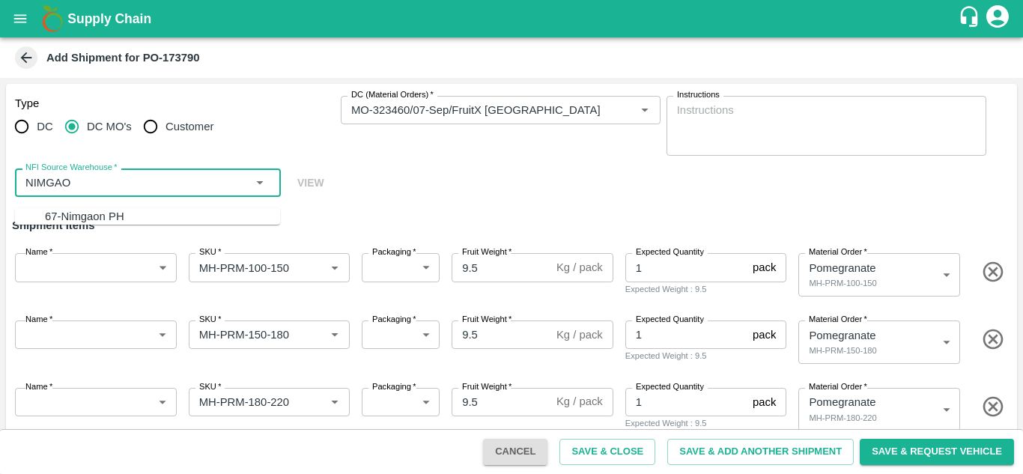
click at [76, 213] on div "67-Nimgaon PH" at bounding box center [84, 216] width 79 height 16
type input "67-Nimgaon PH"
click at [54, 270] on body "Supply Chain Add Shipment for PO-173790 Type DC DC MO's Customer DC (Material O…" at bounding box center [511, 237] width 1023 height 474
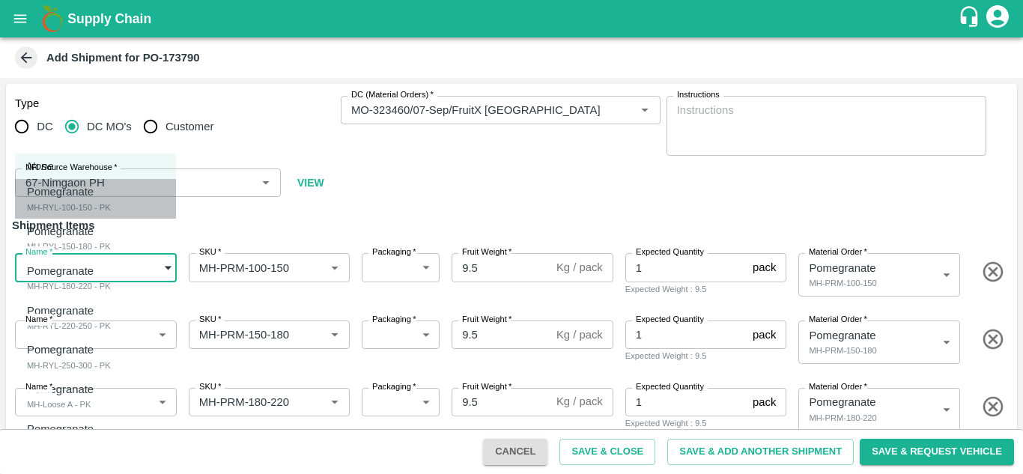
click at [41, 206] on div "MH-RYL-100-150 - PK" at bounding box center [69, 207] width 84 height 13
type input "1983974"
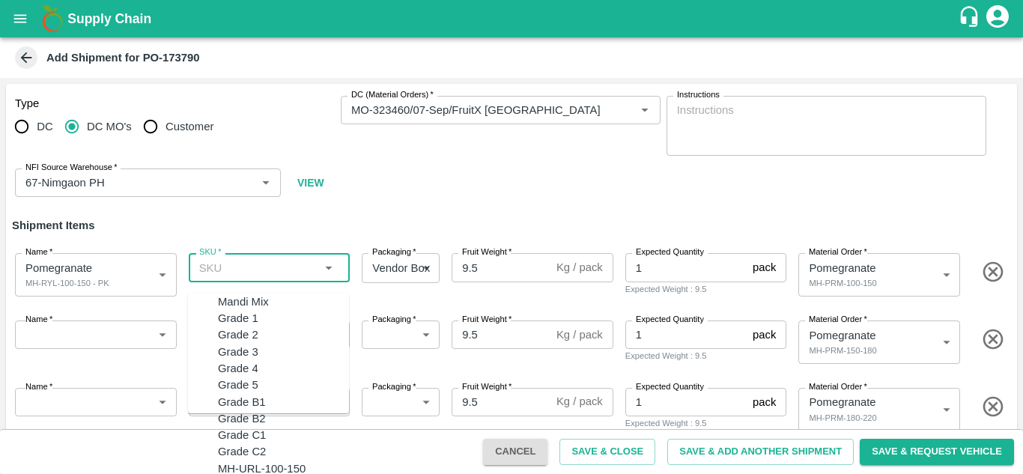
click at [212, 272] on input "SKU   *" at bounding box center [257, 267] width 128 height 19
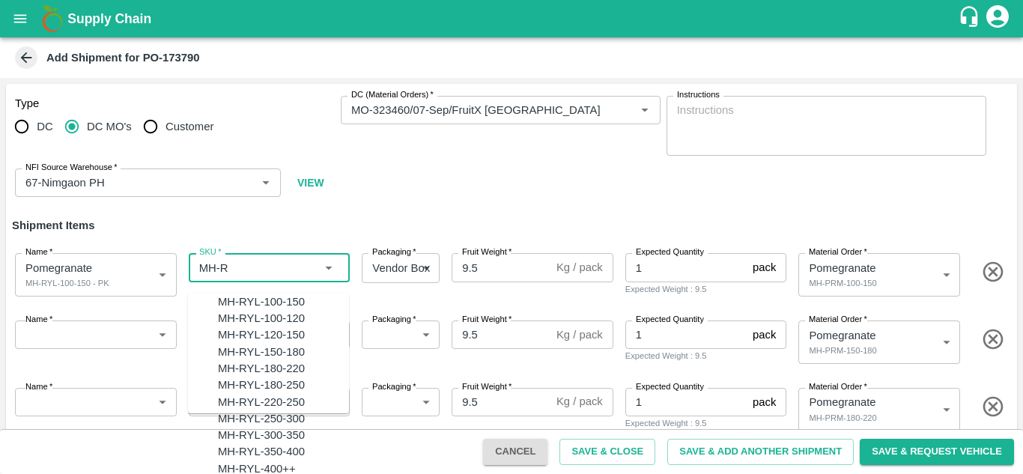
click at [224, 295] on div "MH-RYL-100-150" at bounding box center [261, 301] width 87 height 16
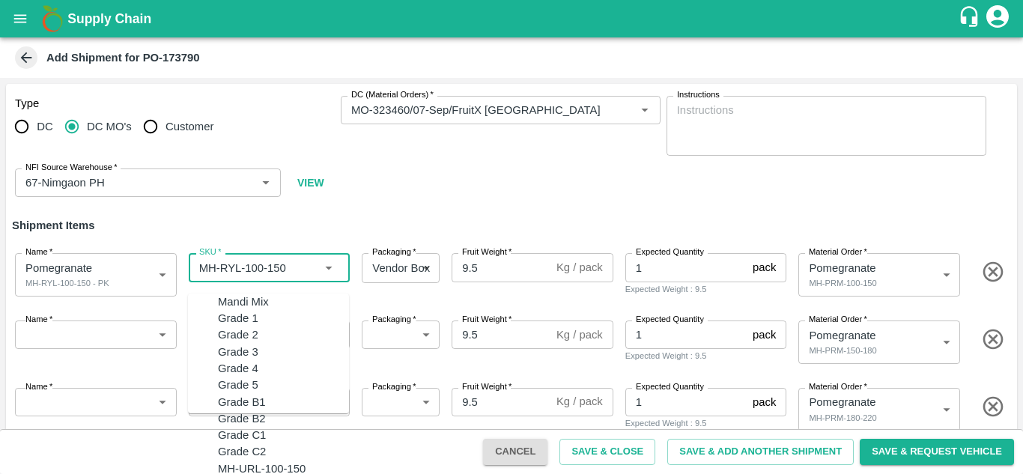
scroll to position [553, 0]
drag, startPoint x: 195, startPoint y: 269, endPoint x: 242, endPoint y: 270, distance: 46.4
click at [242, 270] on input "SKU   *" at bounding box center [247, 267] width 109 height 19
type input "MH-RYL-100-150"
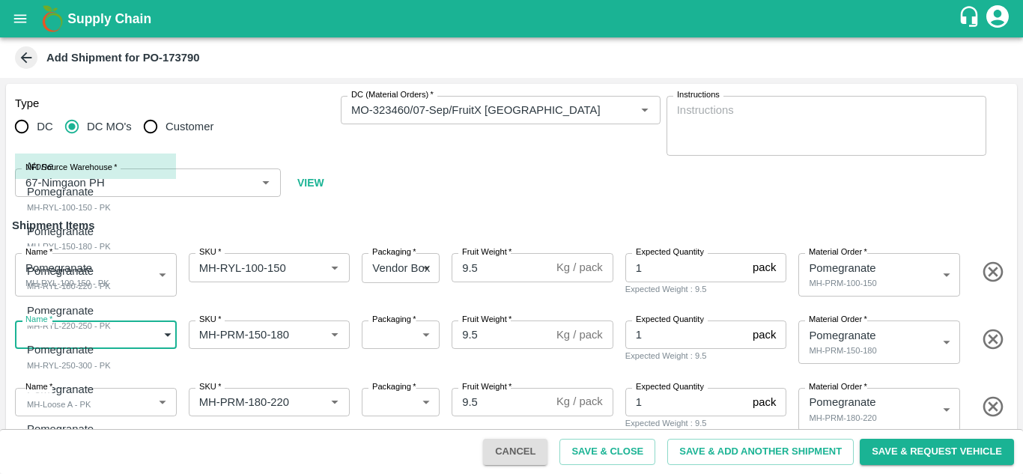
click at [43, 337] on body "Supply Chain Add Shipment for PO-173790 Type DC DC MO's Customer DC (Material O…" at bounding box center [511, 237] width 1023 height 474
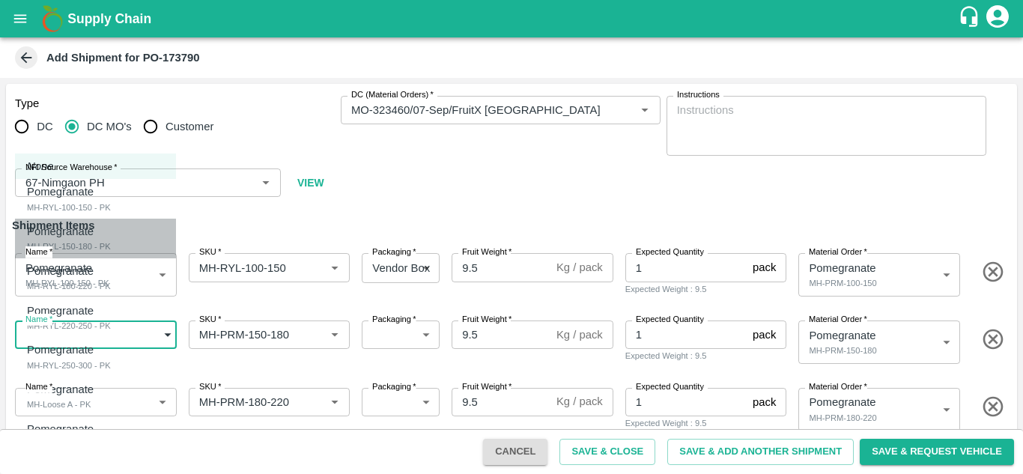
click at [55, 246] on div "MH-RYL-150-180 - PK" at bounding box center [69, 246] width 84 height 13
type input "1983975"
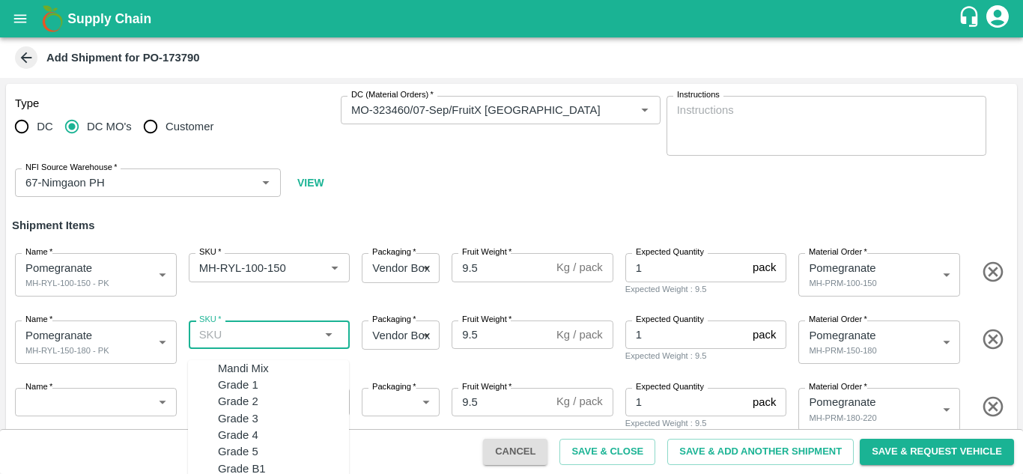
click at [229, 338] on input "SKU   *" at bounding box center [257, 334] width 128 height 19
paste input "MH-RYL"
click at [263, 427] on div "MH-RYL-150-180" at bounding box center [261, 418] width 87 height 16
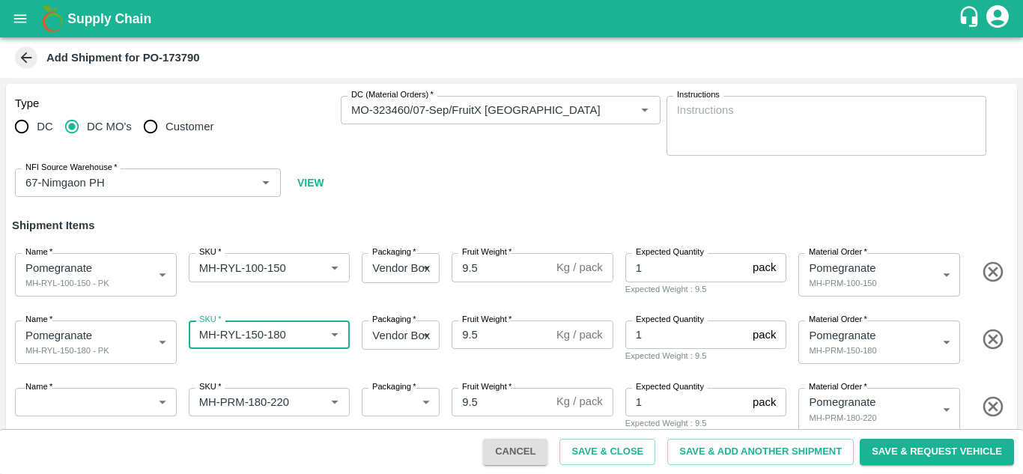
type input "MH-RYL-150-180"
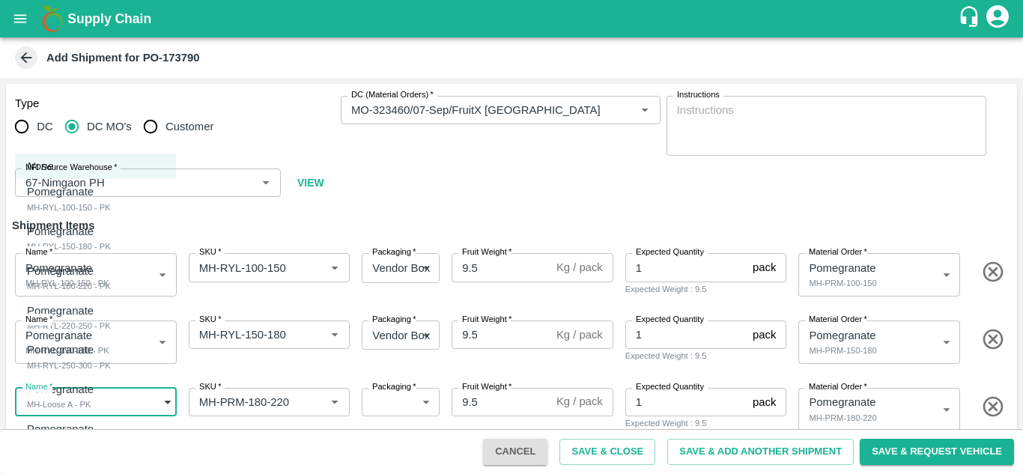
click at [46, 405] on body "Supply Chain Add Shipment for PO-173790 Type DC DC MO's Customer DC (Material O…" at bounding box center [511, 237] width 1023 height 474
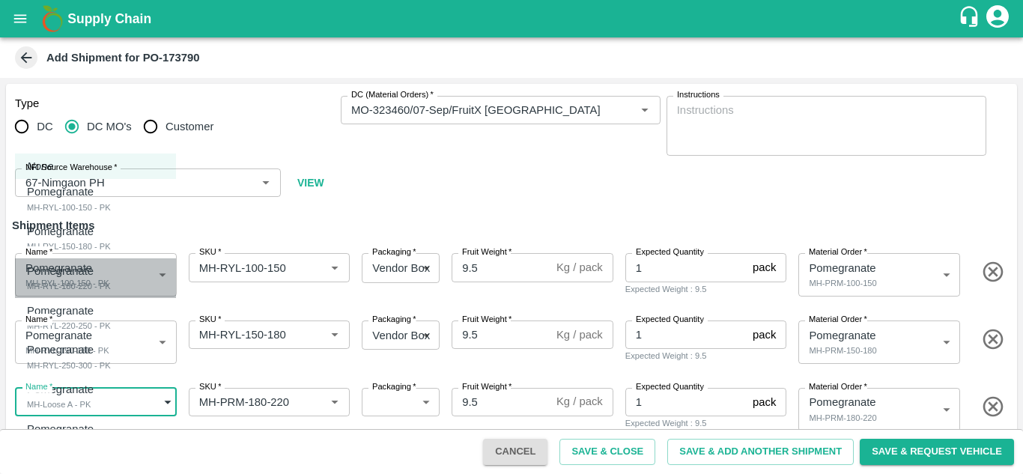
click at [64, 289] on div "MH-RYL-180-220 - PK" at bounding box center [69, 285] width 84 height 13
type input "1983976"
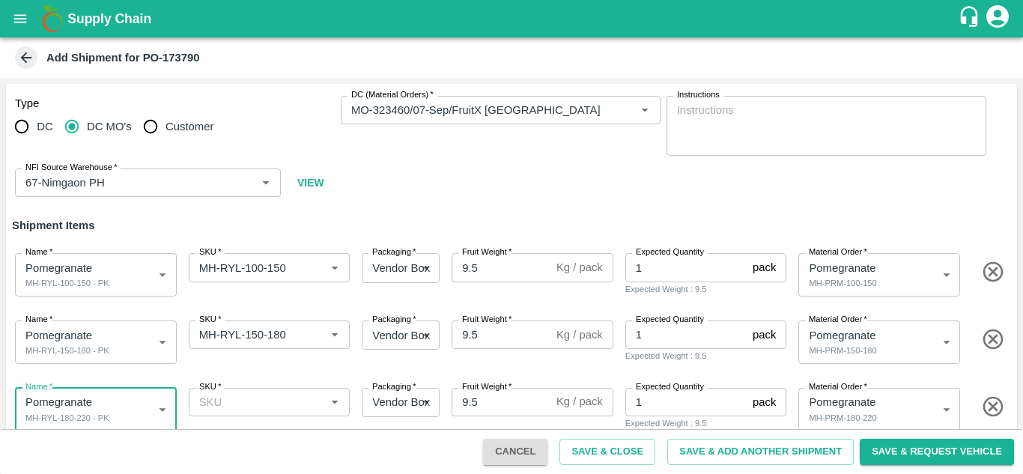
scroll to position [1, 0]
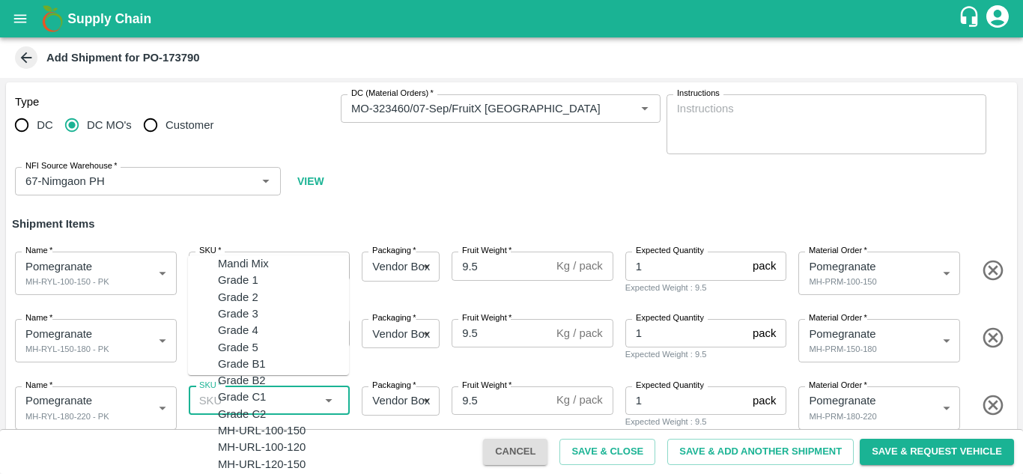
click at [219, 410] on input "SKU   *" at bounding box center [257, 400] width 128 height 19
paste input "MH-RYL"
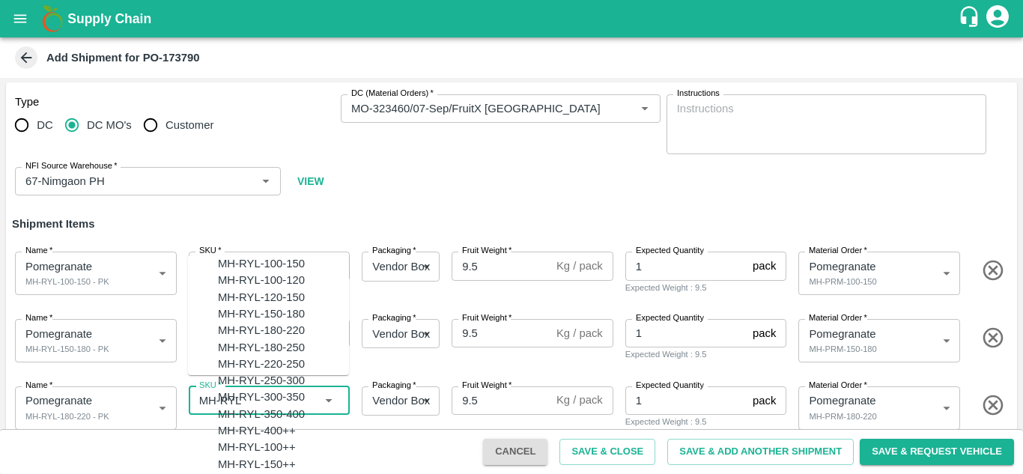
scroll to position [49, 0]
click at [246, 338] on div "MH-RYL-180-220" at bounding box center [261, 330] width 87 height 16
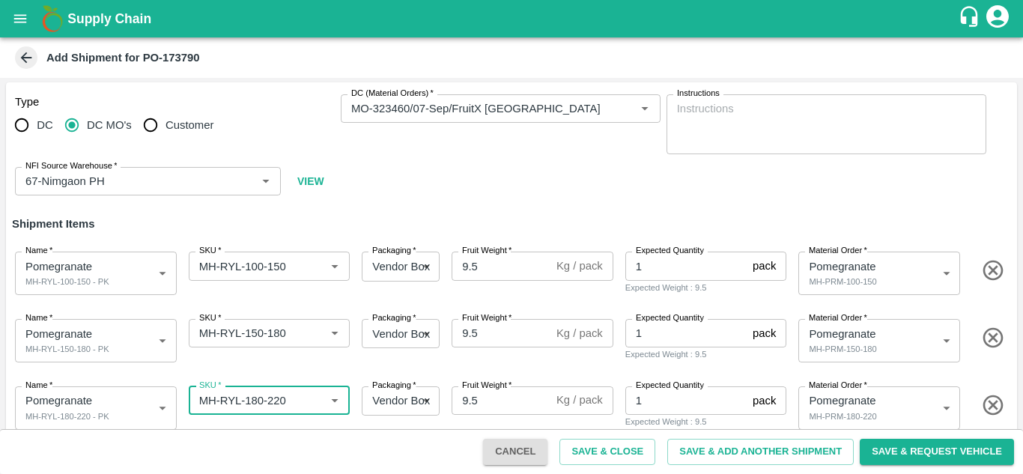
type input "MH-RYL-180-220"
click at [483, 189] on div "Type DC DC MO's Customer DC (Material Orders)   * DC (Material Orders)   * Inst…" at bounding box center [511, 145] width 1011 height 126
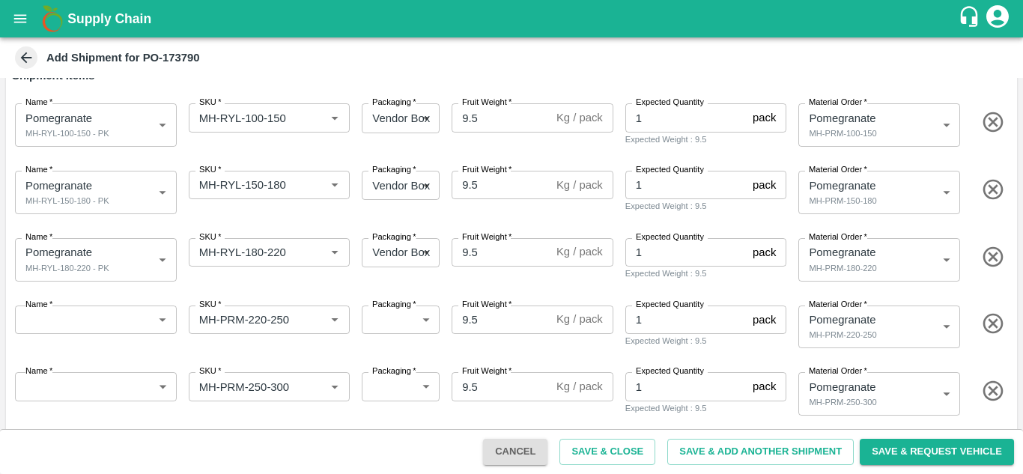
scroll to position [150, 0]
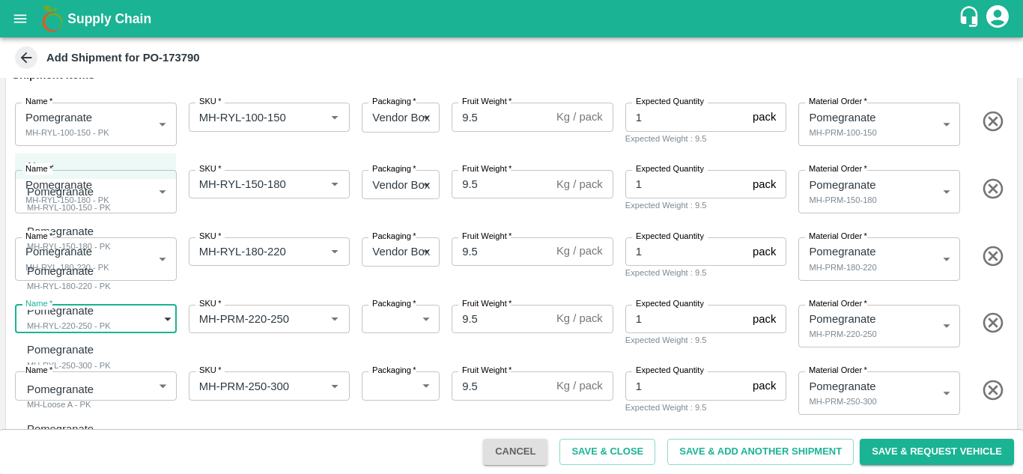
click at [97, 317] on body "Supply Chain Add Shipment for PO-173790 Type DC DC MO's Customer DC (Material O…" at bounding box center [511, 237] width 1023 height 474
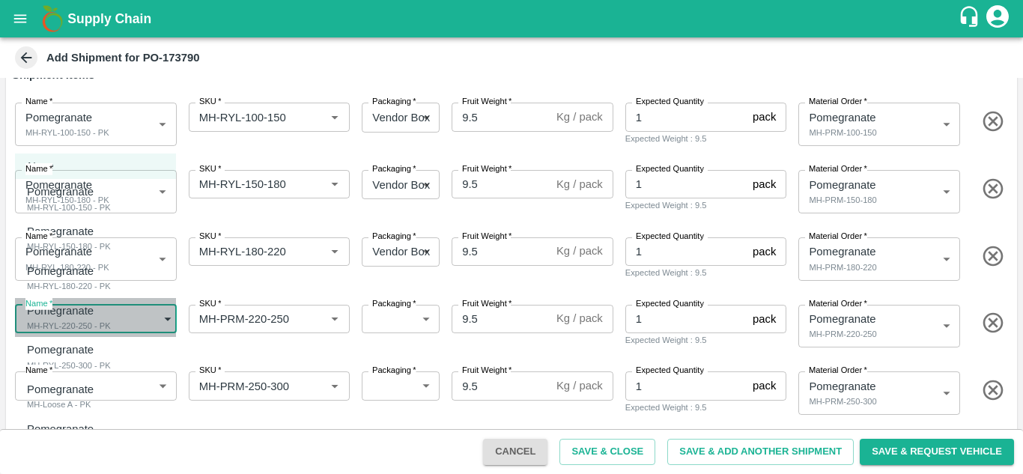
click at [91, 316] on p "Pomegranate" at bounding box center [65, 310] width 76 height 16
type input "1983977"
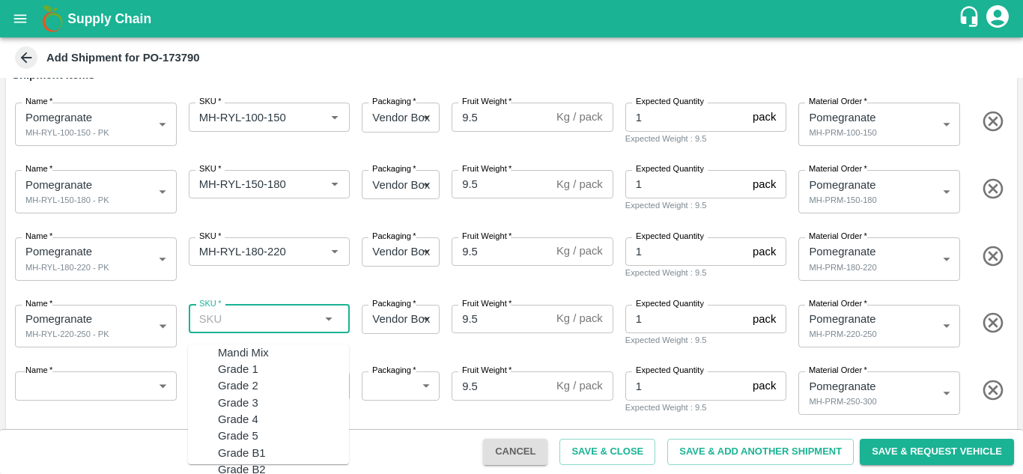
click at [206, 323] on input "SKU   *" at bounding box center [257, 318] width 128 height 19
paste input "MH-RYL"
click at [278, 411] on div "MH-RYL-180-220" at bounding box center [261, 419] width 87 height 16
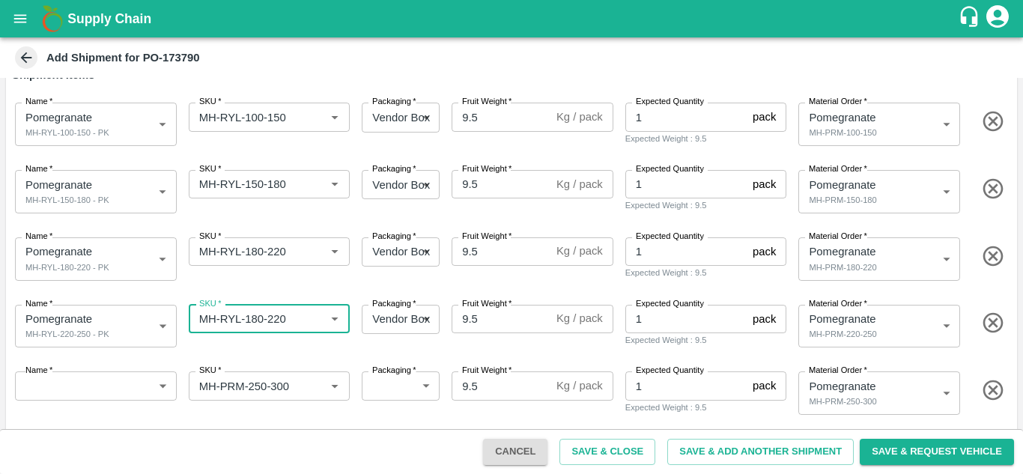
type input "MH-RYL-180-220"
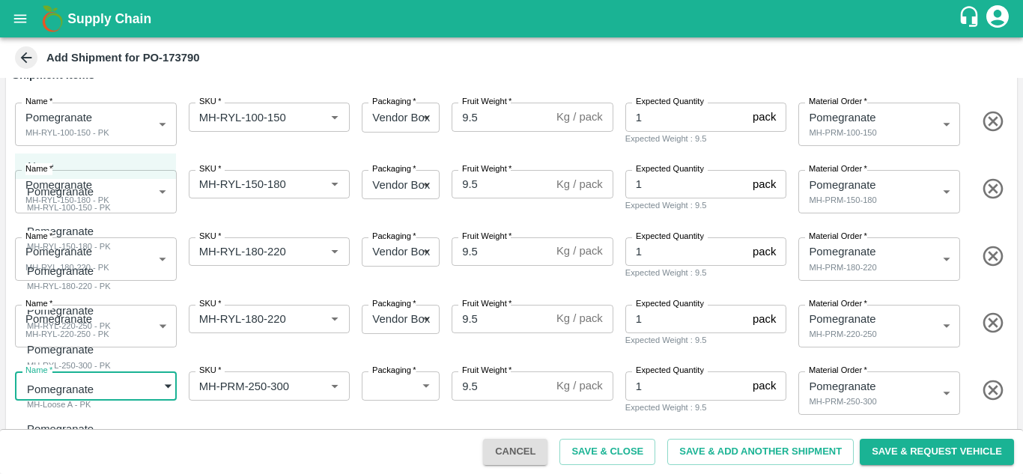
click at [83, 397] on body "Supply Chain Add Shipment for PO-173790 Type DC DC MO's Customer DC (Material O…" at bounding box center [511, 237] width 1023 height 474
click at [74, 356] on p "Pomegranate" at bounding box center [65, 349] width 76 height 16
type input "1983978"
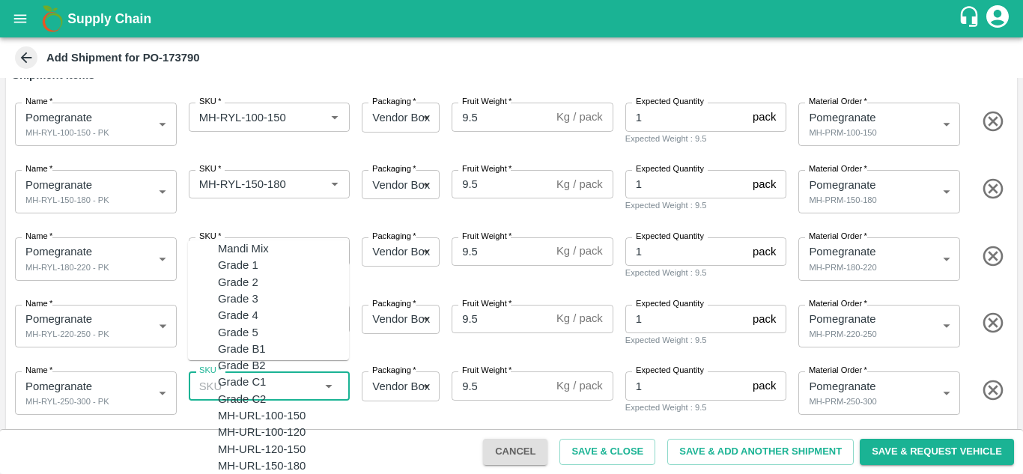
click at [222, 384] on input "SKU   *" at bounding box center [257, 385] width 128 height 19
paste input "MH-RYL"
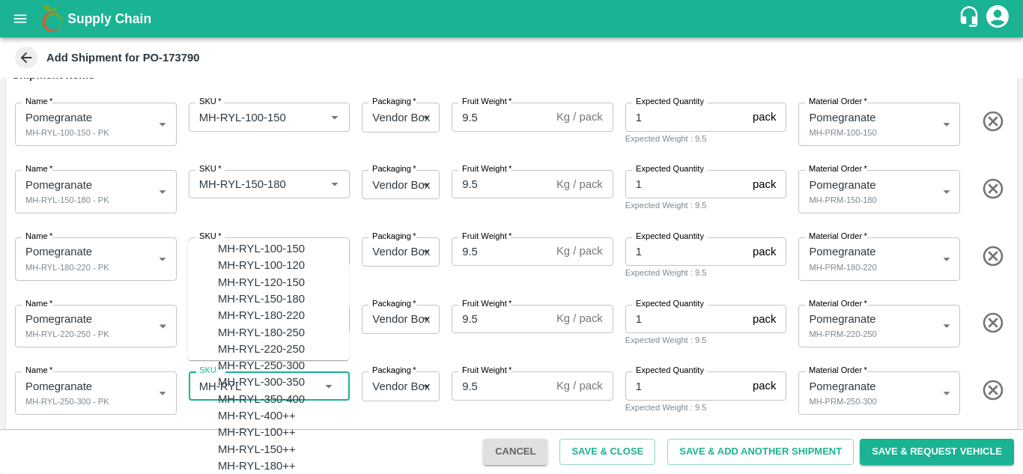
scroll to position [85, 0]
click at [255, 357] on div "MH-RYL-250-300" at bounding box center [283, 365] width 131 height 16
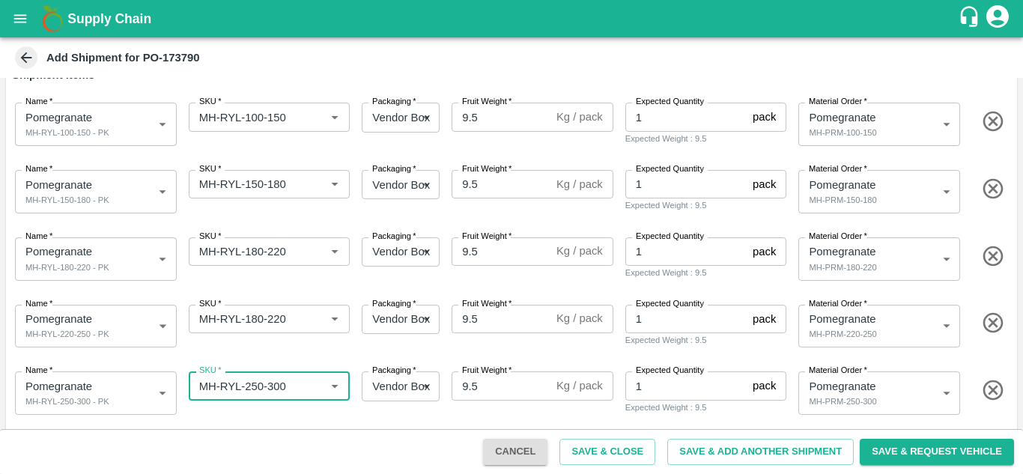
type input "MH-RYL-250-300"
click at [301, 351] on div "Name   * Pomegranate MH-RYL-220-250 - PK 1983977 Name SKU   * SKU   * Packaging…" at bounding box center [508, 323] width 1017 height 73
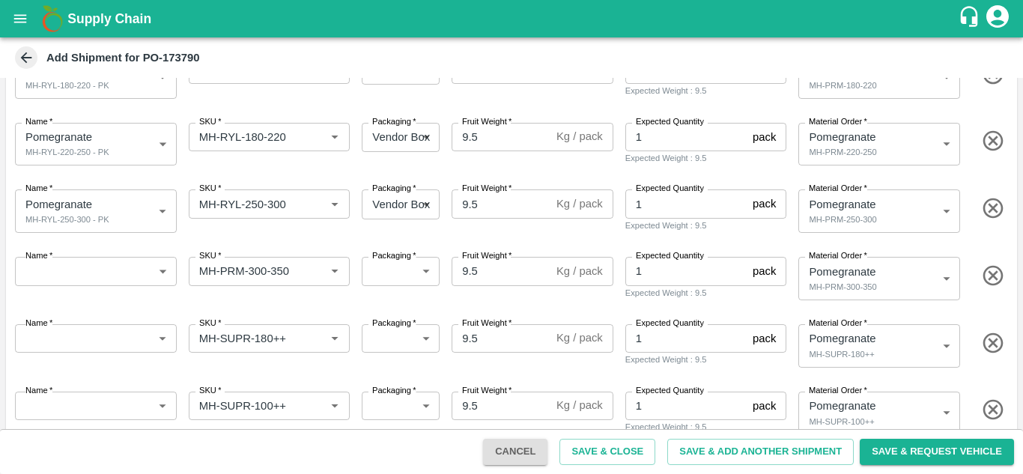
scroll to position [333, 0]
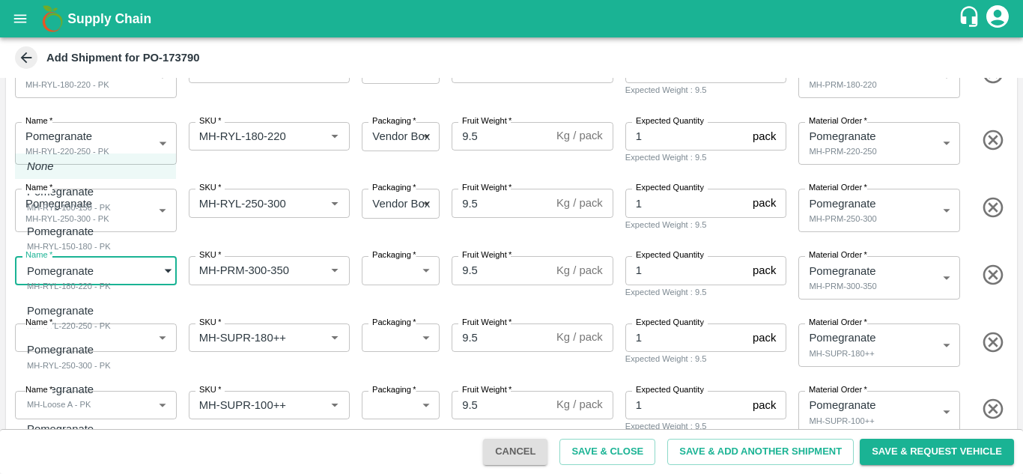
click at [119, 263] on body "Supply Chain Add Shipment for PO-173790 Type DC DC MO's Customer DC (Material O…" at bounding box center [511, 237] width 1023 height 474
click at [240, 306] on div at bounding box center [511, 237] width 1023 height 474
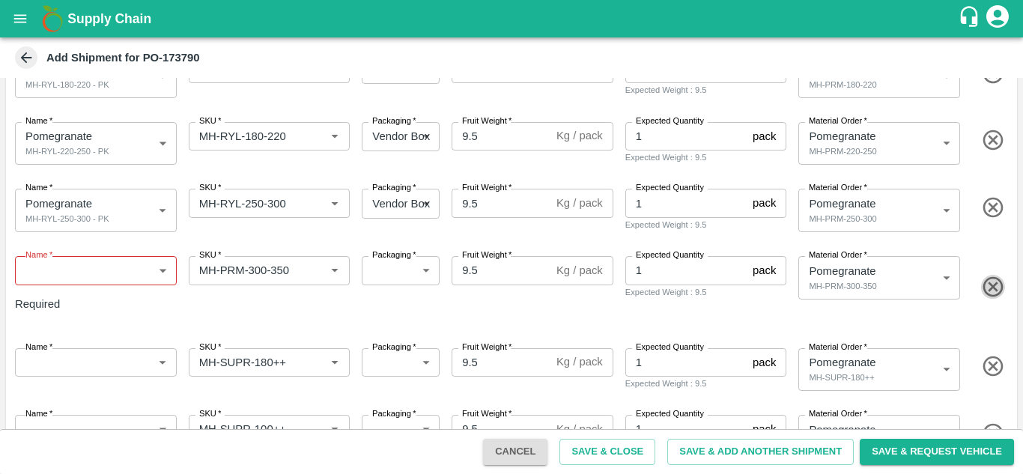
click at [988, 279] on icon "button" at bounding box center [993, 287] width 25 height 25
type input "MH-SUPR-180++"
type input "459363"
type input "MH-SUPR-100++"
type input "459364"
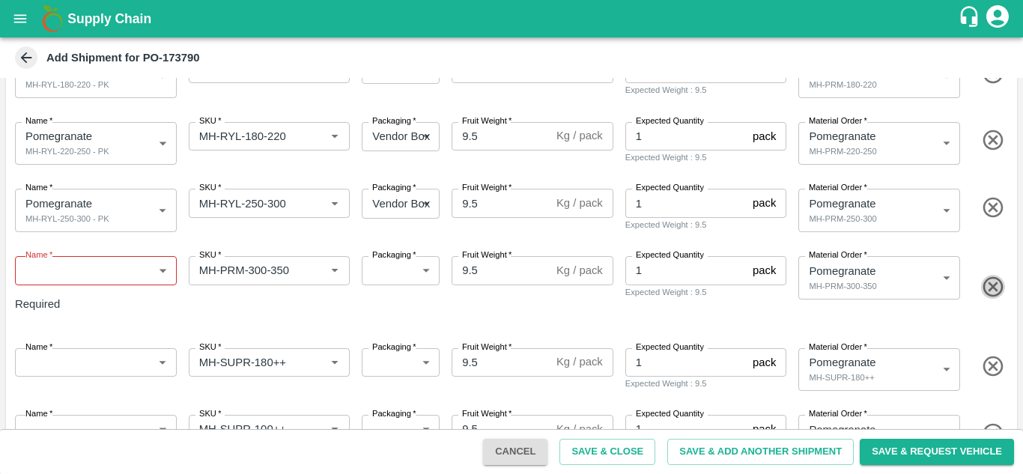
type input "MH-Loose A"
type input "459365"
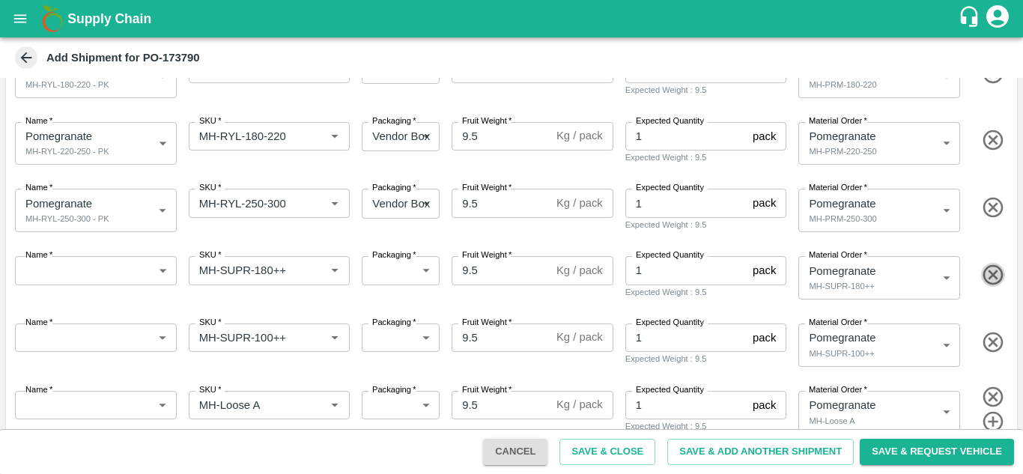
click at [990, 276] on icon "button" at bounding box center [992, 275] width 20 height 20
type input "MH-SUPR-100++"
type input "459364"
type input "MH-Loose A"
type input "459365"
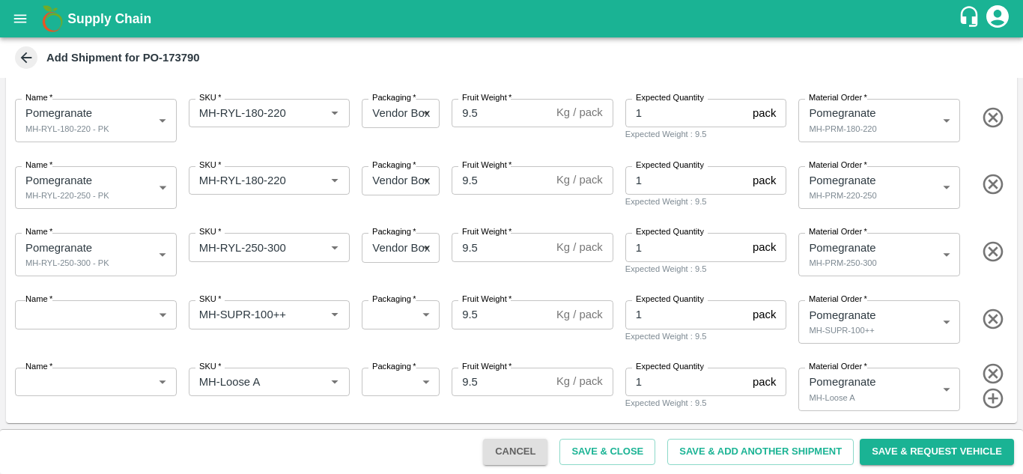
scroll to position [289, 0]
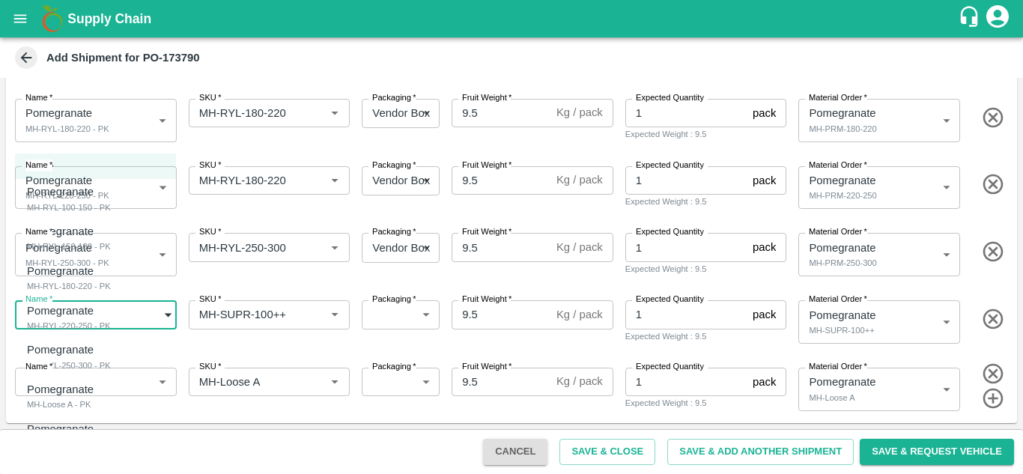
click at [91, 317] on body "Supply Chain Add Shipment for PO-173790 Type DC DC MO's Customer DC (Material O…" at bounding box center [511, 237] width 1023 height 474
click at [67, 433] on p "Pomegranate" at bounding box center [65, 429] width 76 height 16
type input "1983980"
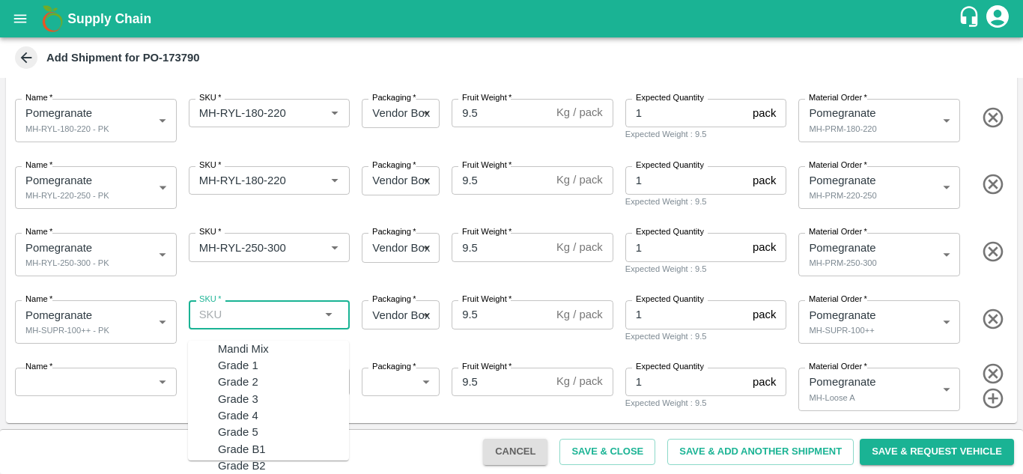
click at [252, 312] on input "SKU   *" at bounding box center [257, 314] width 128 height 19
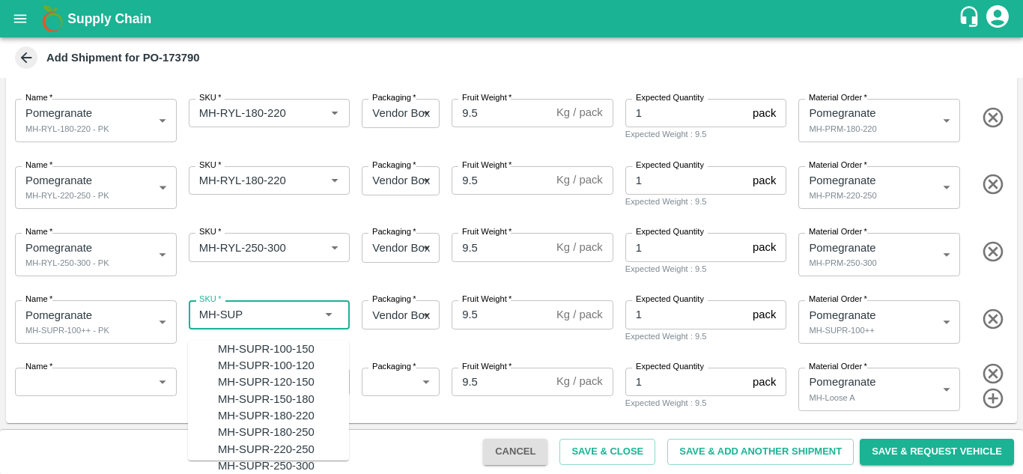
scroll to position [238, 0]
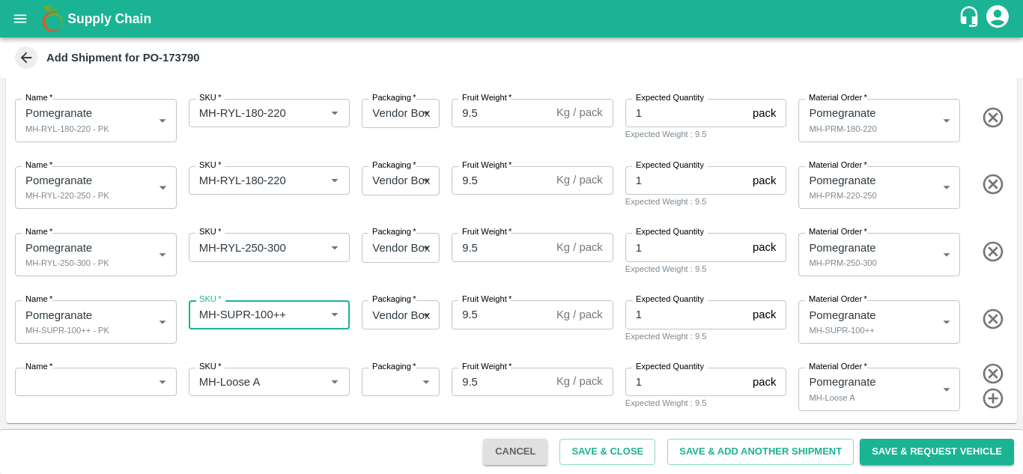
type input "MH-SUPR-100++"
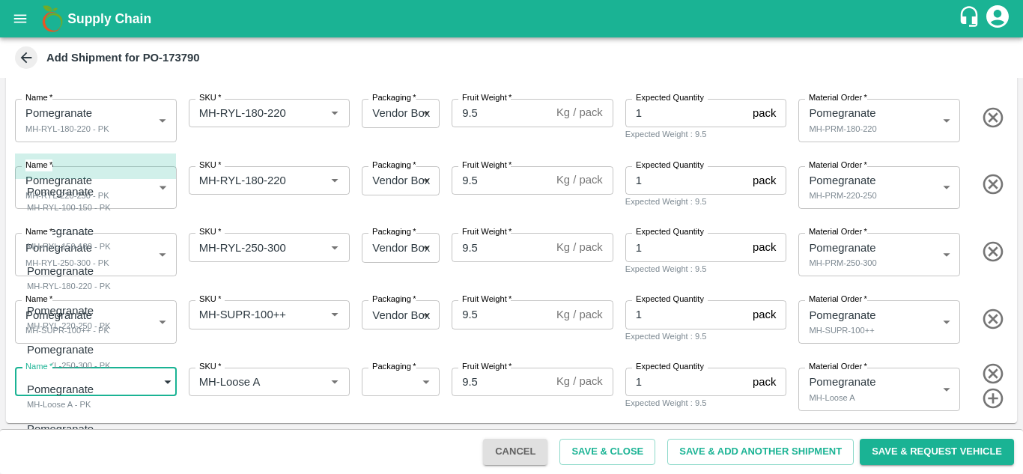
click at [82, 383] on body "Supply Chain Add Shipment for PO-173790 Type DC DC MO's Customer DC (Material O…" at bounding box center [511, 237] width 1023 height 474
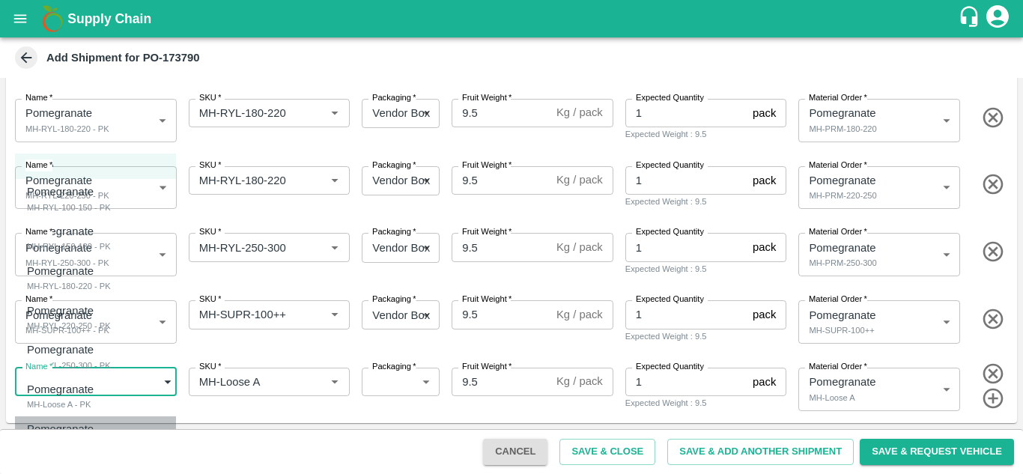
click at [85, 445] on div "MH-SUPR-100++ - PK" at bounding box center [69, 443] width 84 height 13
type input "1983980"
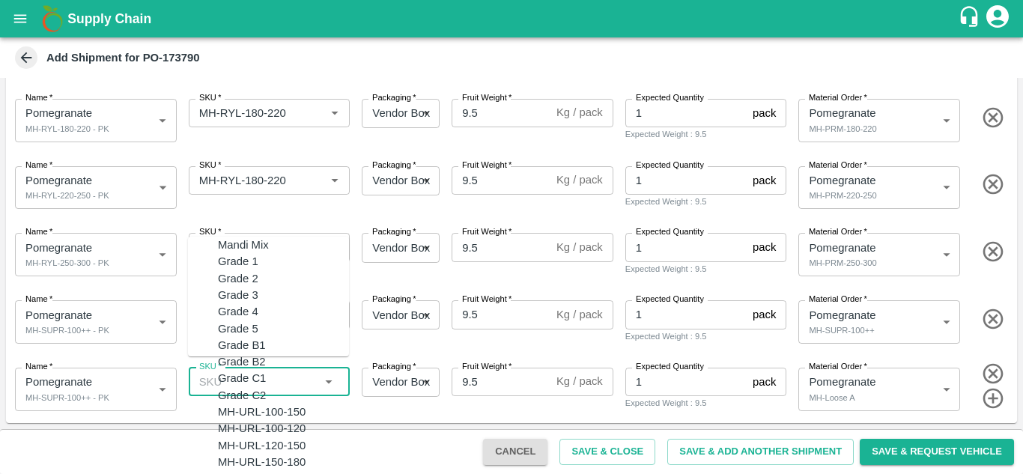
click at [220, 382] on input "SKU   *" at bounding box center [257, 381] width 128 height 19
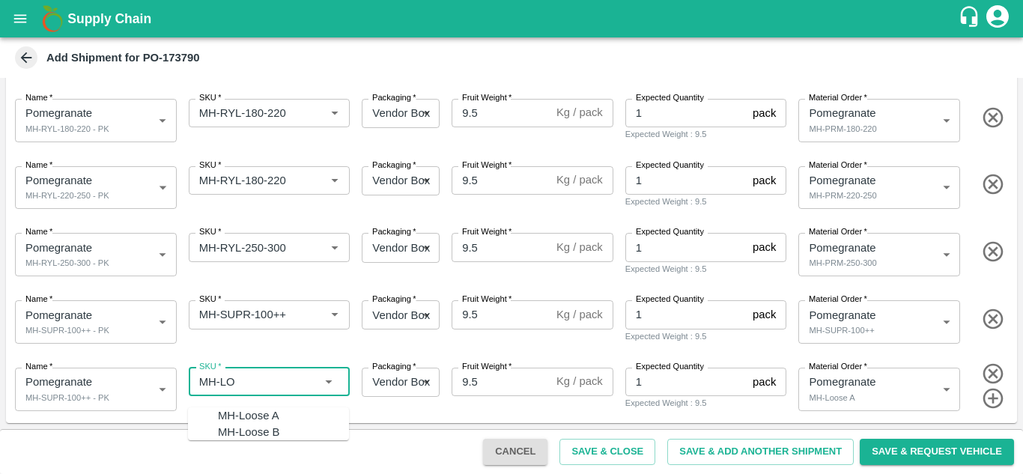
click at [226, 412] on div "MH-Loose A" at bounding box center [248, 415] width 61 height 16
type input "MH-Loose A"
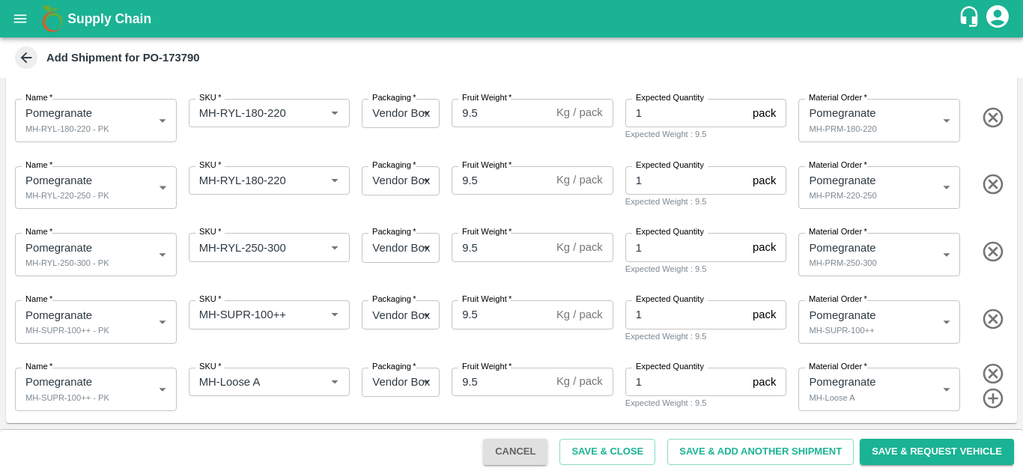
click at [296, 346] on div "Name   * Pomegranate MH-SUPR-100++ - PK 1983980 Name SKU   * SKU   * Packaging …" at bounding box center [508, 318] width 1017 height 73
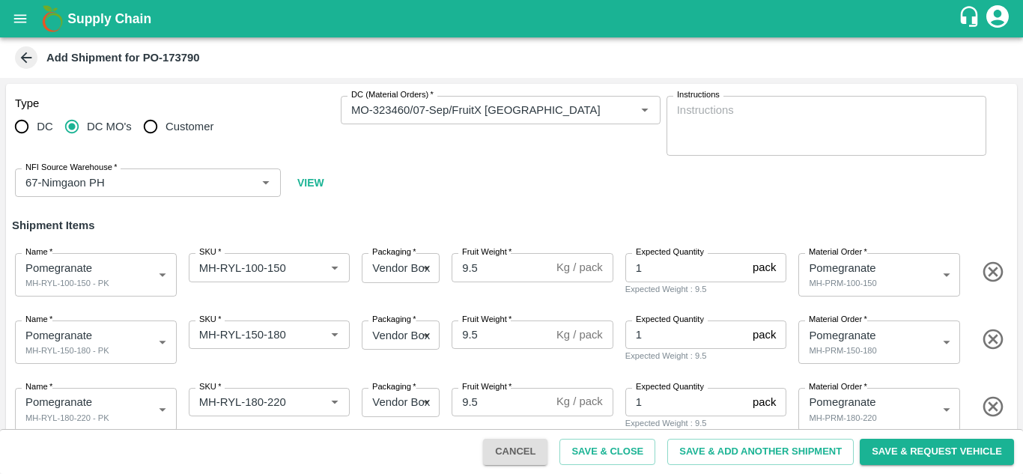
scroll to position [289, 0]
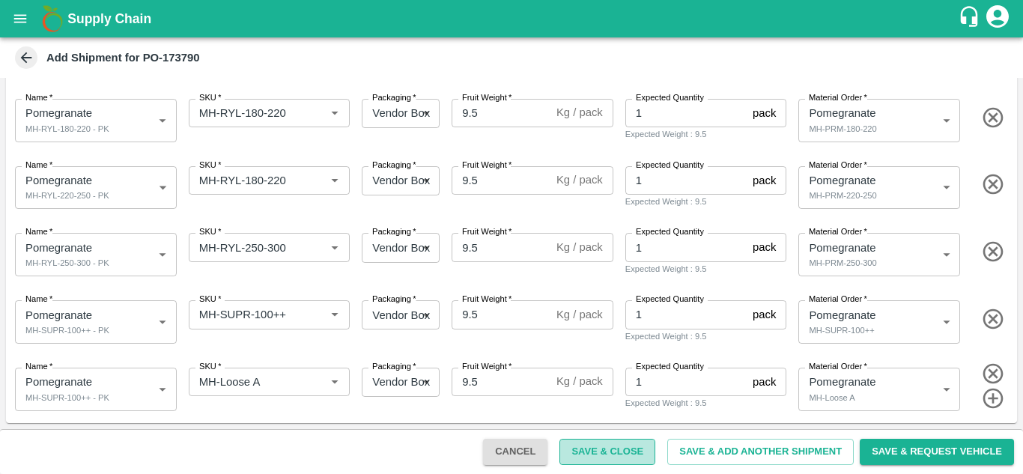
click at [620, 451] on button "Save & Close" at bounding box center [607, 452] width 96 height 26
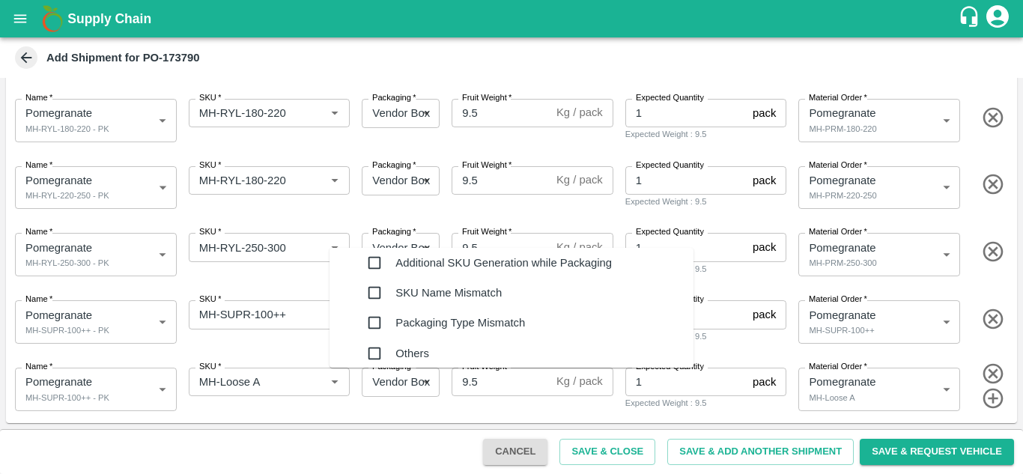
click at [359, 294] on input "checkbox" at bounding box center [374, 293] width 30 height 30
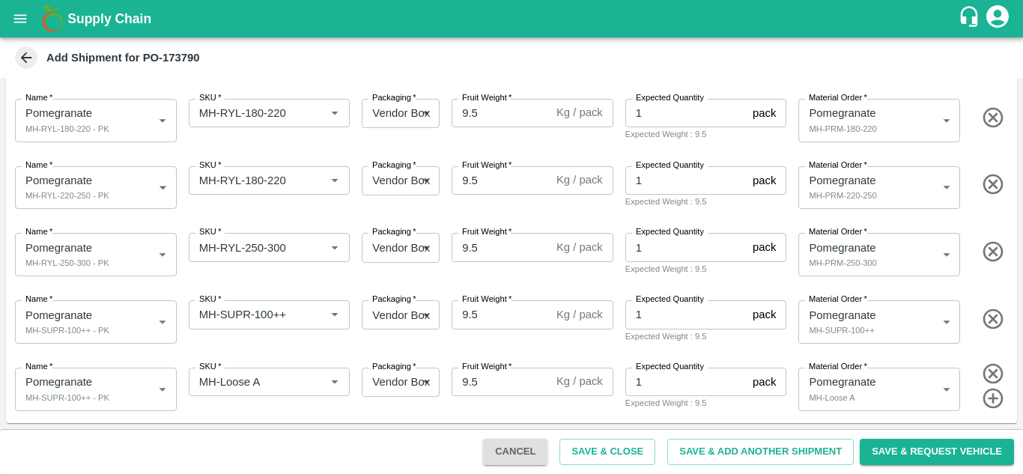
type textarea "RYL PRM"
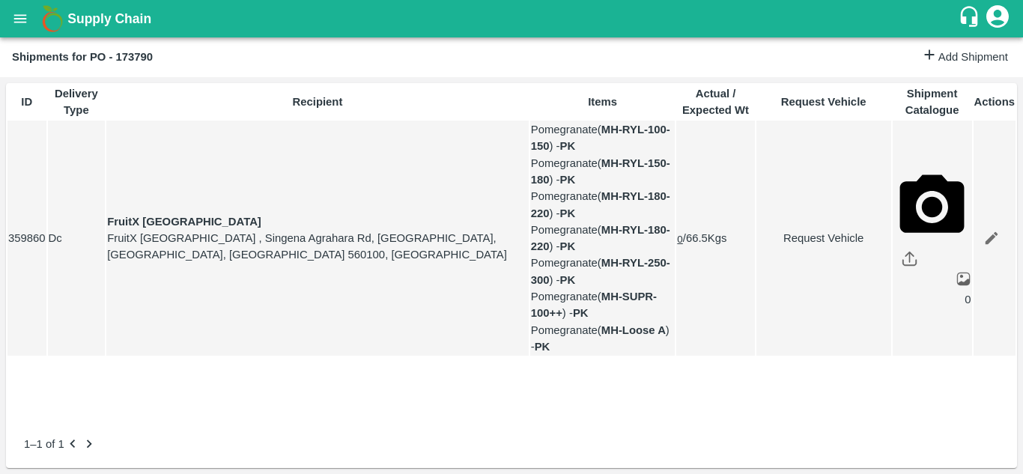
click at [782, 240] on link "Request Vehicle" at bounding box center [823, 238] width 133 height 16
type input "DD/MM/YYYY hh:mm aa"
type input "[DATE] 12:00 AM"
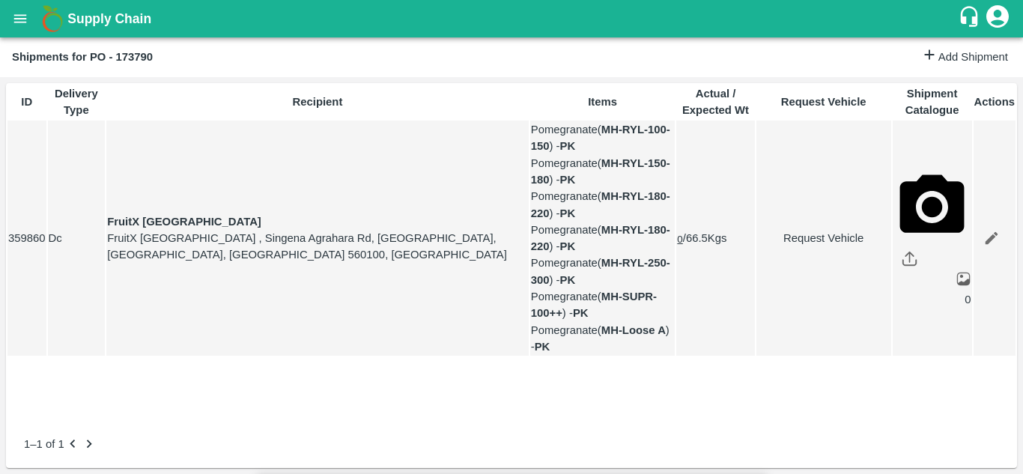
click at [655, 89] on body "Supply Chain Shipments for PO - 173790 Add Shipment ID Delivery Type Recipient …" at bounding box center [511, 237] width 1023 height 474
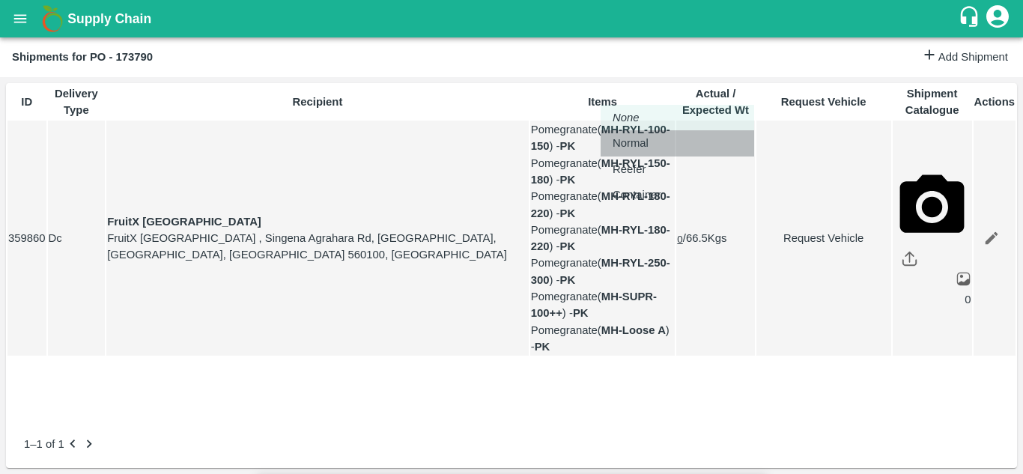
click at [643, 138] on p "Normal" at bounding box center [630, 143] width 36 height 16
type input "1"
type input "[DATE] 08:46 PM"
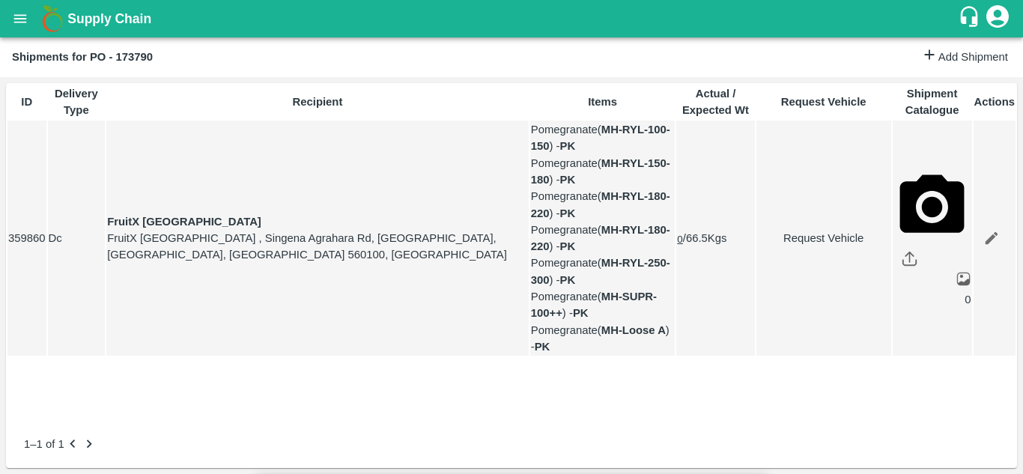
type input "DD/MM/YYYY hh:mm aa"
type input "[DATE] 12:00 AM"
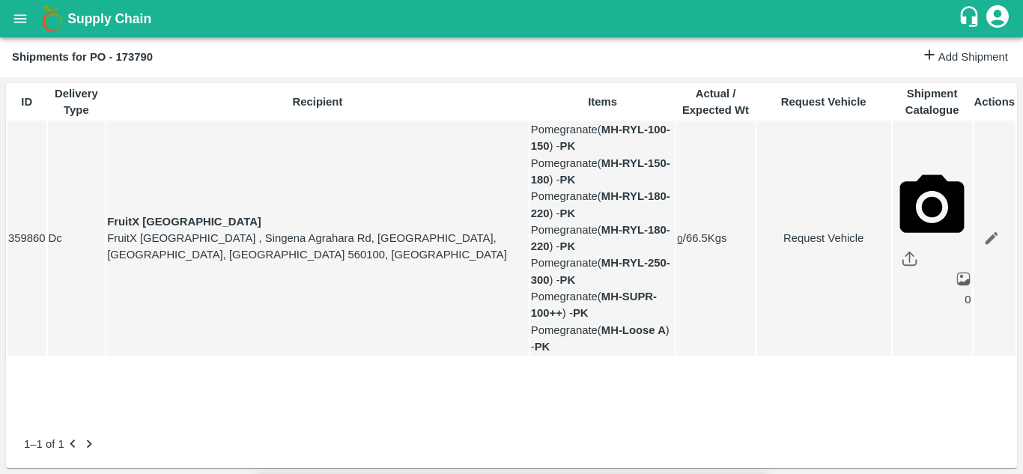
click at [660, 88] on body "Supply Chain Shipments for PO - 173790 Add Shipment ID Delivery Type Recipient …" at bounding box center [511, 237] width 1023 height 474
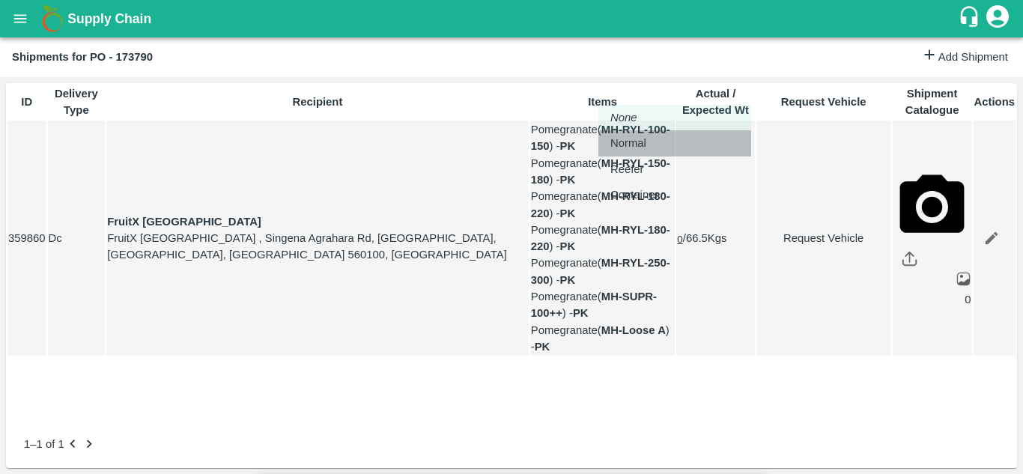
click at [636, 148] on p "Normal" at bounding box center [628, 143] width 36 height 16
type input "1"
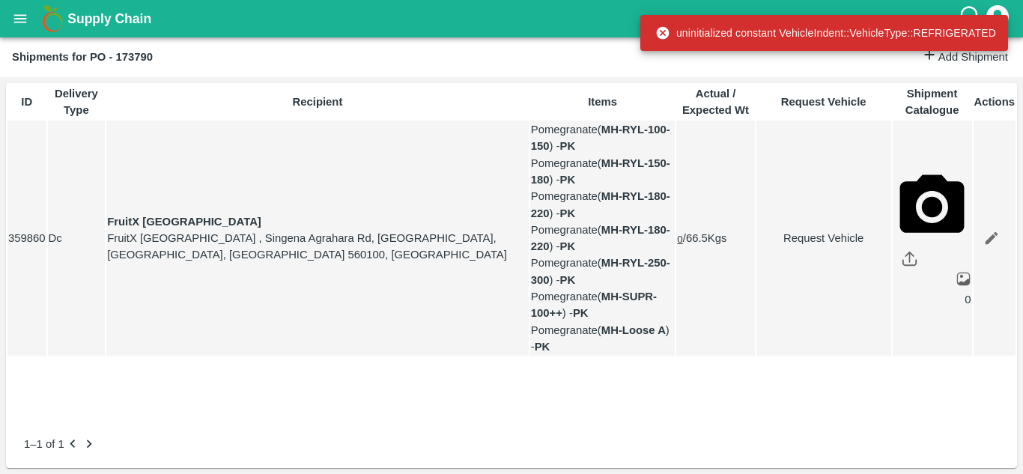
click at [775, 240] on link "Request Vehicle" at bounding box center [823, 238] width 133 height 16
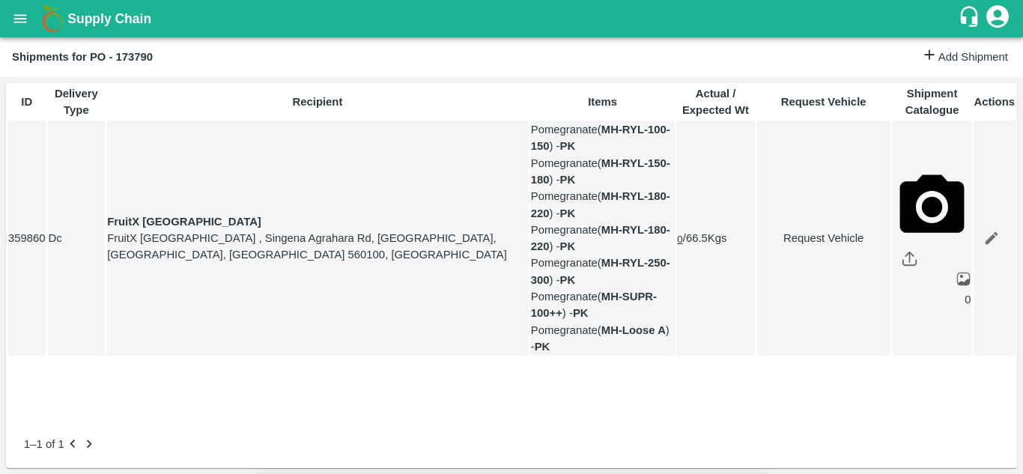
type input "DD/MM/YYYY hh:mm aa"
type input "[DATE] 12:00 AM"
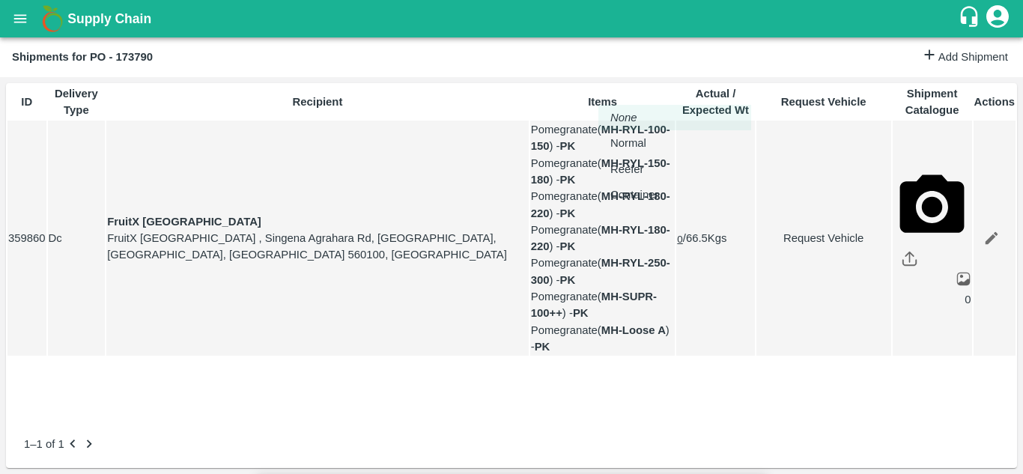
click at [647, 82] on body "Supply Chain Shipments for PO - 173790 Add Shipment ID Delivery Type Recipient …" at bounding box center [511, 237] width 1023 height 474
click at [626, 150] on p "Normal" at bounding box center [628, 143] width 36 height 16
type input "1"
type input "DD/MM/YYYY hh:mm aa"
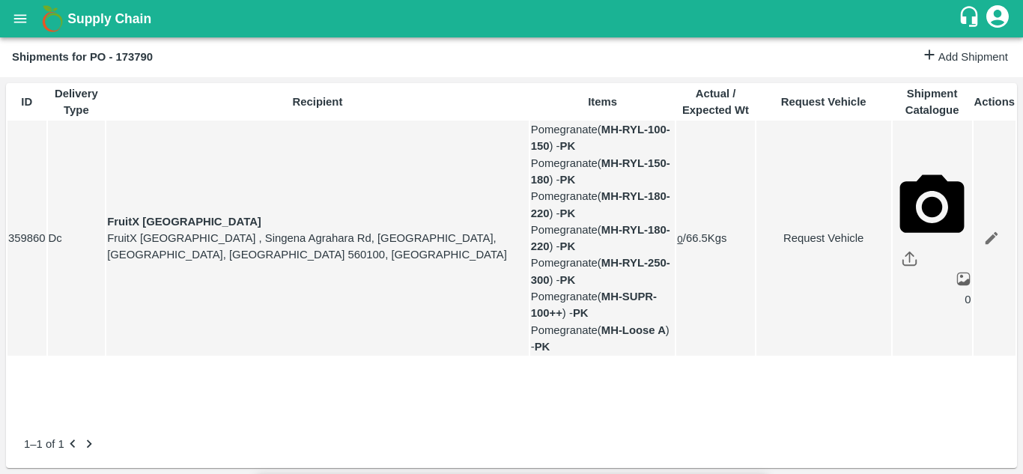
type input "[DATE] 08:46 PM"
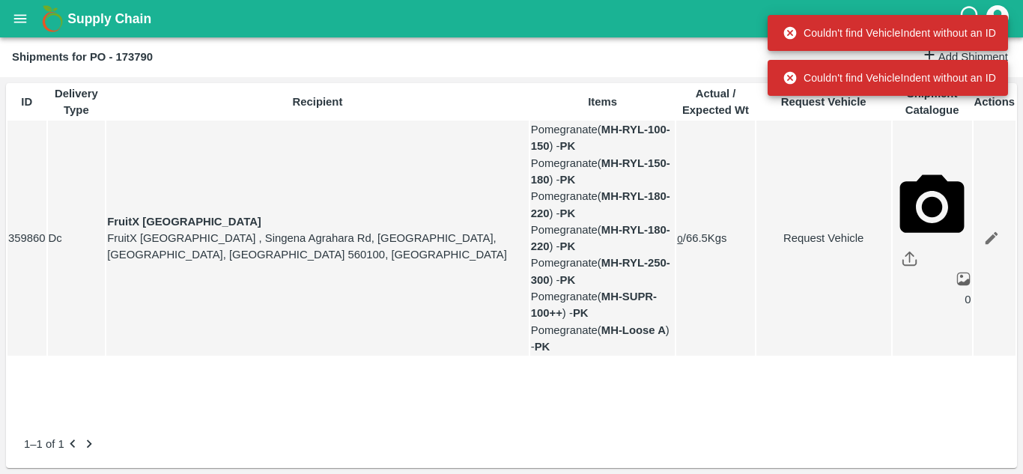
click at [743, 46] on div "Shipments for PO - 173790 Add Shipment" at bounding box center [511, 57] width 1023 height 40
click at [789, 246] on link "Request Vehicle" at bounding box center [823, 238] width 133 height 16
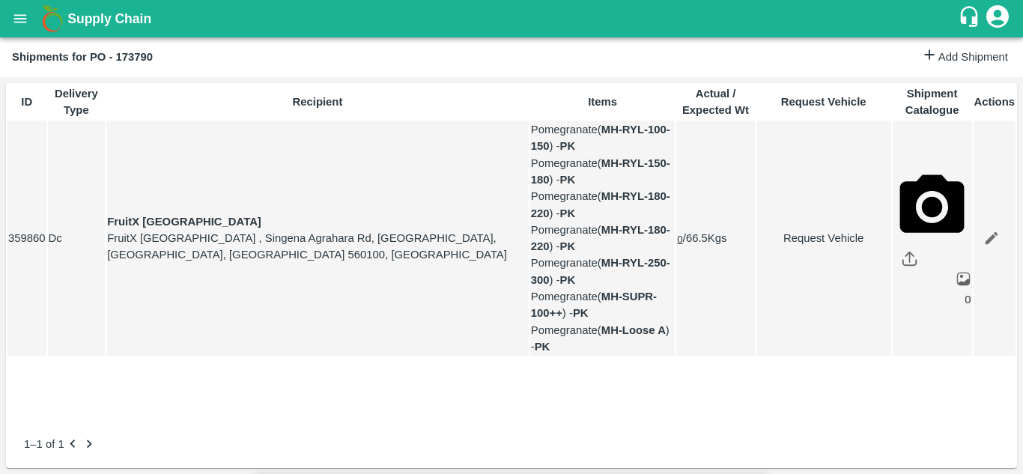
type input "1"
type input "[DATE] 12:00 AM"
type input "[DATE] 08:46 PM"
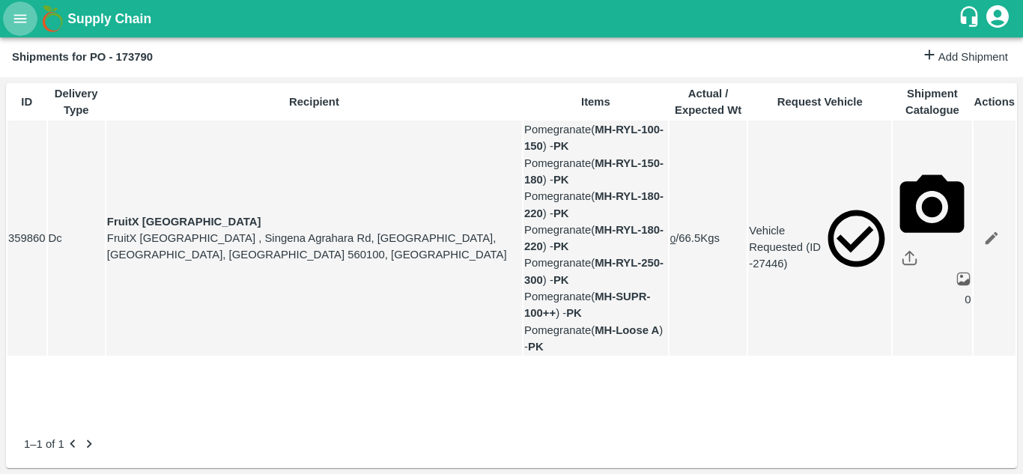
click at [19, 26] on icon "open drawer" at bounding box center [20, 18] width 16 height 16
